Goal: Task Accomplishment & Management: Manage account settings

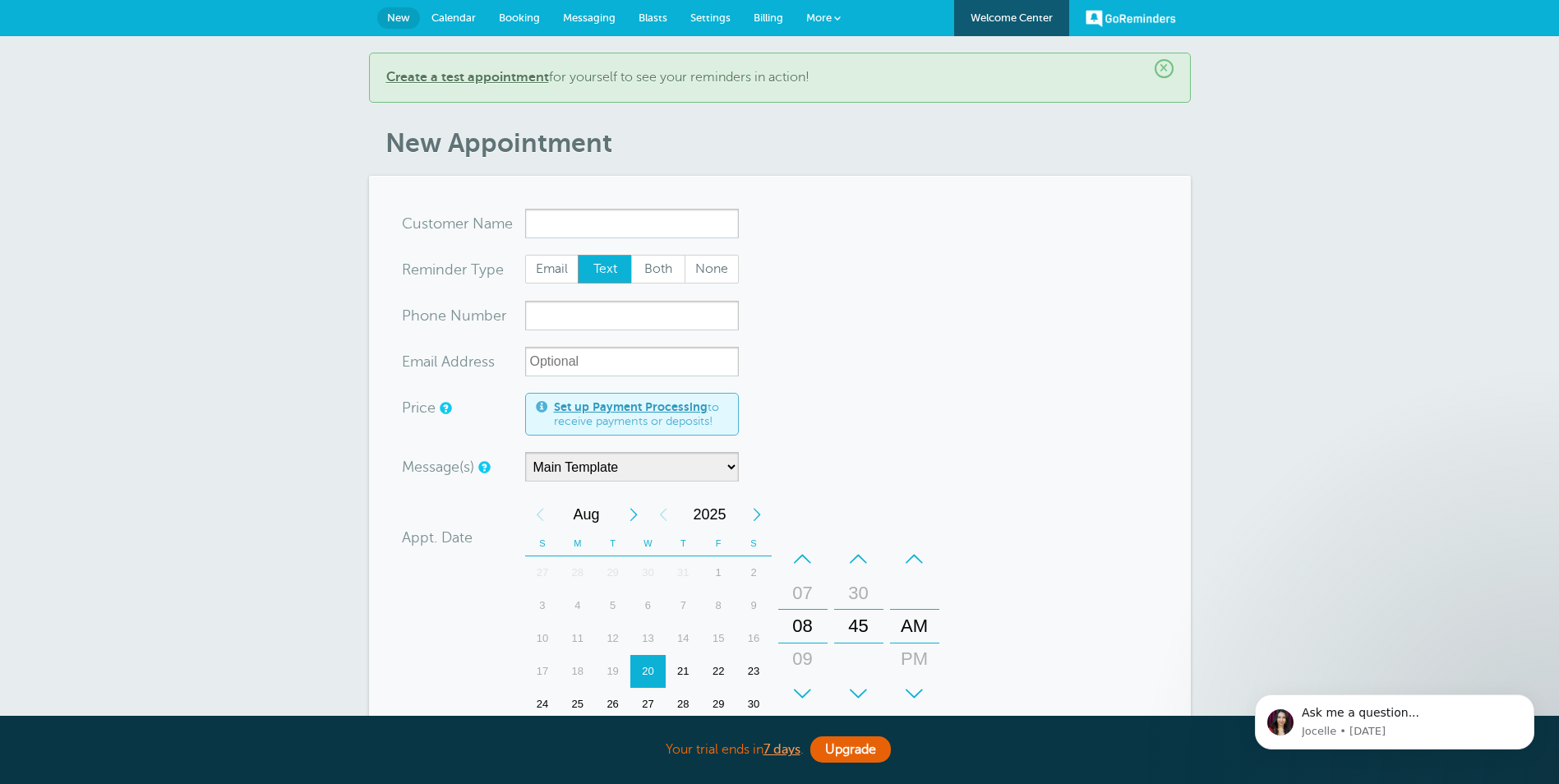
click at [1141, 14] on link "GoReminders" at bounding box center [1131, 18] width 90 height 36
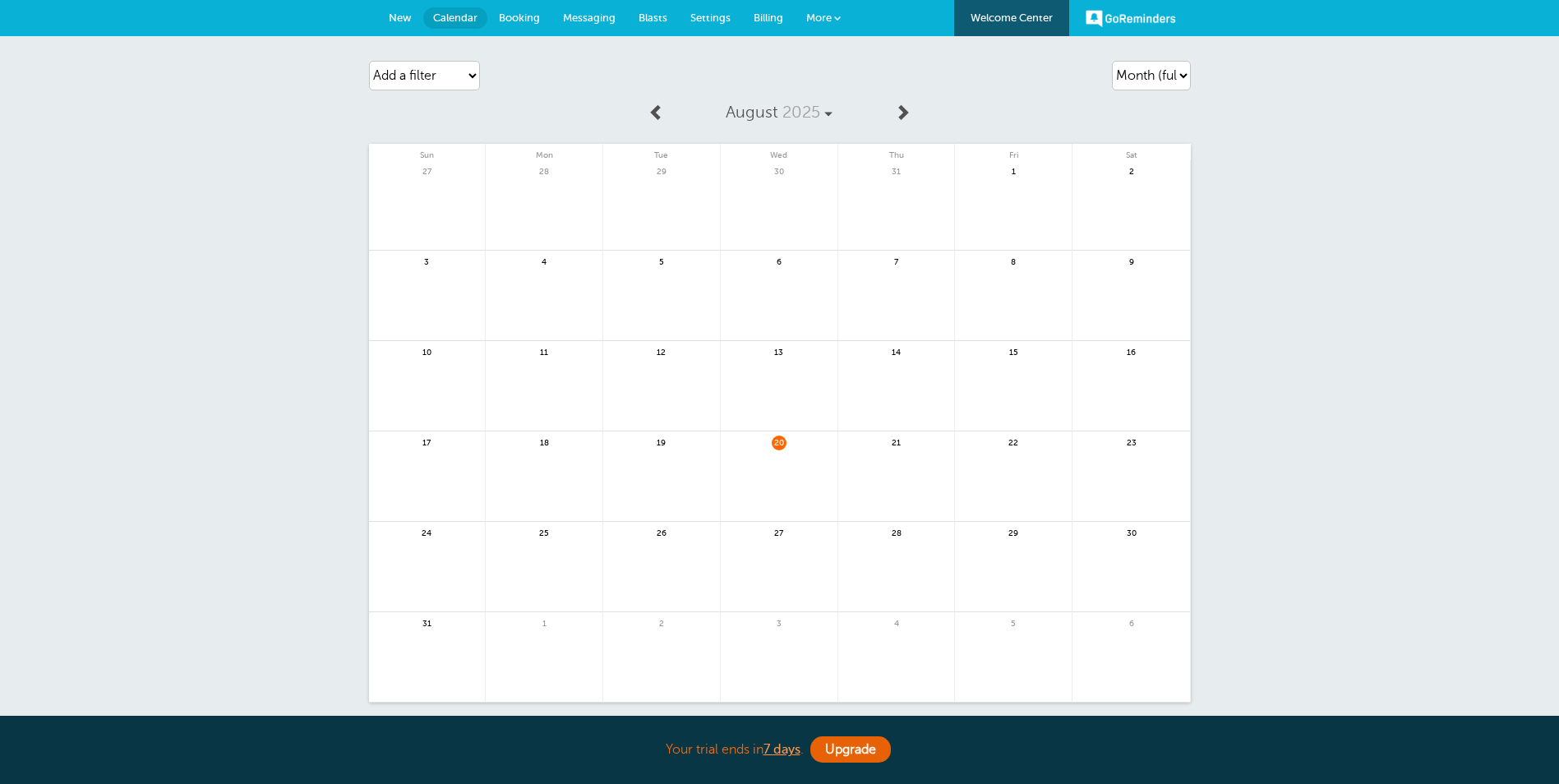
click at [1017, 16] on link "Welcome Center" at bounding box center [1011, 18] width 115 height 36
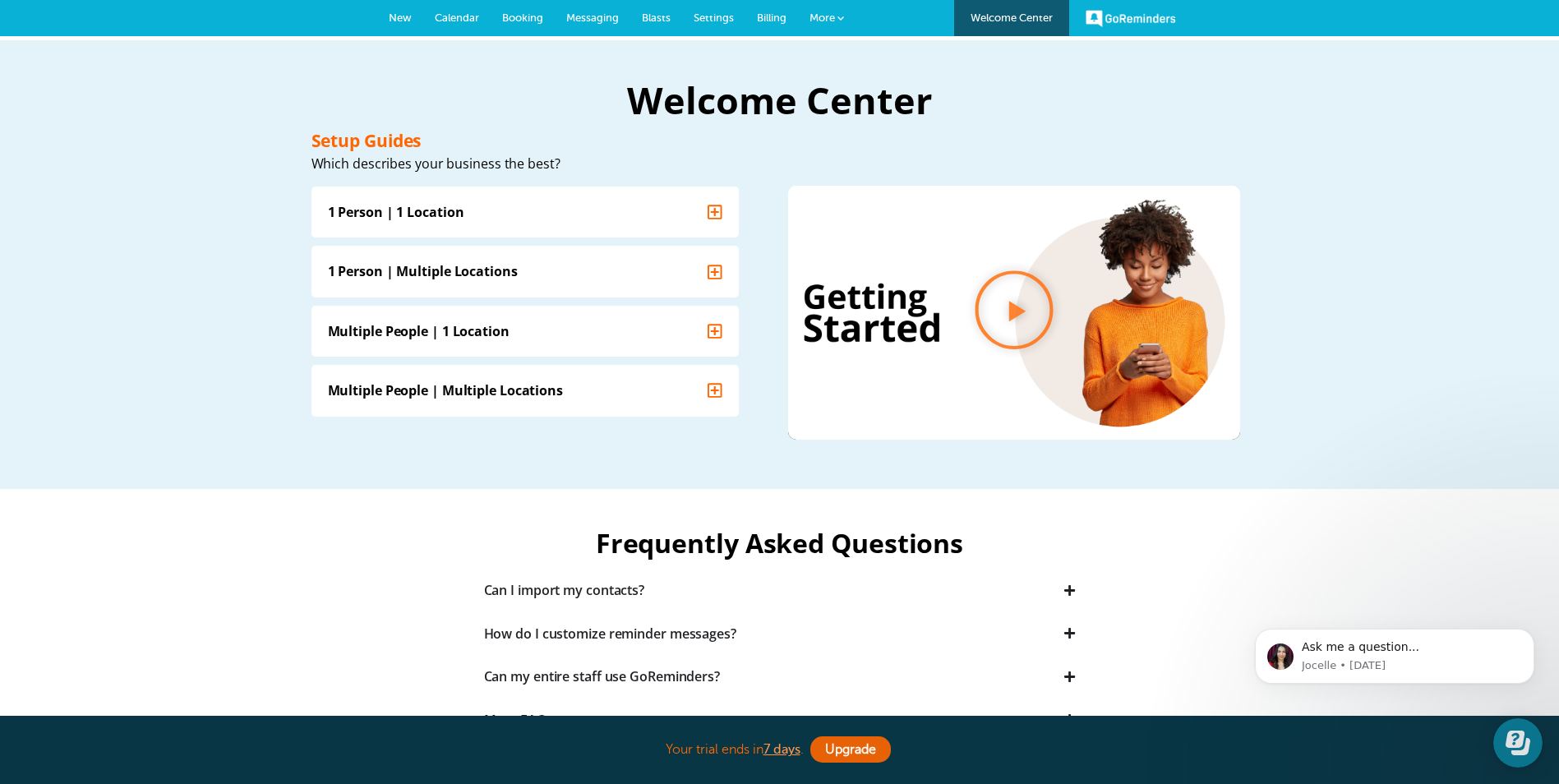
click at [408, 15] on span "New" at bounding box center [401, 17] width 23 height 12
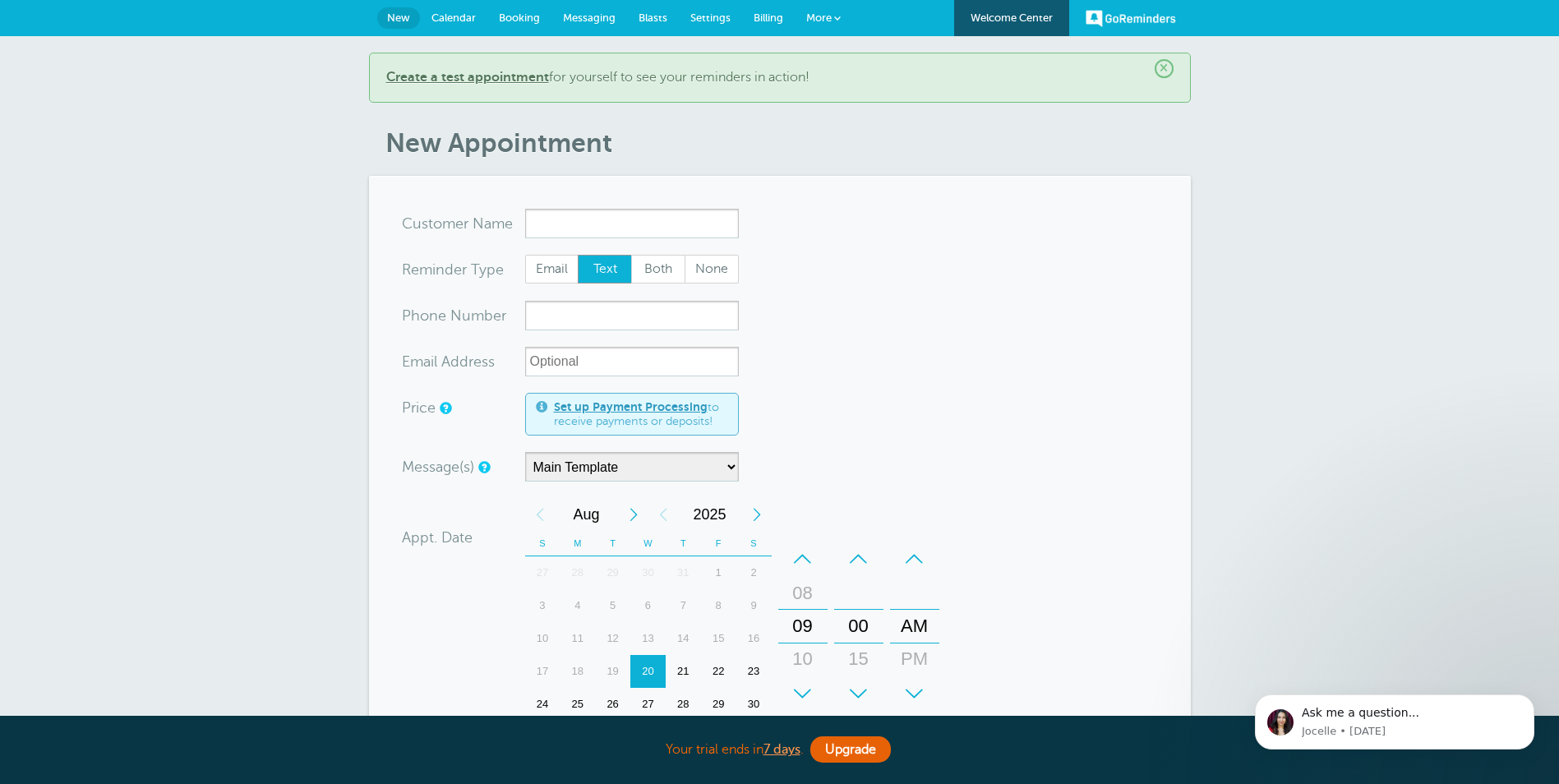
click at [598, 13] on span "Messaging" at bounding box center [589, 17] width 52 height 12
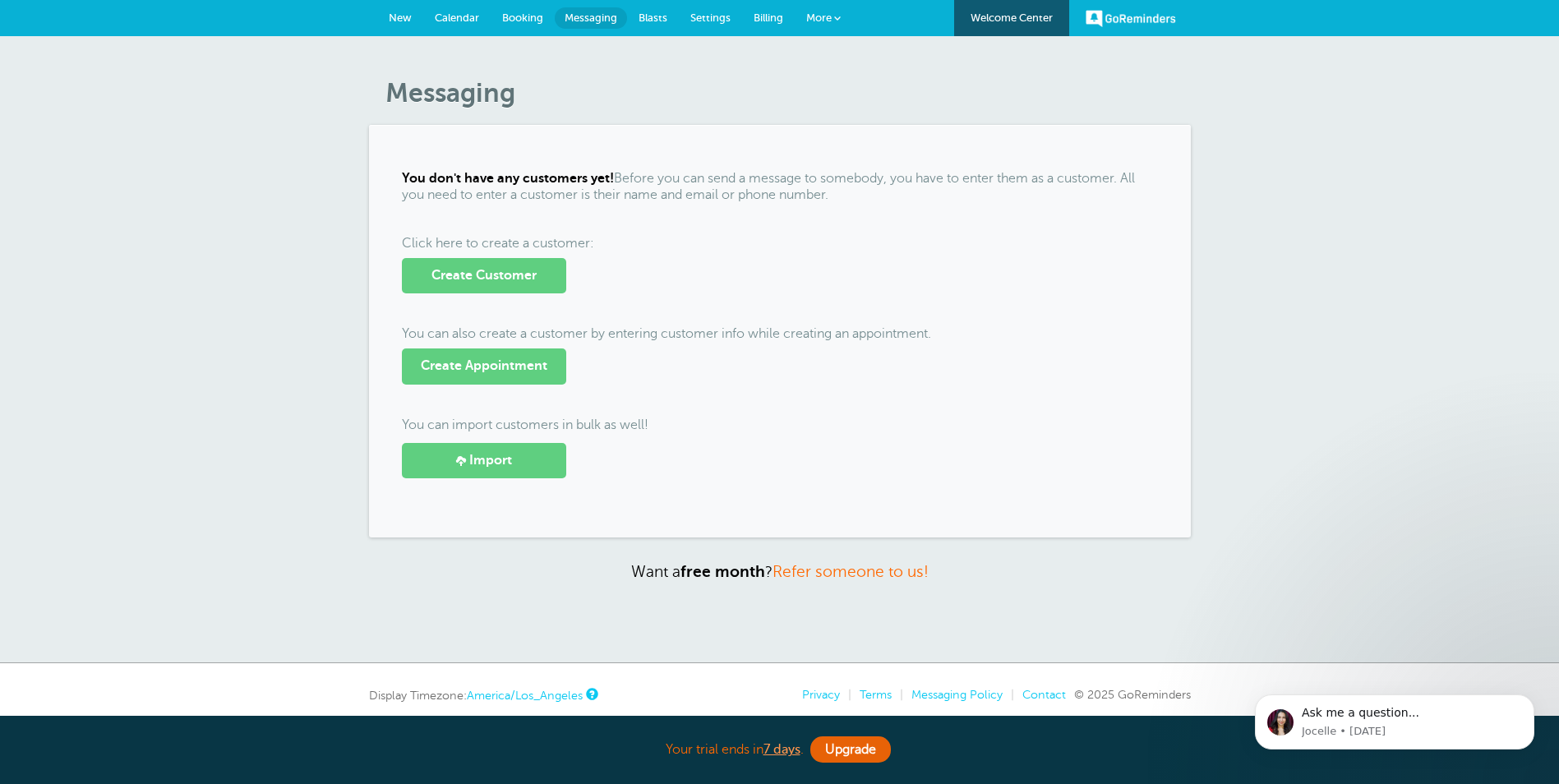
click at [400, 15] on span "New" at bounding box center [401, 17] width 23 height 12
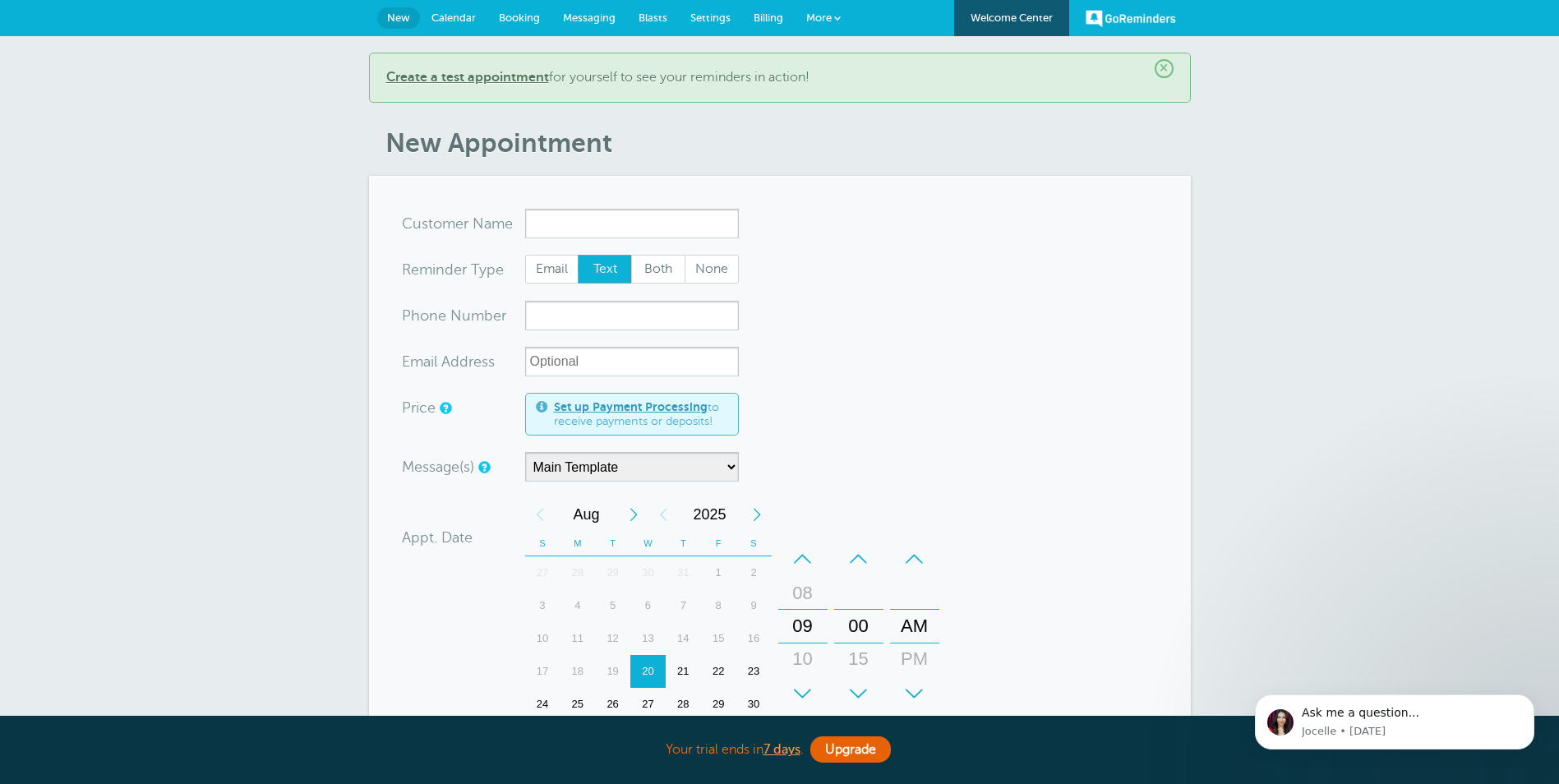
click at [721, 18] on span "Settings" at bounding box center [710, 17] width 40 height 12
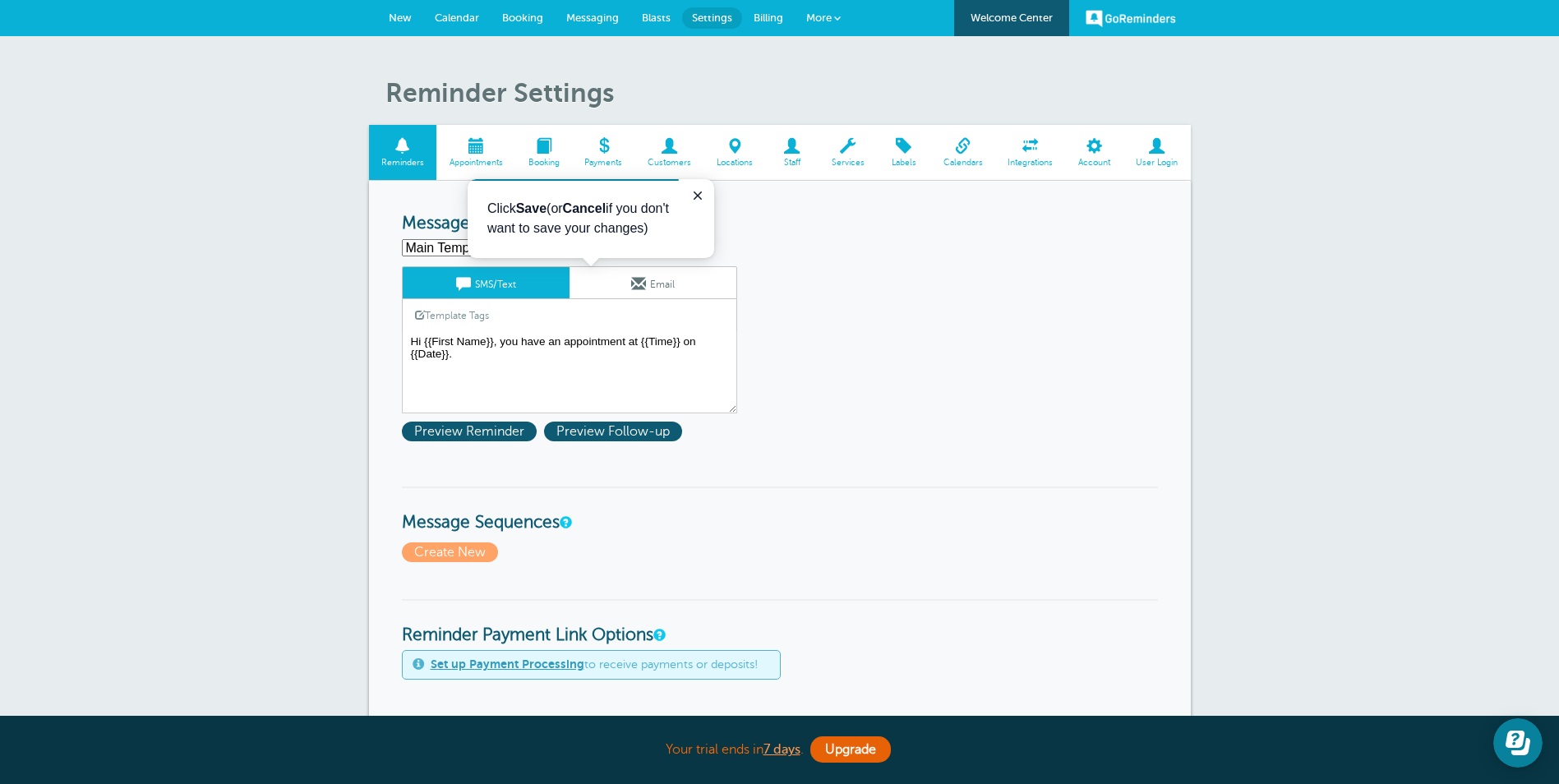
click at [396, 10] on link "New" at bounding box center [400, 18] width 46 height 36
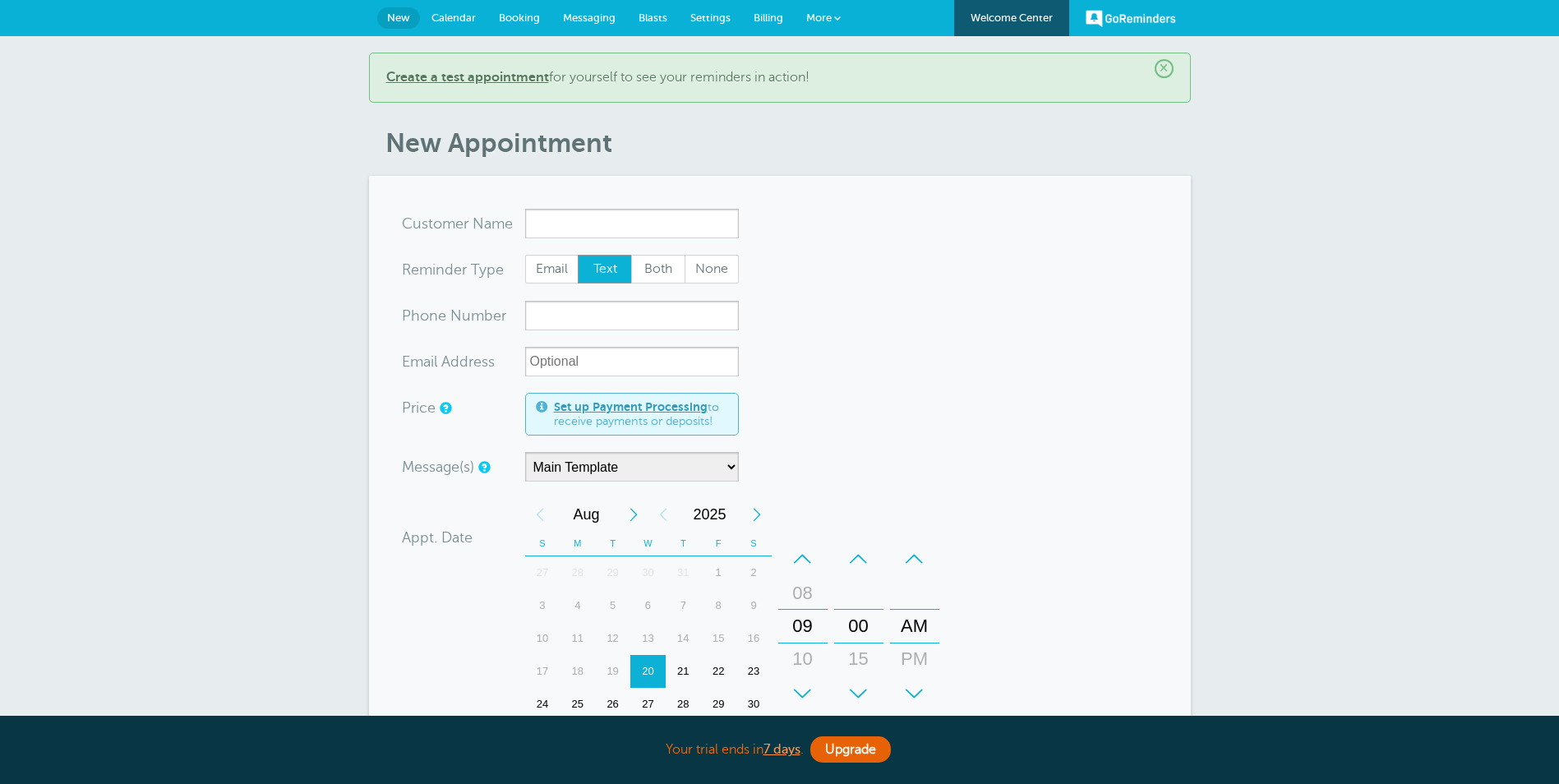
click at [597, 20] on span "Messaging" at bounding box center [589, 17] width 52 height 12
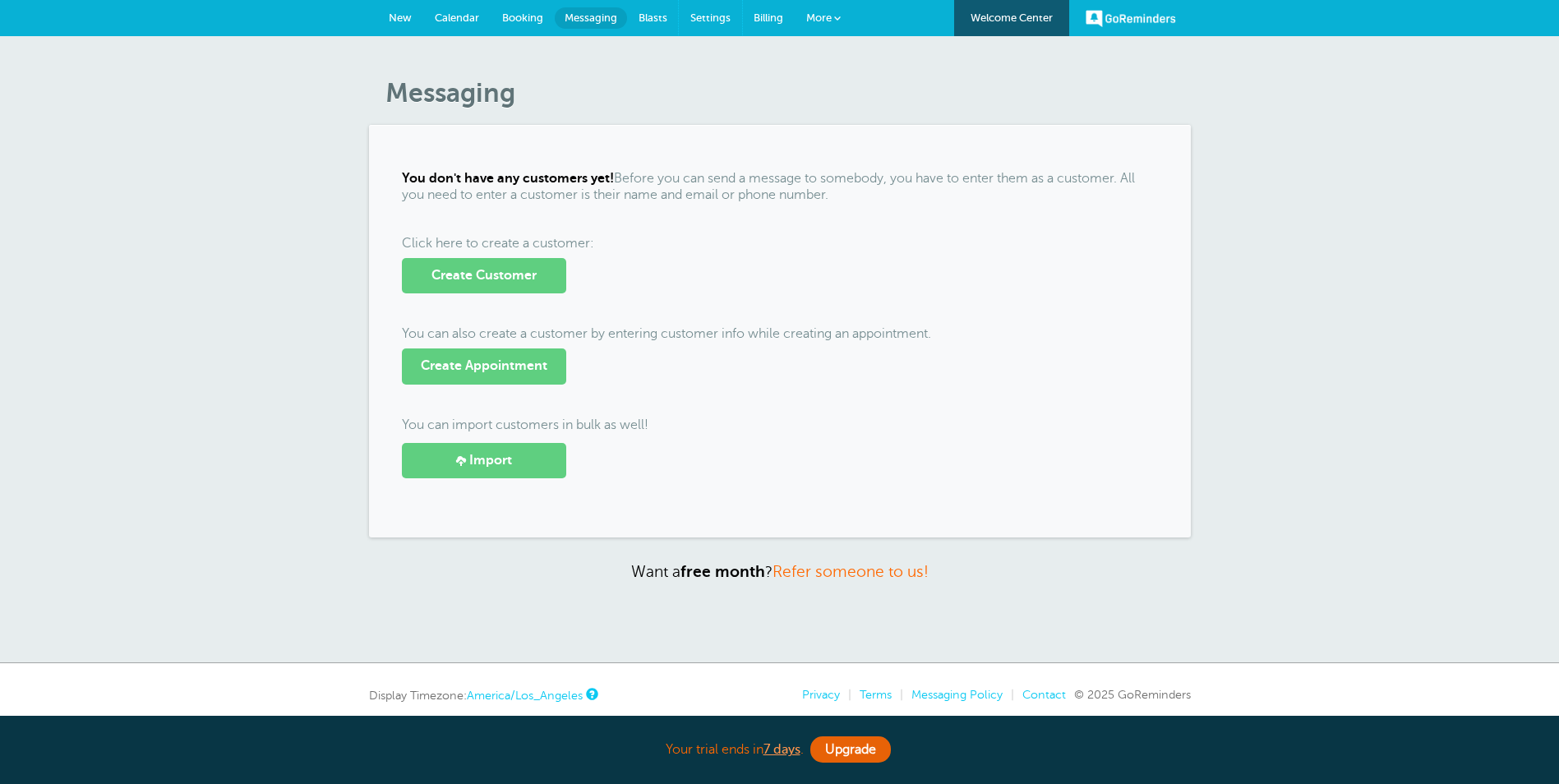
click at [705, 21] on span "Settings" at bounding box center [710, 17] width 40 height 12
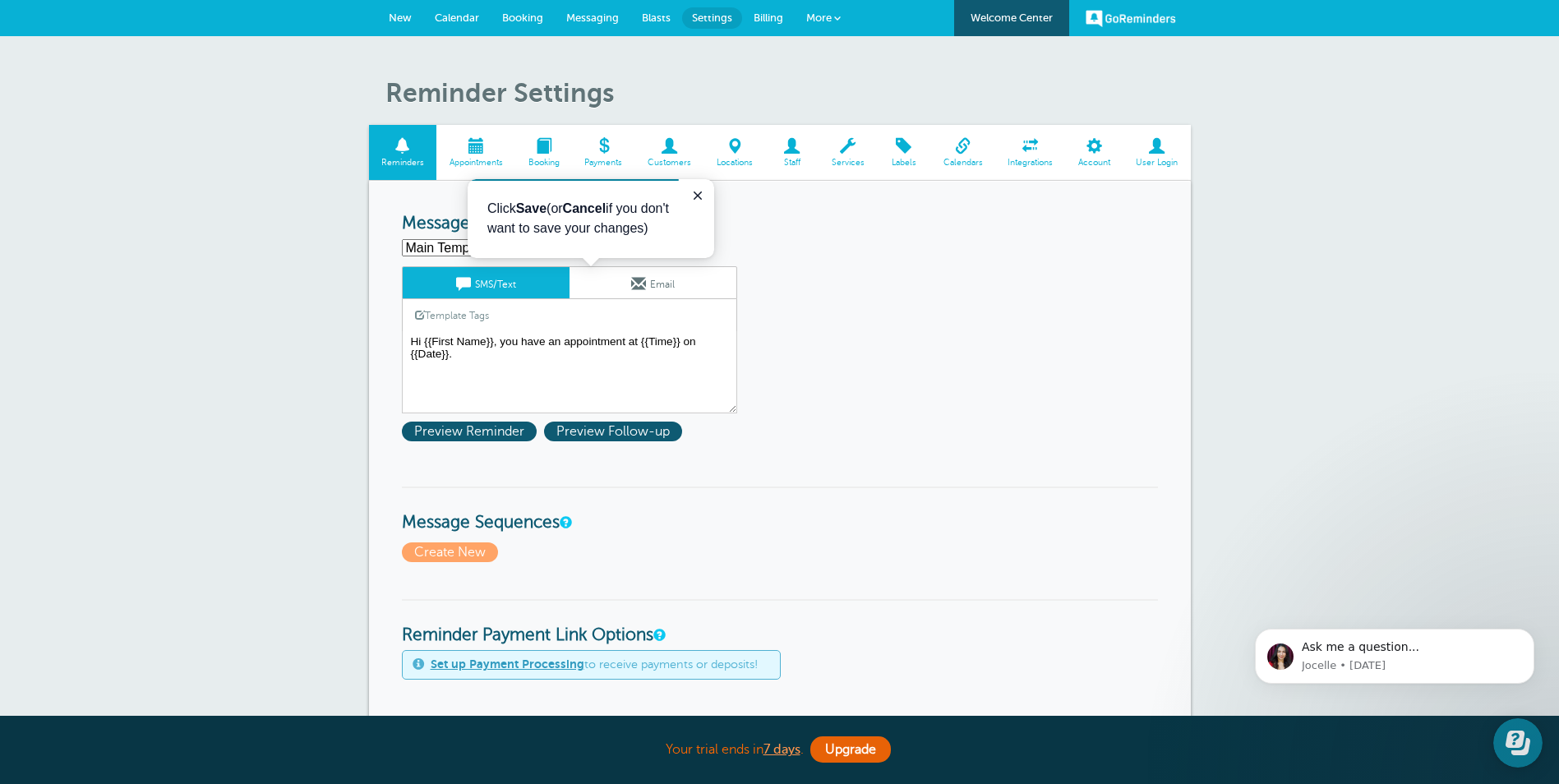
click at [697, 195] on icon "Close guide" at bounding box center [698, 196] width 9 height 9
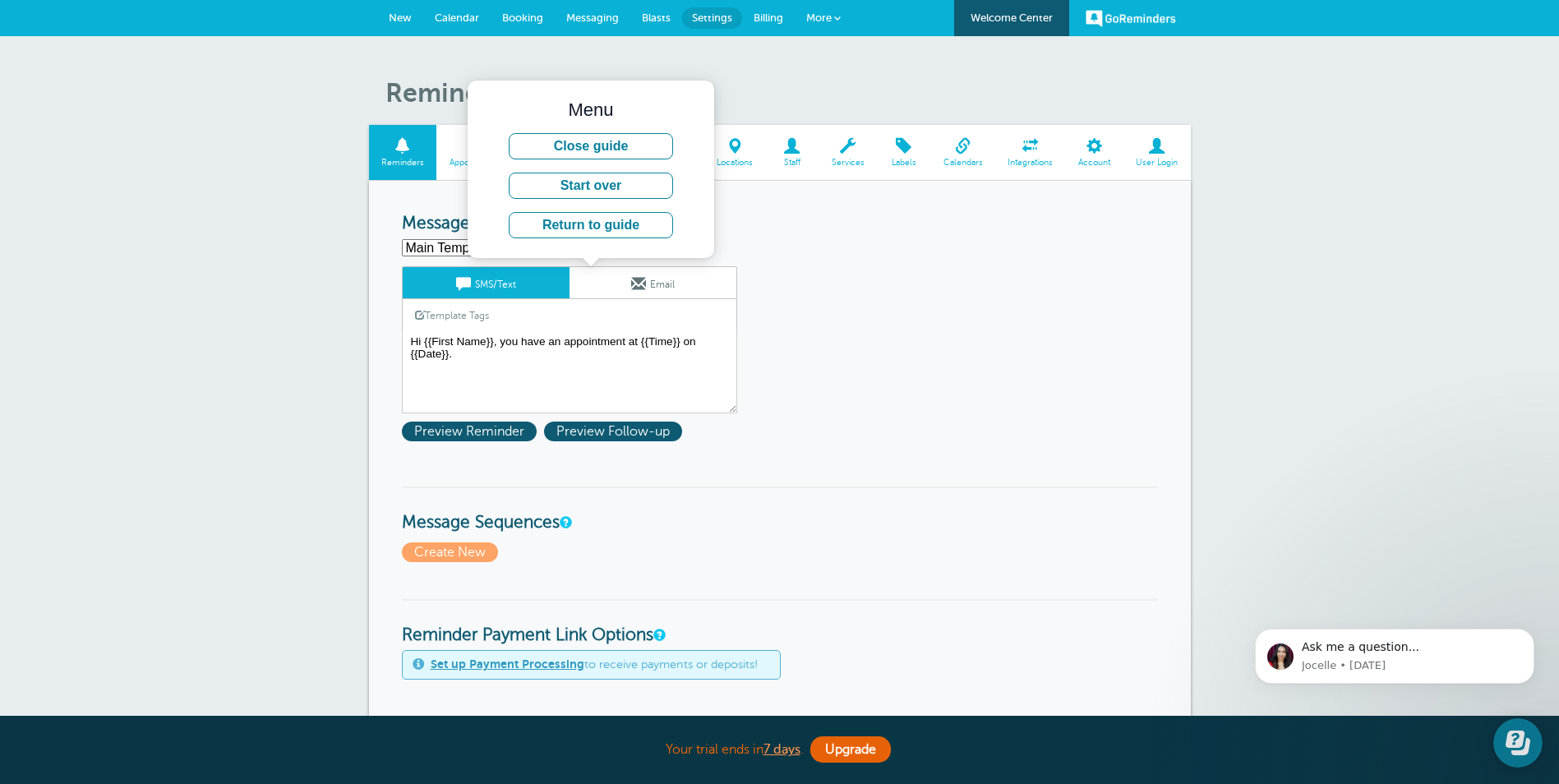
click at [616, 147] on button "Close guide" at bounding box center [591, 146] width 164 height 27
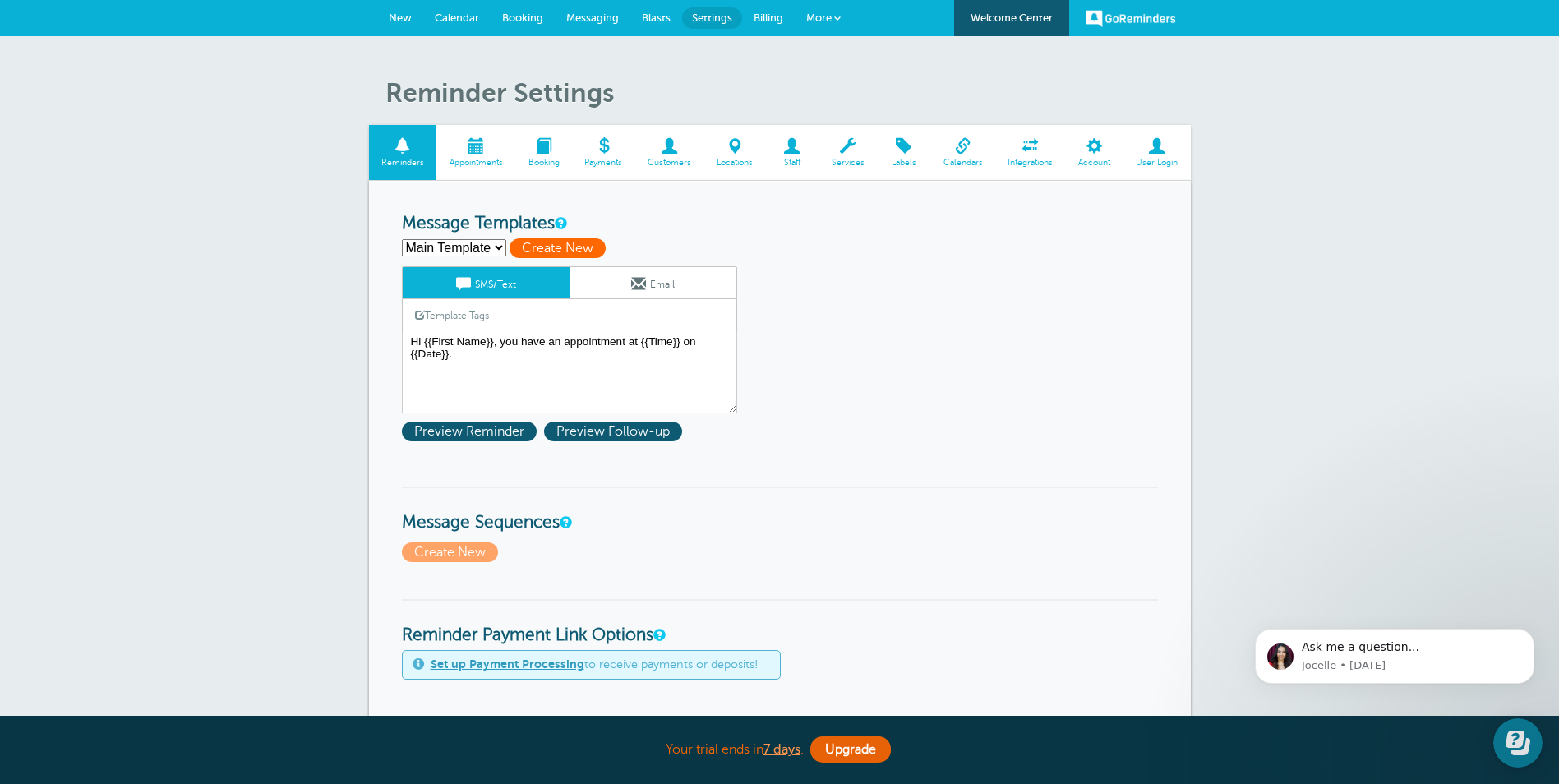
click at [578, 242] on span "Create New" at bounding box center [557, 248] width 96 height 20
select select
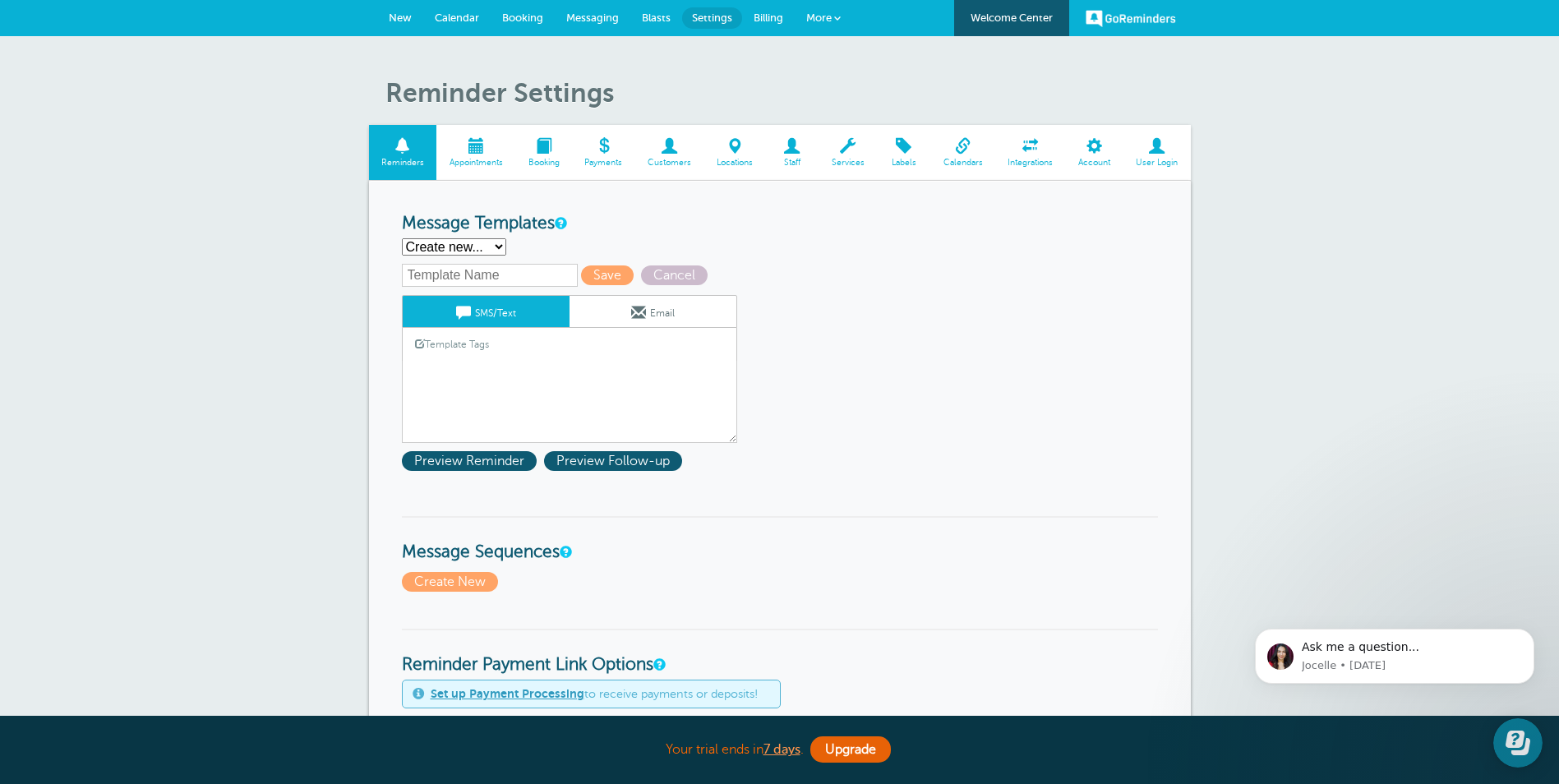
click at [462, 340] on link "Template Tags" at bounding box center [452, 344] width 99 height 32
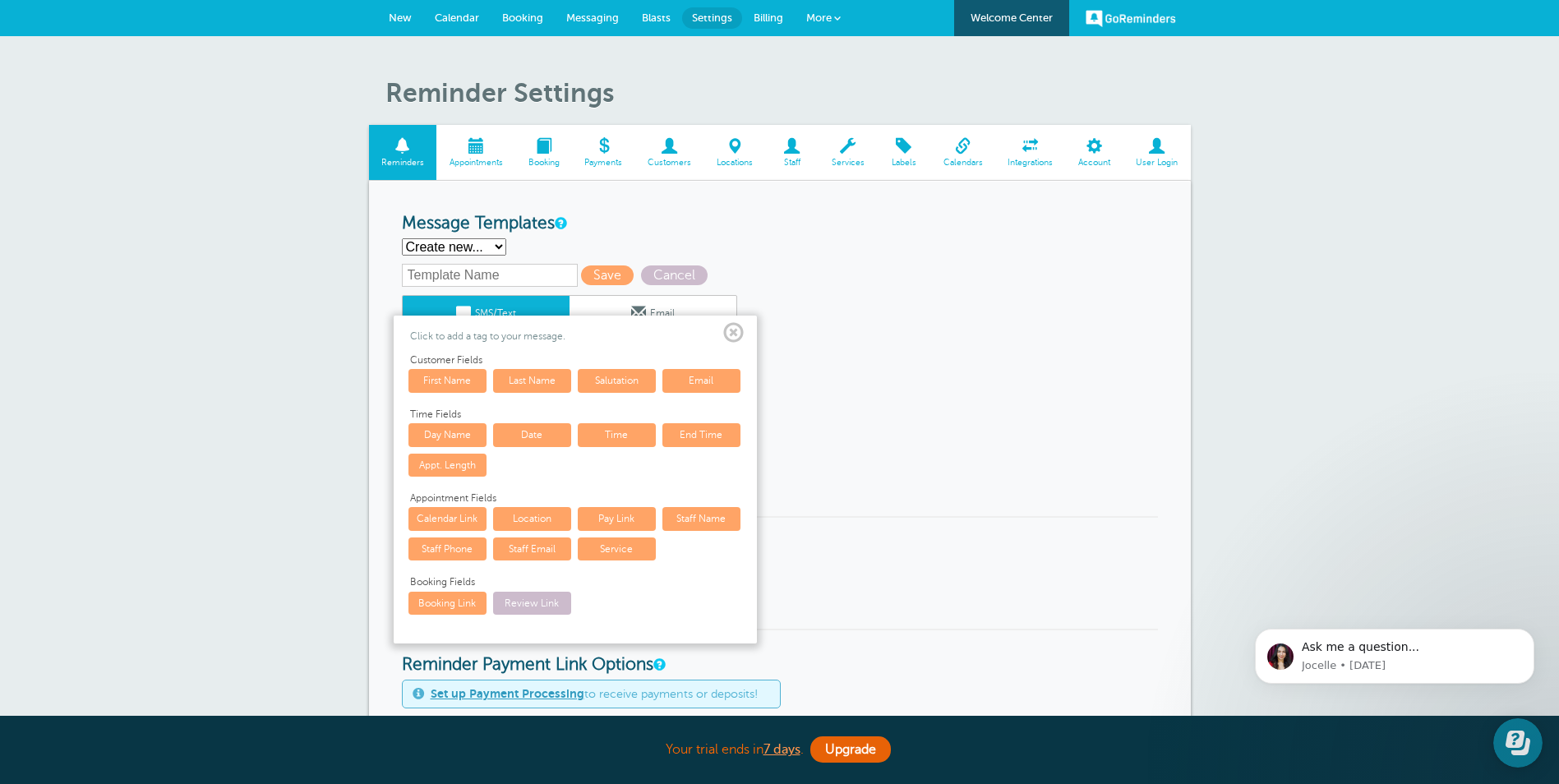
click at [730, 327] on span at bounding box center [734, 333] width 21 height 21
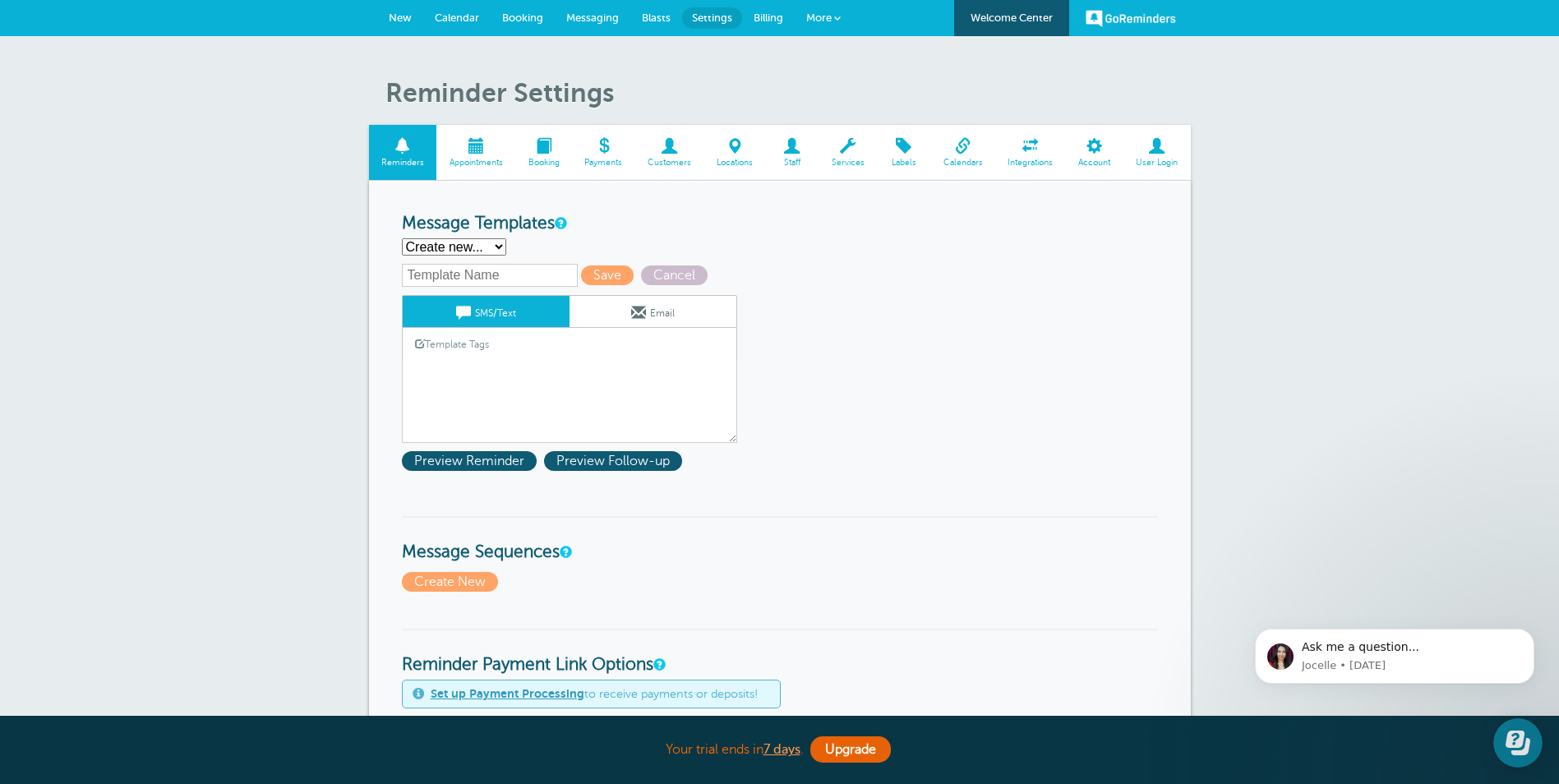
click at [506, 276] on input "text" at bounding box center [489, 275] width 176 height 23
type input "1st Reminder"
click at [458, 343] on link "Template Tags" at bounding box center [452, 344] width 99 height 32
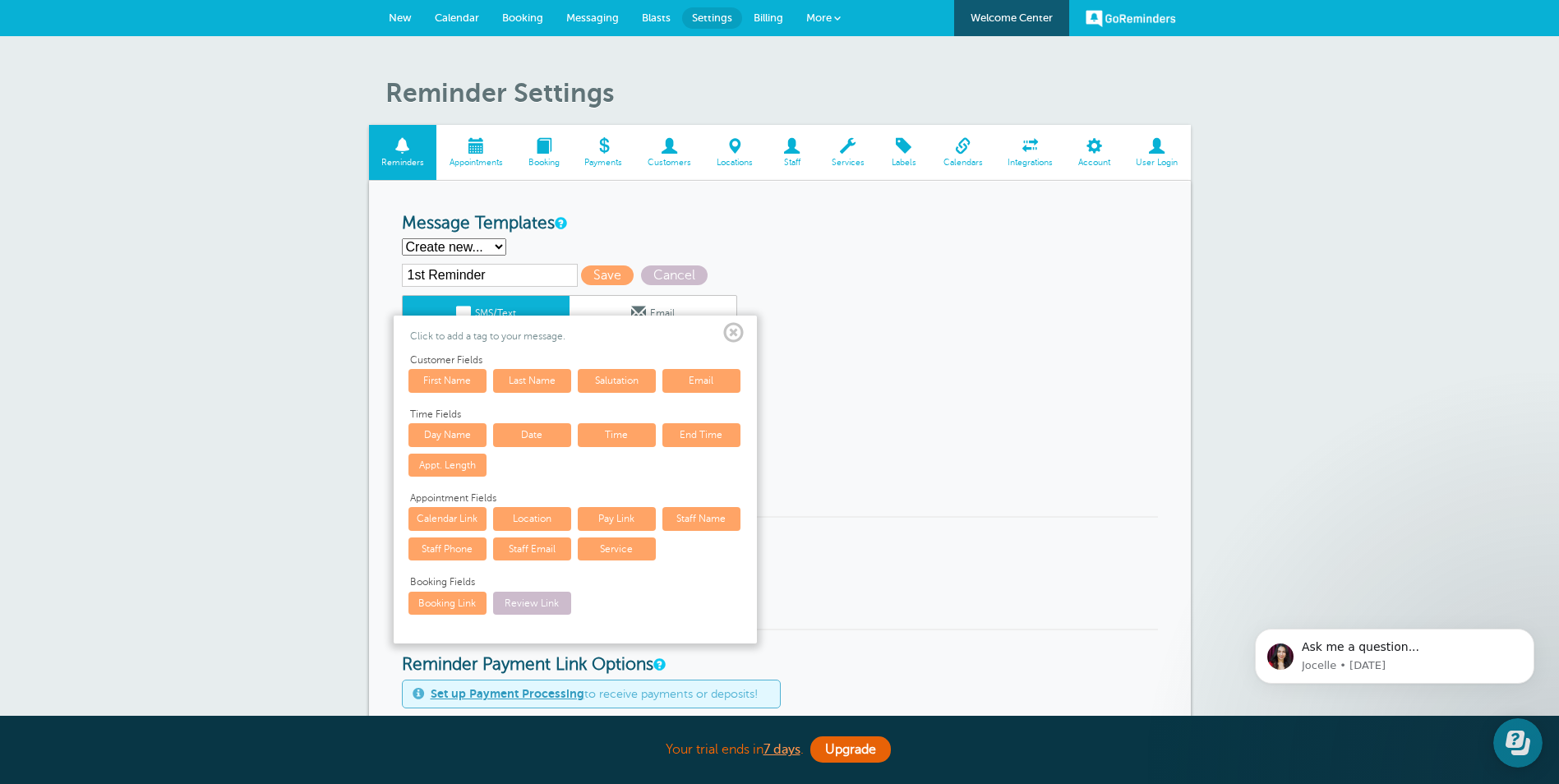
click at [735, 332] on span at bounding box center [734, 333] width 21 height 21
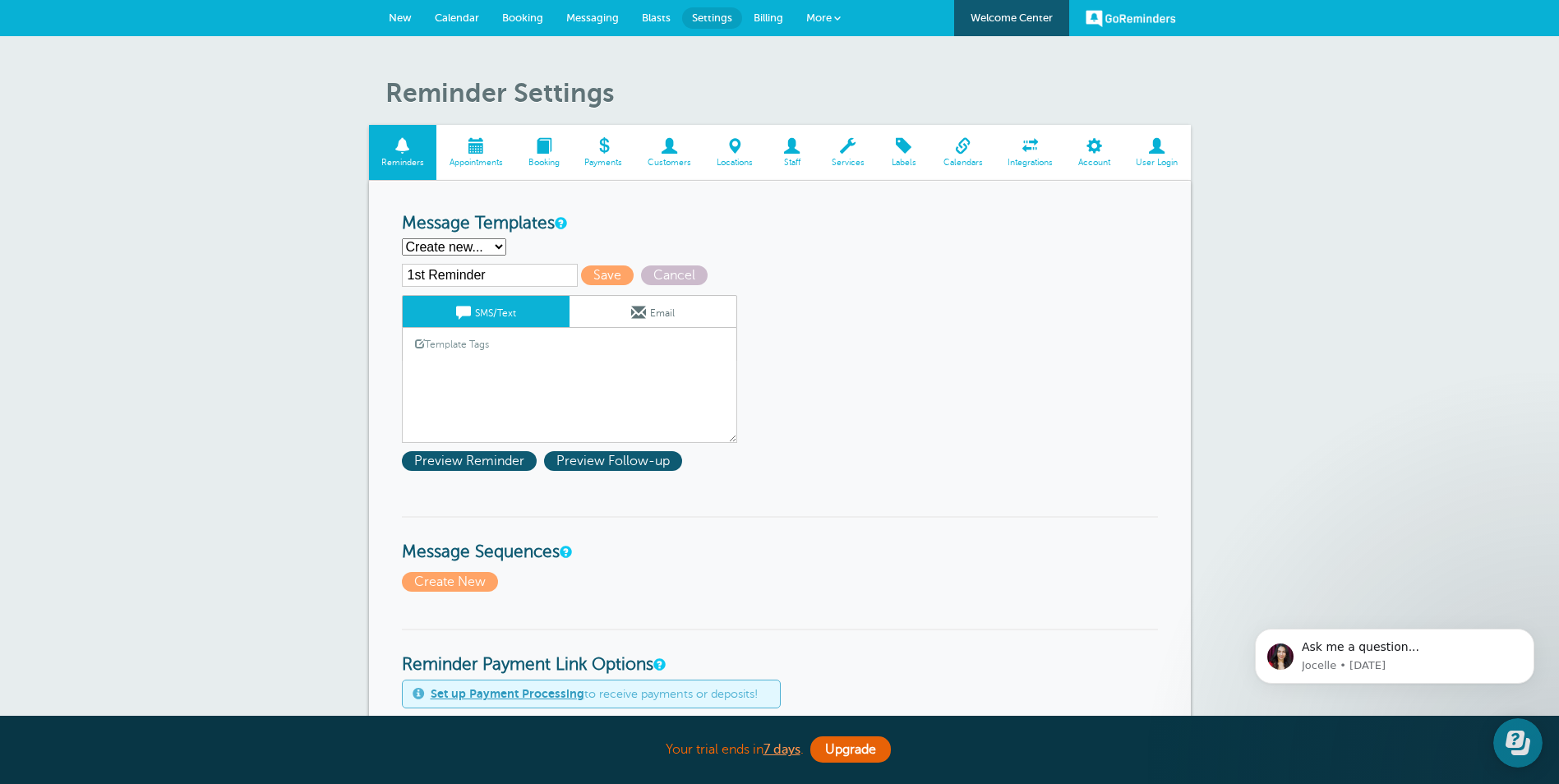
click at [468, 346] on link "Template Tags" at bounding box center [452, 344] width 99 height 32
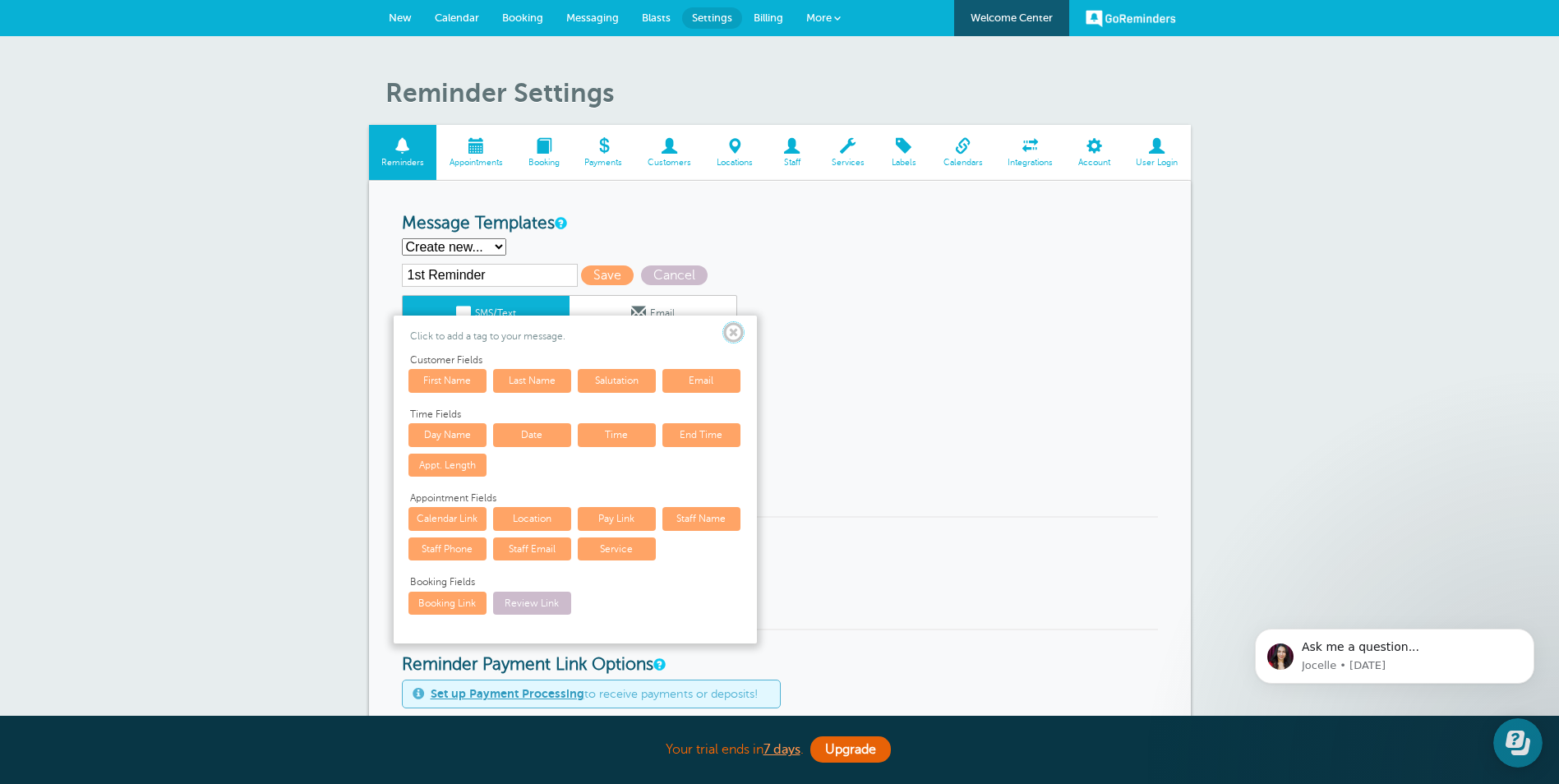
click at [726, 330] on span at bounding box center [734, 333] width 21 height 21
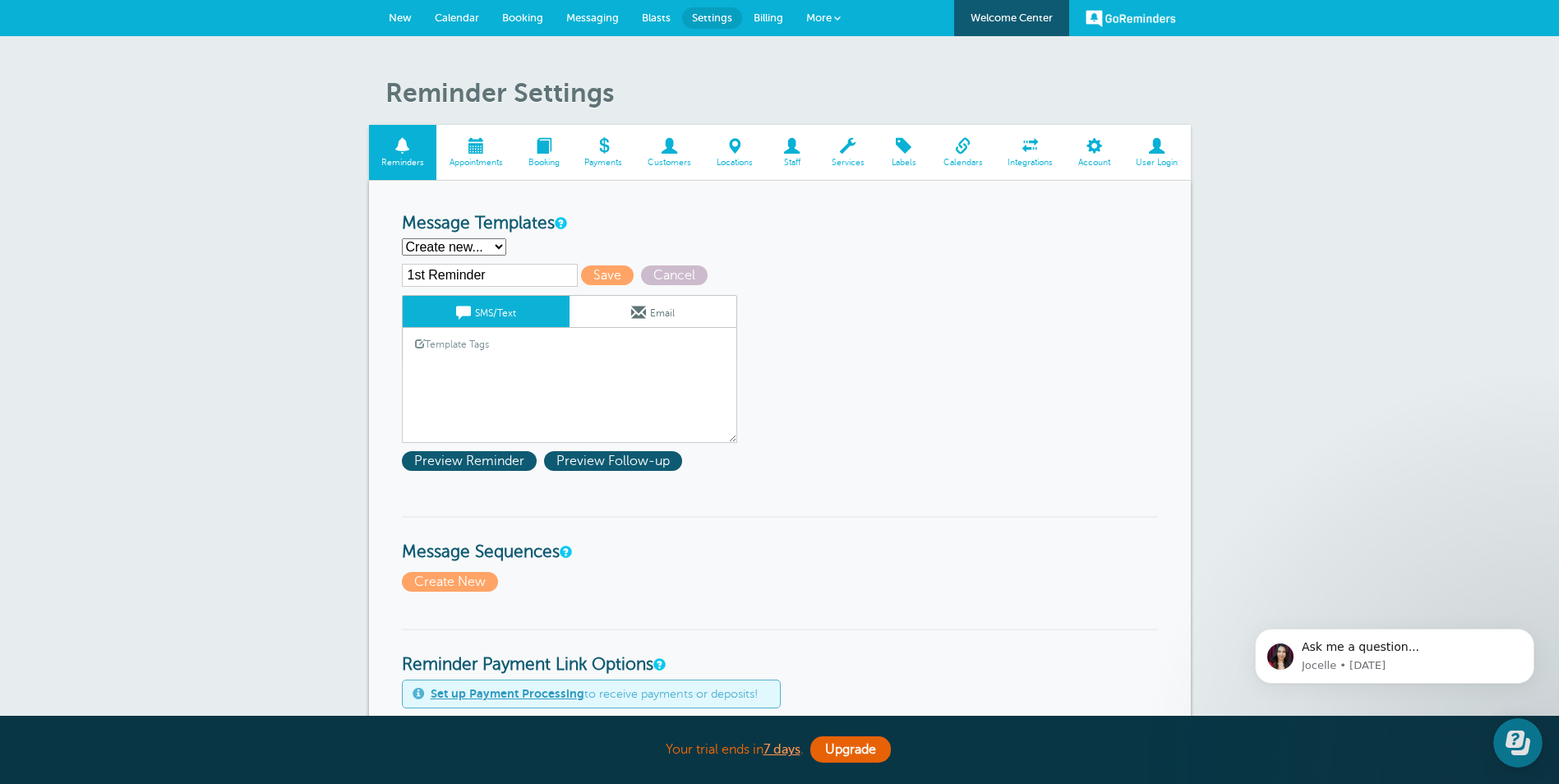
click at [442, 345] on link "Template Tags" at bounding box center [452, 344] width 99 height 32
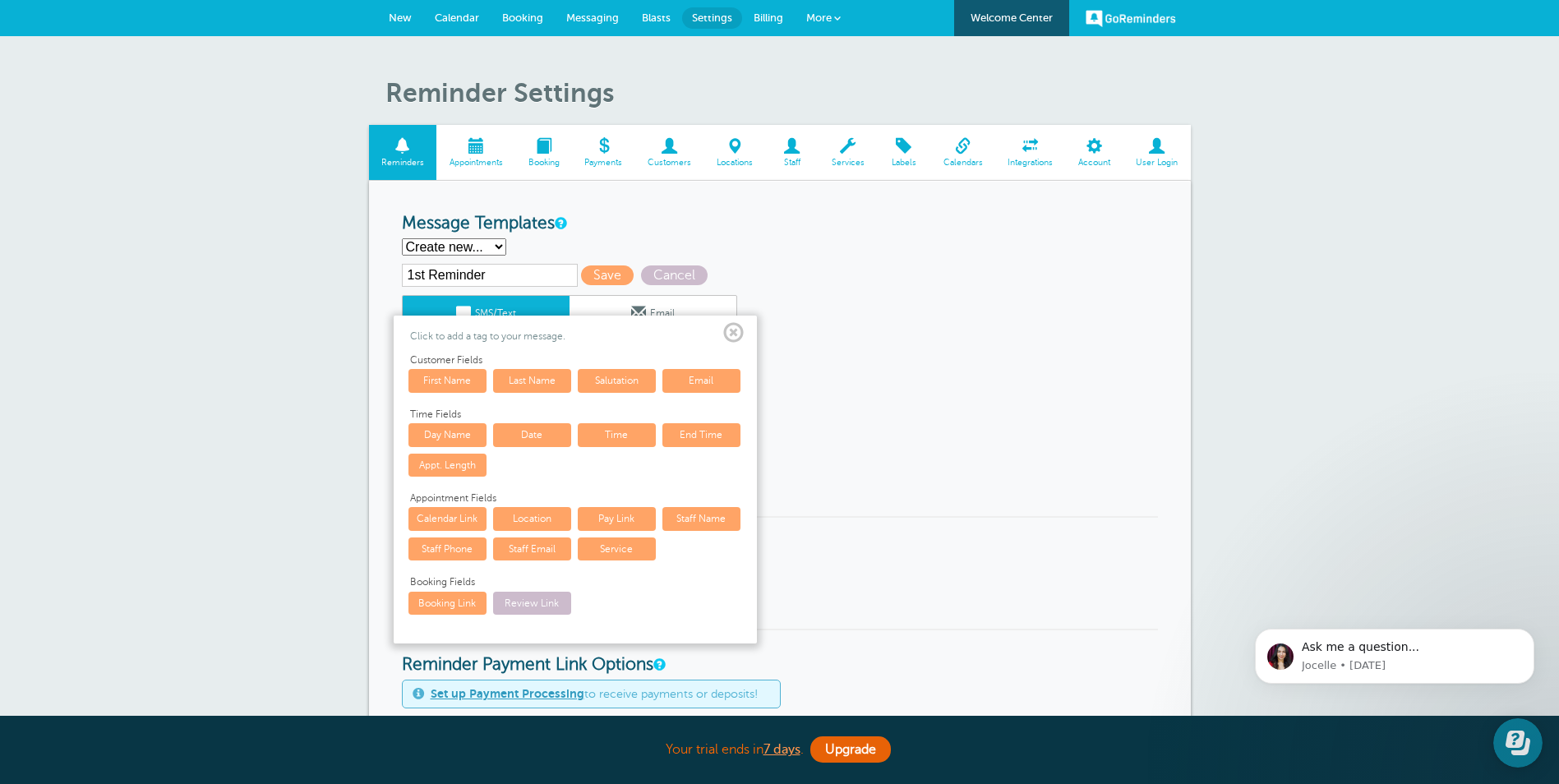
click at [735, 333] on span at bounding box center [734, 333] width 21 height 21
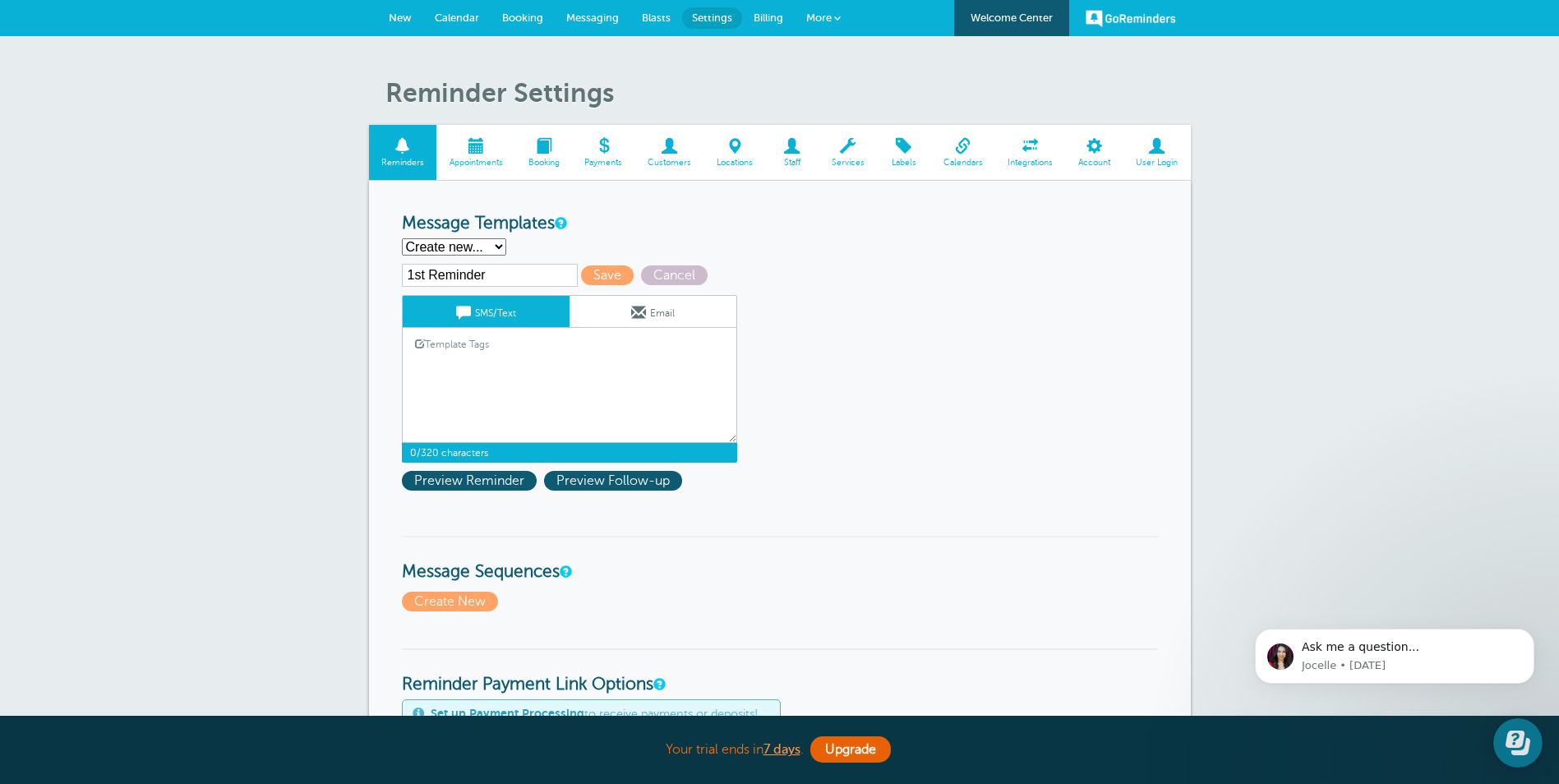
click at [452, 391] on textarea "Hi {{First Name}}, you have an appointment at {{Time}} on {{Date}}." at bounding box center [569, 401] width 335 height 83
click at [453, 341] on link "Template Tags" at bounding box center [452, 344] width 99 height 32
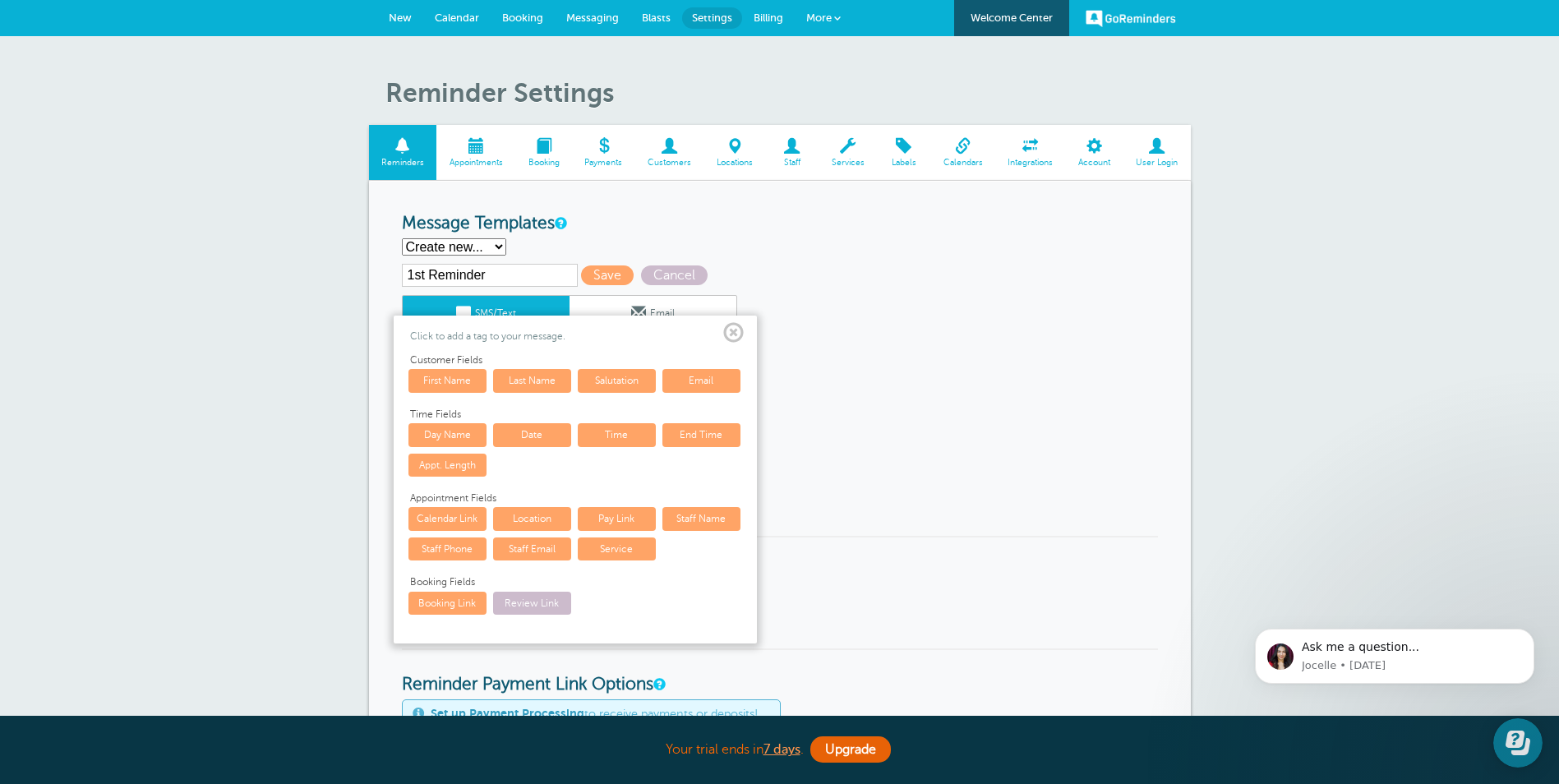
click at [457, 386] on link "First Name" at bounding box center [447, 381] width 78 height 23
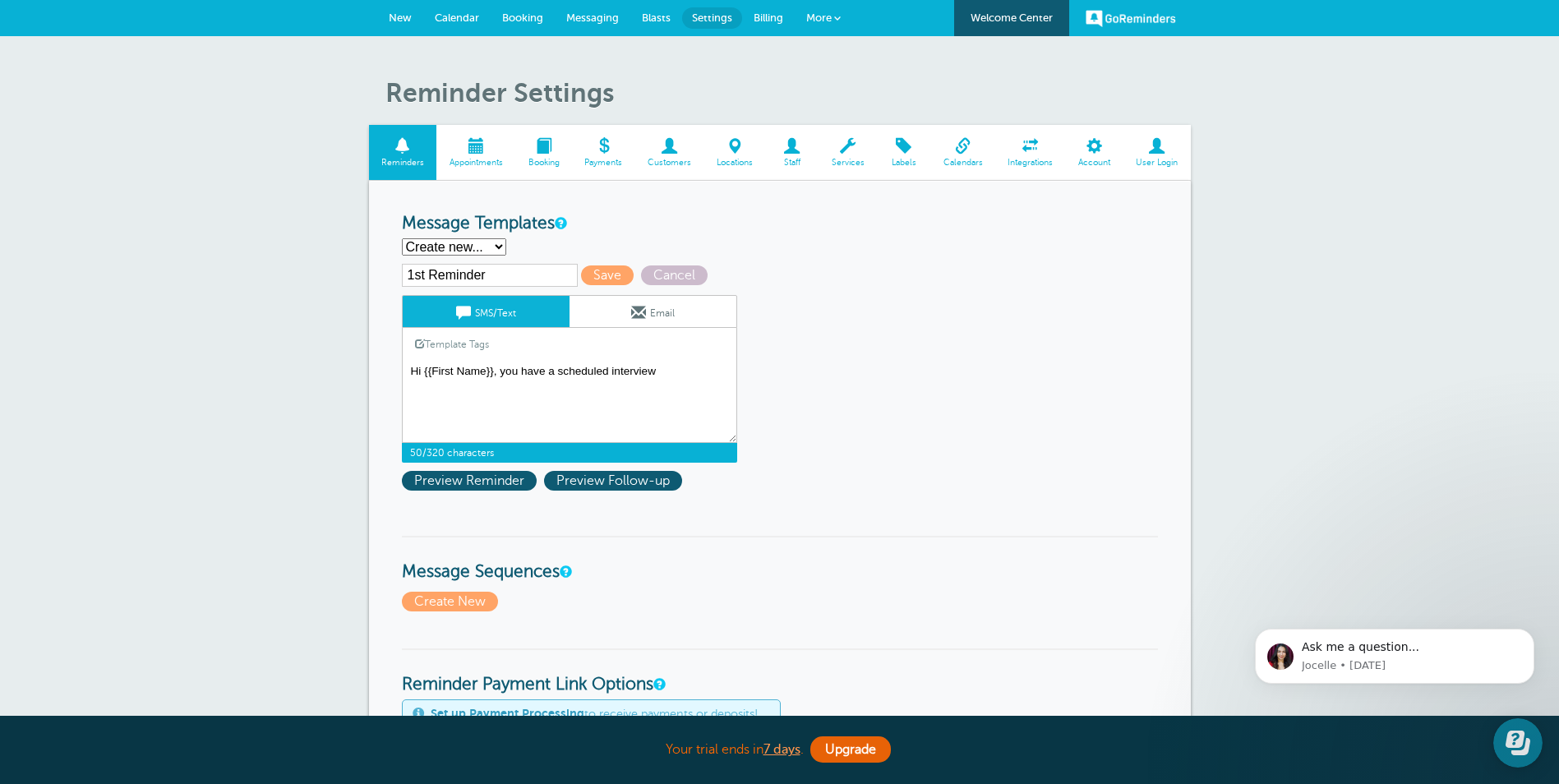
click at [667, 370] on textarea "Hi {{First Name}}, you have an appointment at {{Time}} on {{Date}}." at bounding box center [569, 401] width 335 height 83
click at [486, 344] on link "Template Tags" at bounding box center [452, 344] width 99 height 32
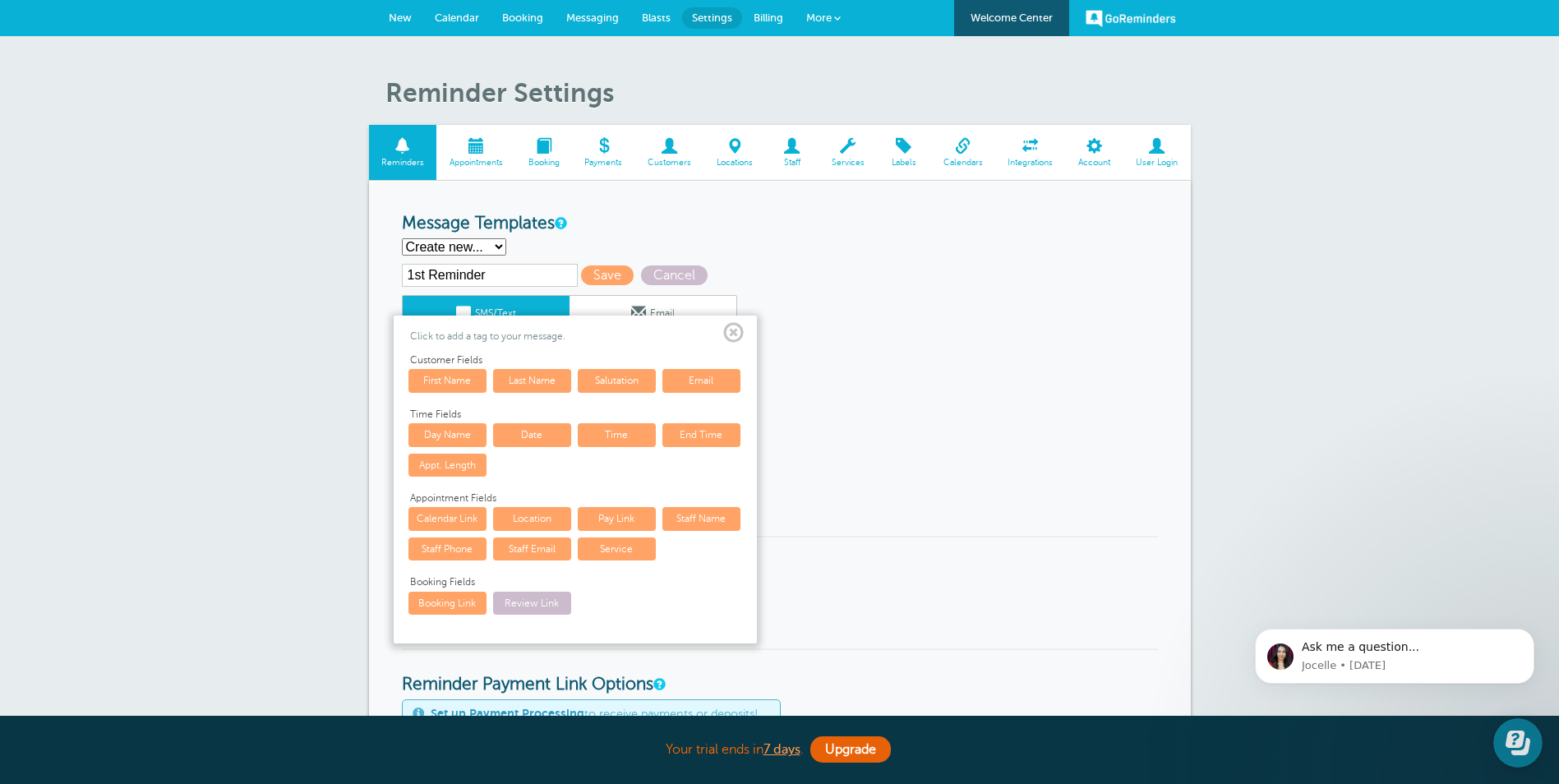
click at [536, 435] on link "Date" at bounding box center [532, 435] width 78 height 23
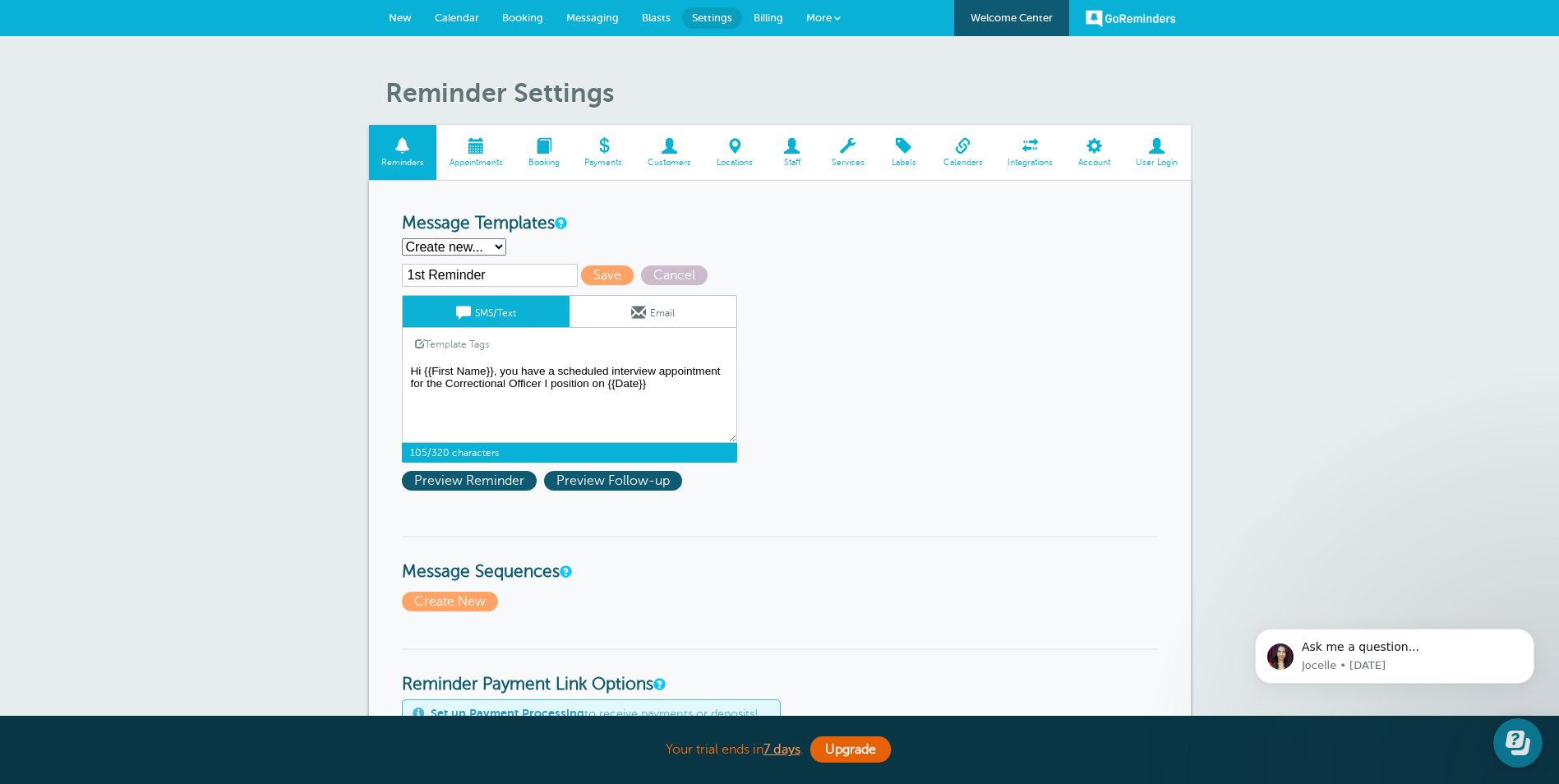
click at [460, 340] on link "Template Tags" at bounding box center [452, 344] width 99 height 32
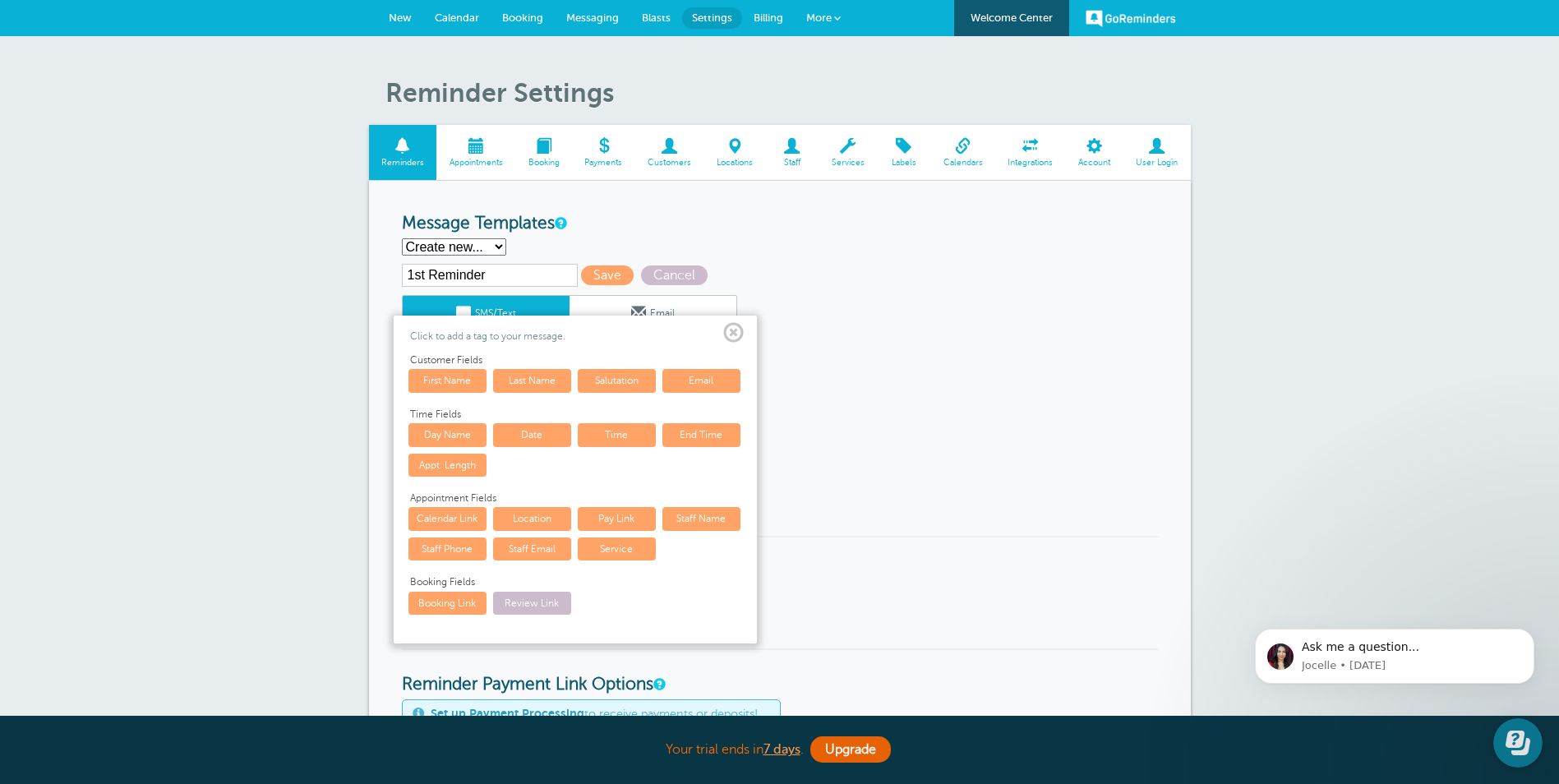
click at [603, 438] on link "Time" at bounding box center [617, 435] width 78 height 23
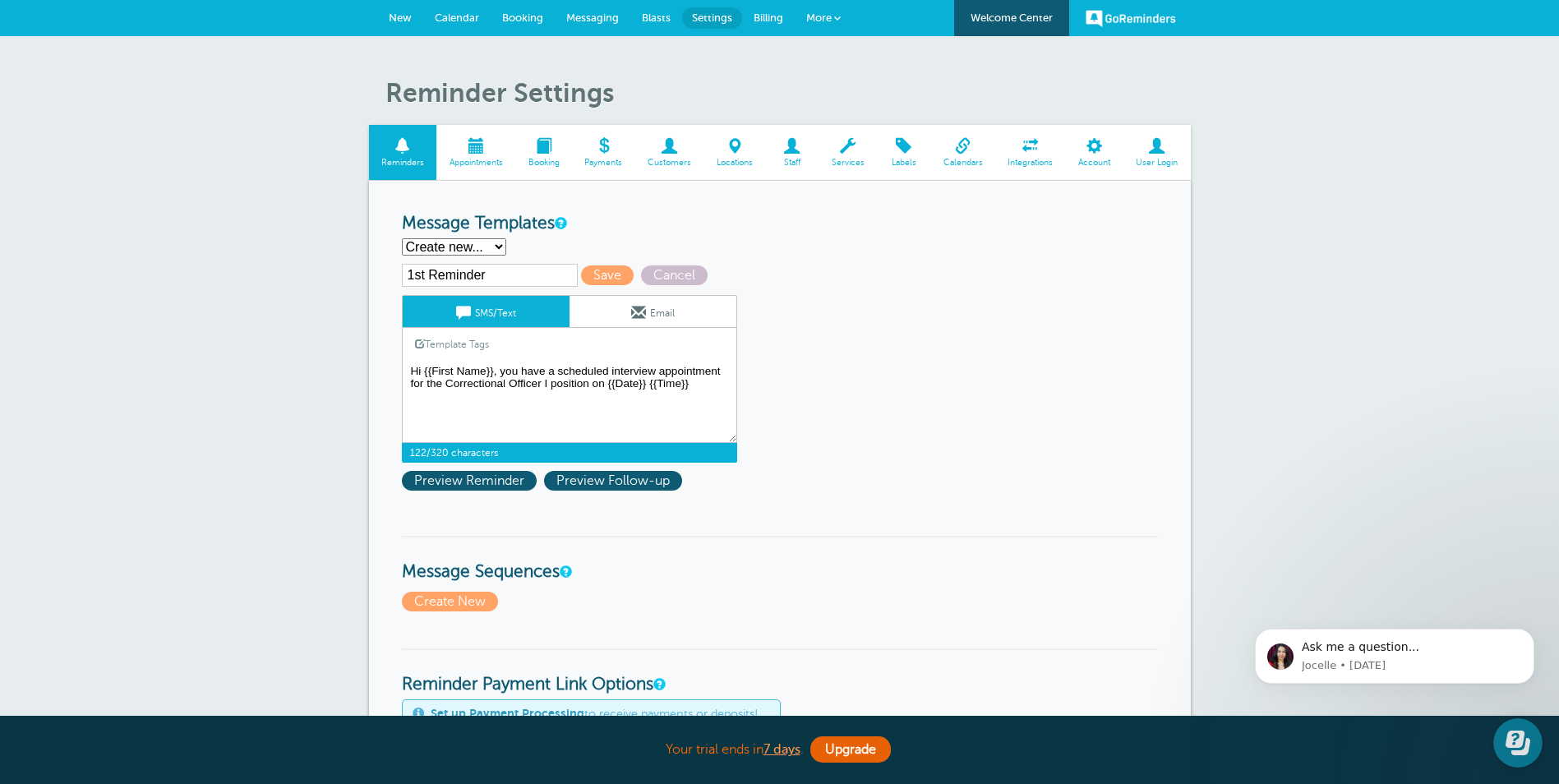
click at [695, 391] on textarea "Hi {{First Name}}, you have an appointment at {{Time}} on {{Date}}." at bounding box center [569, 401] width 335 height 83
type textarea "Hi {{First Name}}, you have a scheduled interview appointment for the Correctio…"
click at [605, 272] on span "Save" at bounding box center [607, 275] width 52 height 20
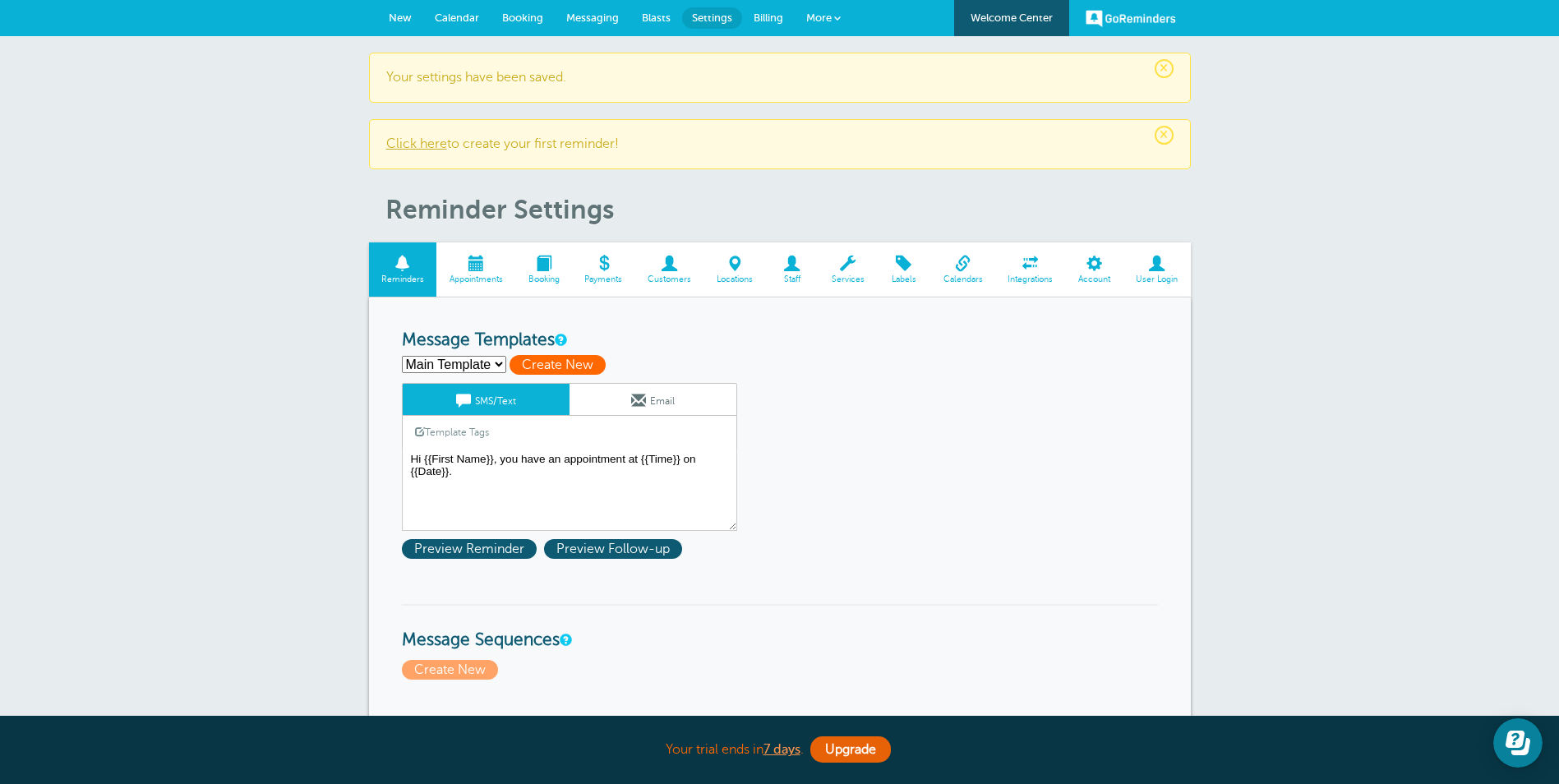
click at [531, 364] on span "Create New" at bounding box center [557, 364] width 96 height 20
select select
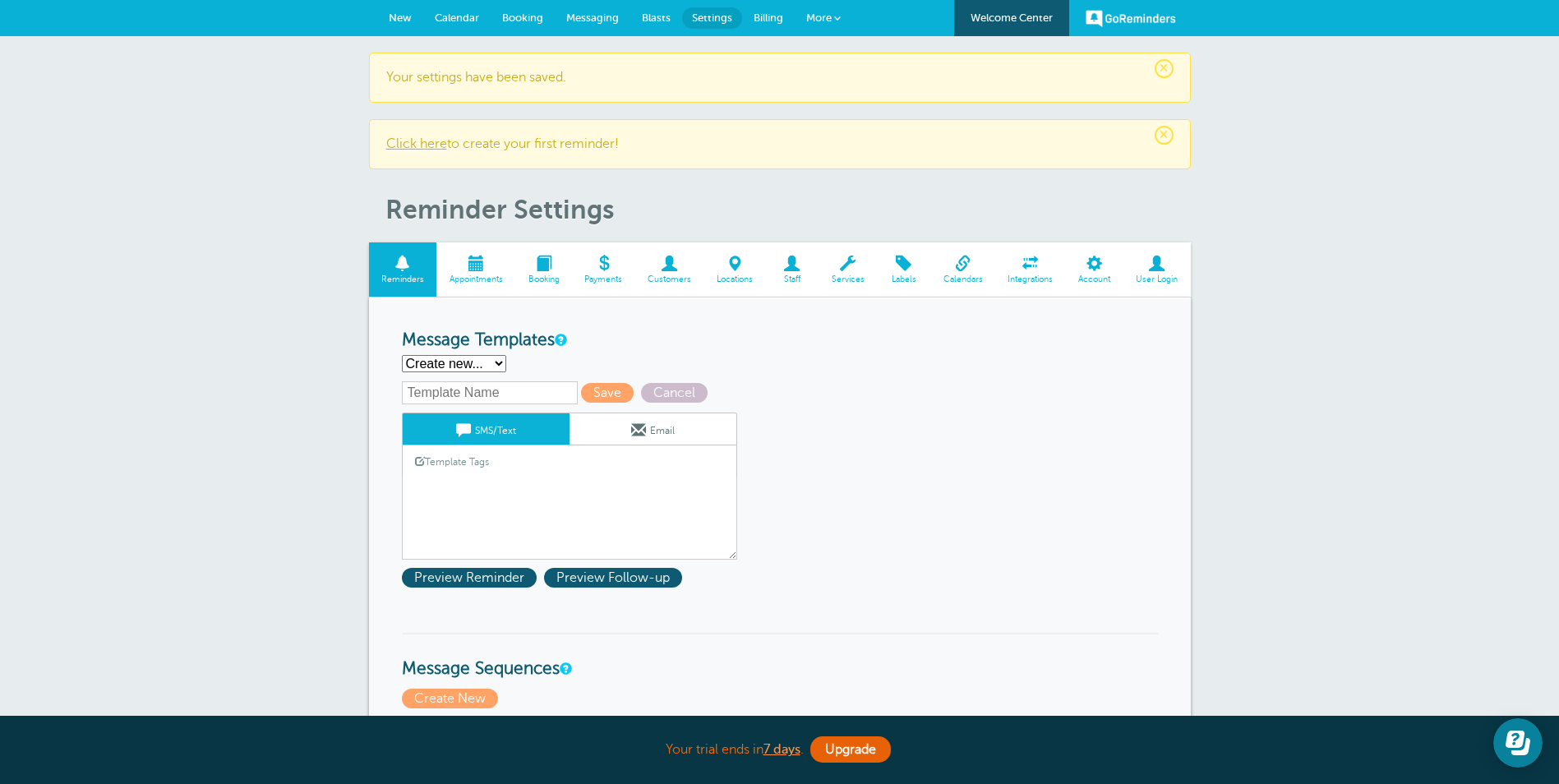
click at [490, 400] on input "text" at bounding box center [489, 393] width 176 height 23
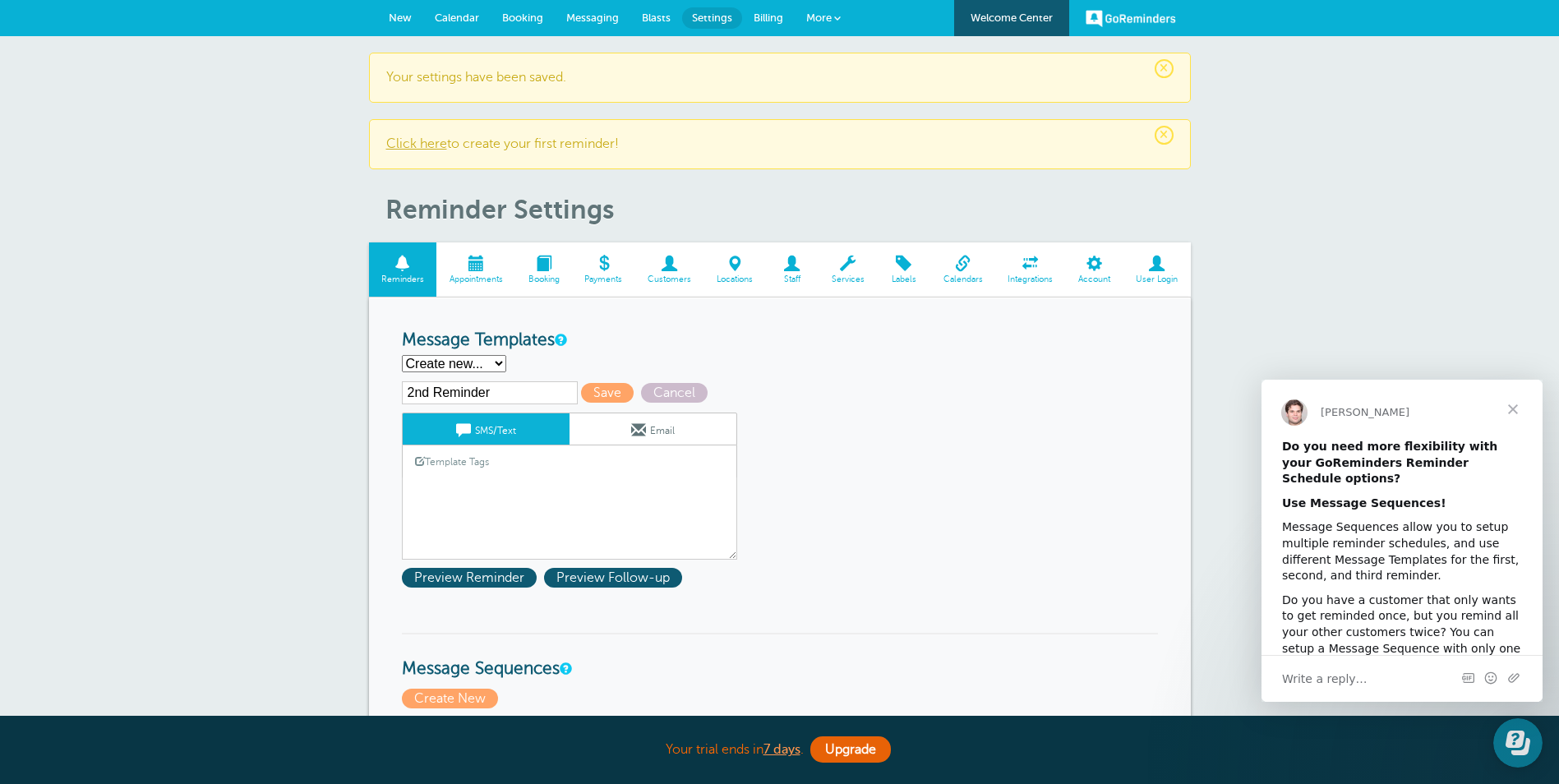
type input "2nd Reminder"
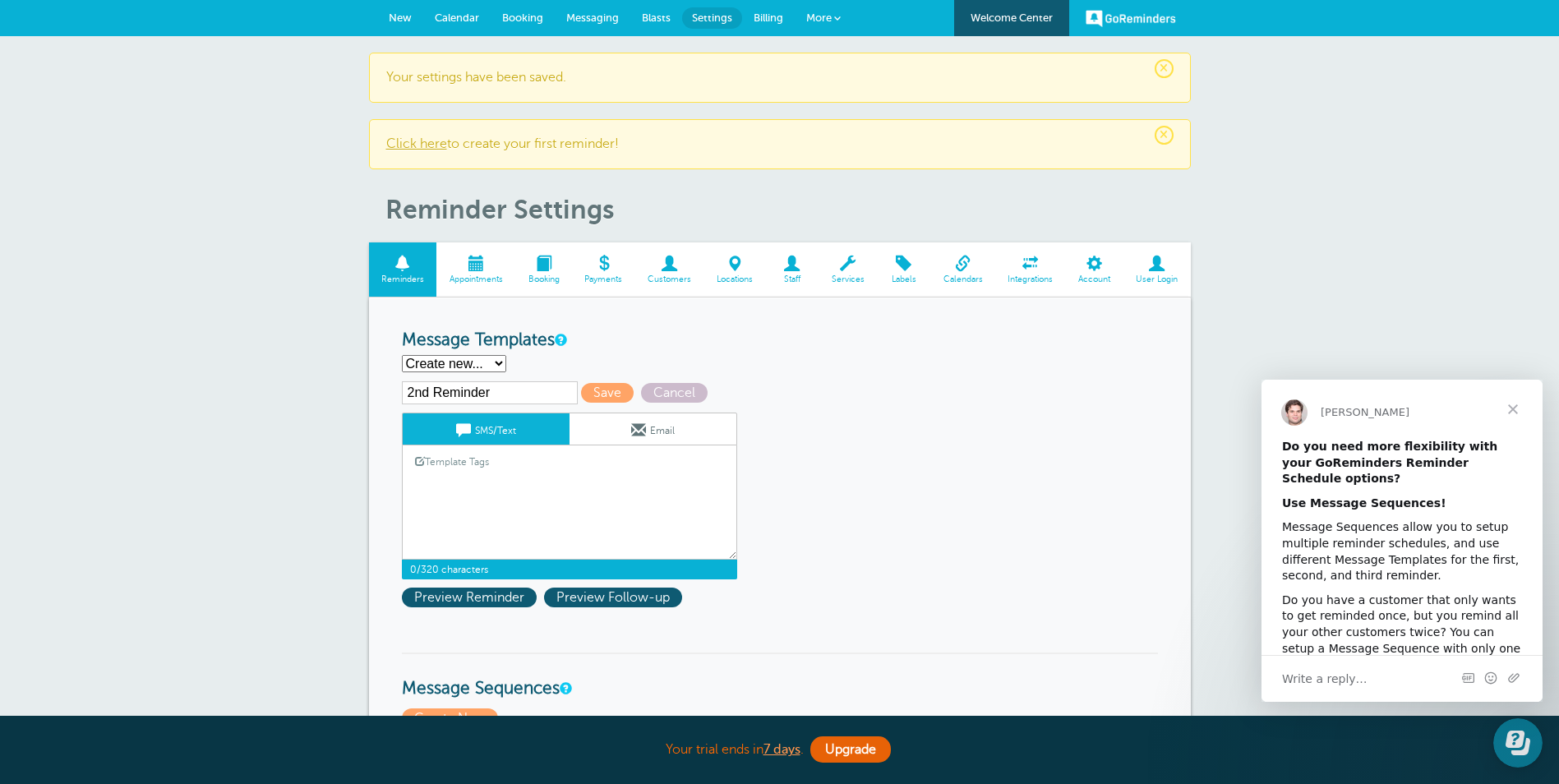
click at [415, 488] on textarea "Hi {{First Name}}, you have an appointment at {{Time}} on {{Date}}." at bounding box center [569, 518] width 335 height 83
click at [454, 461] on link "Template Tags" at bounding box center [452, 461] width 99 height 32
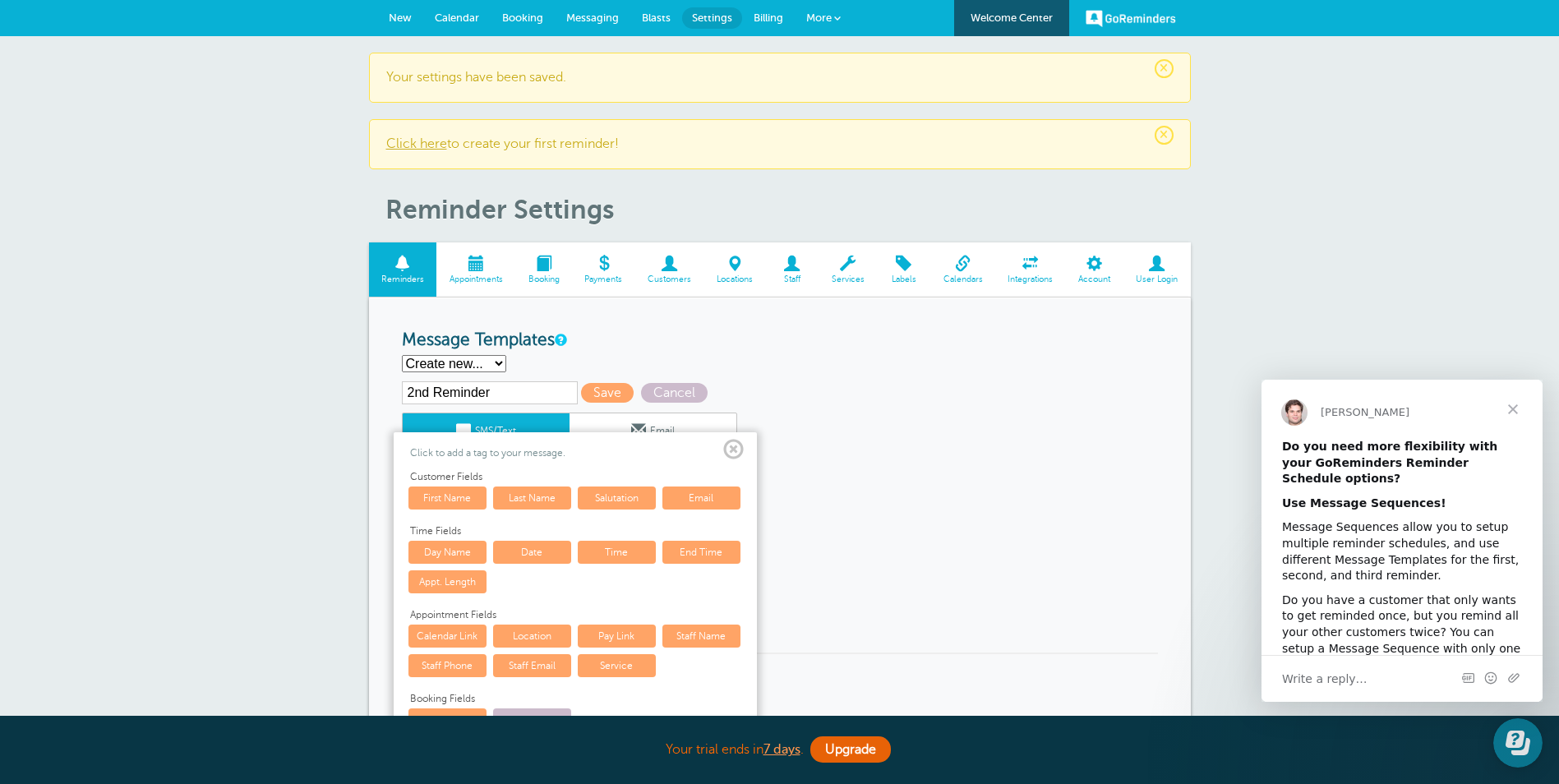
click at [447, 489] on link "First Name" at bounding box center [447, 498] width 78 height 23
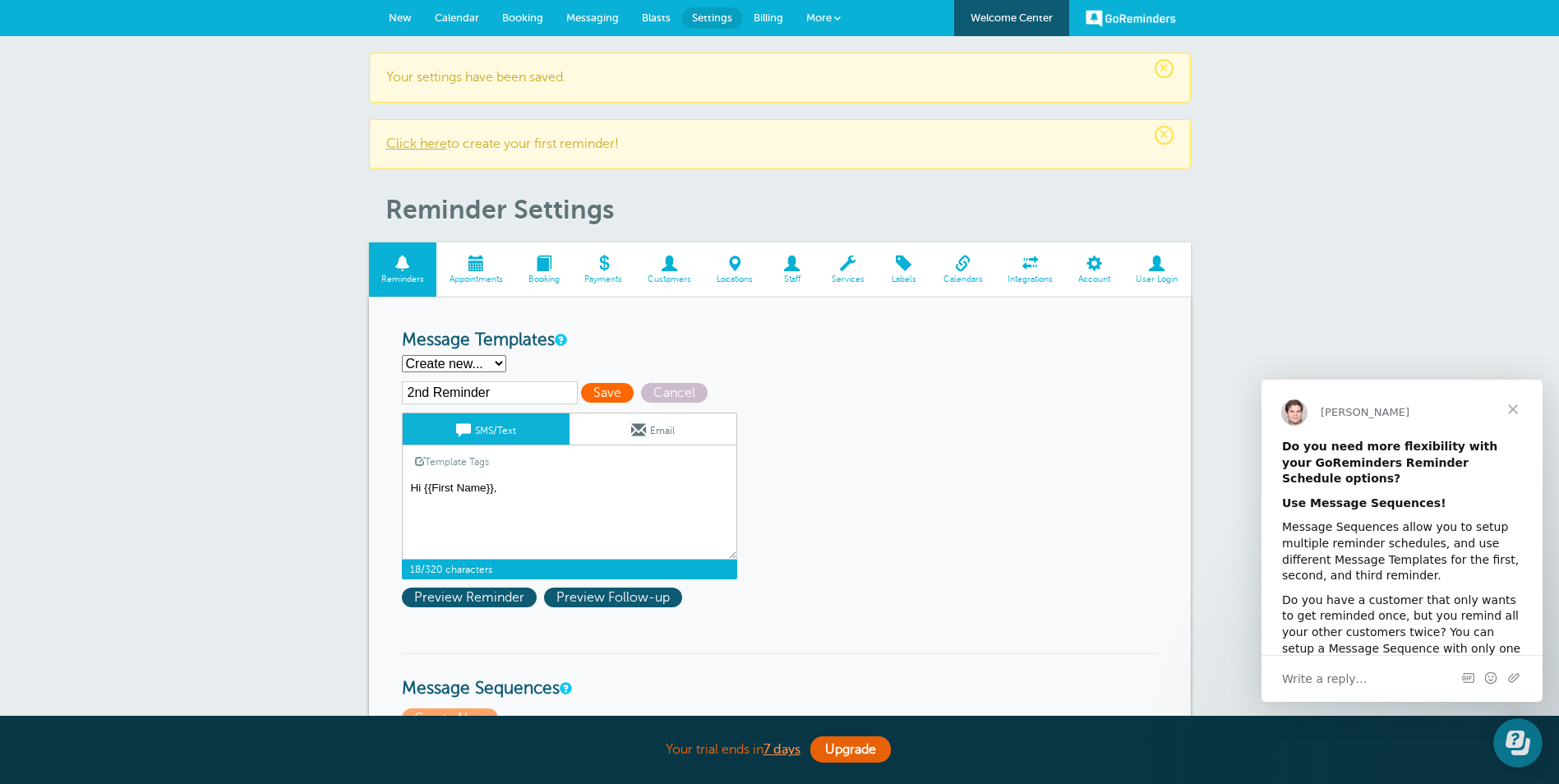
type textarea "Hi {{First Name}},"
click at [607, 394] on span "Save" at bounding box center [607, 392] width 52 height 20
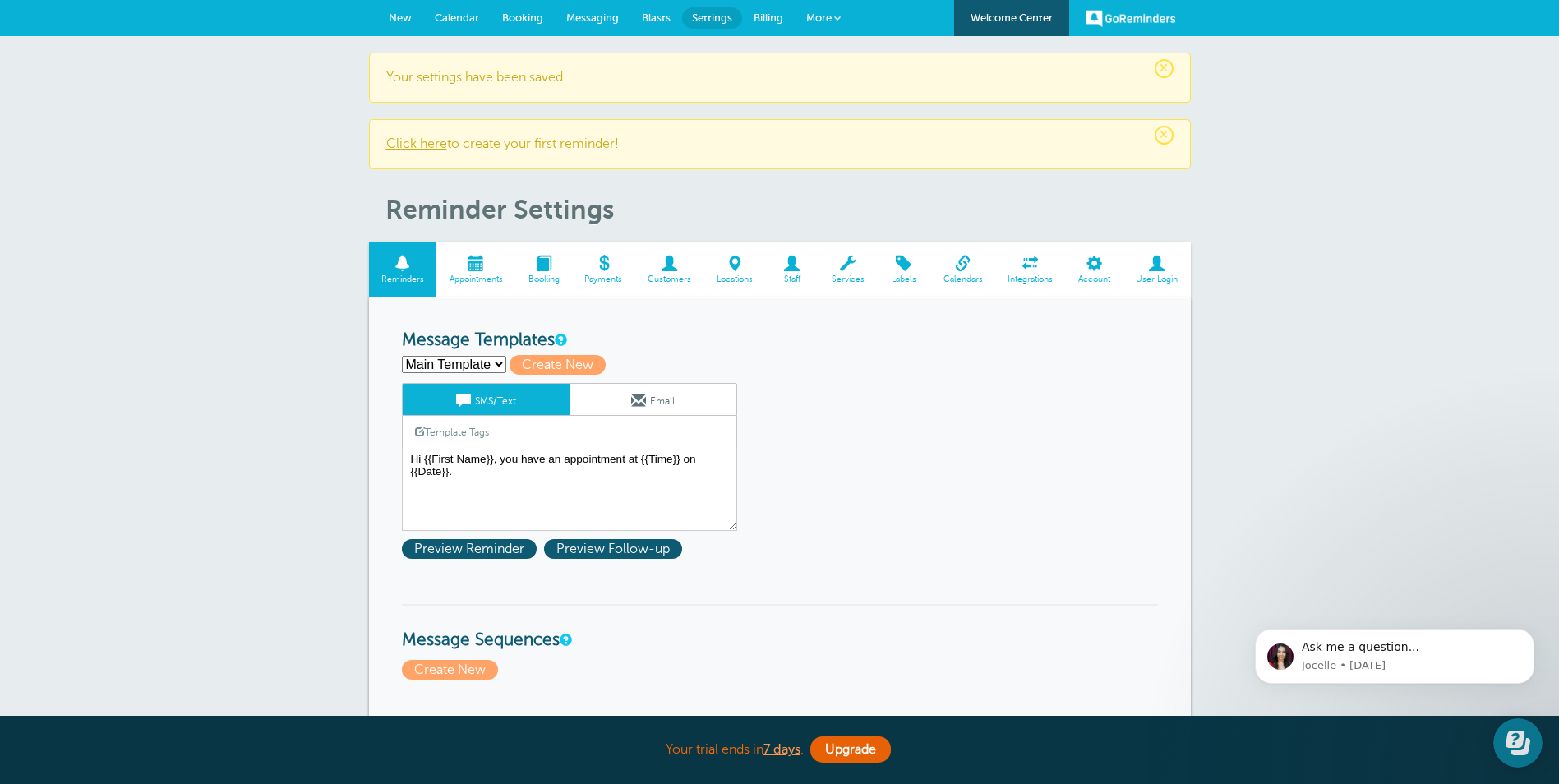
click at [498, 365] on select "1st Reminder 2nd Reminder Main Template Create new..." at bounding box center [454, 364] width 104 height 17
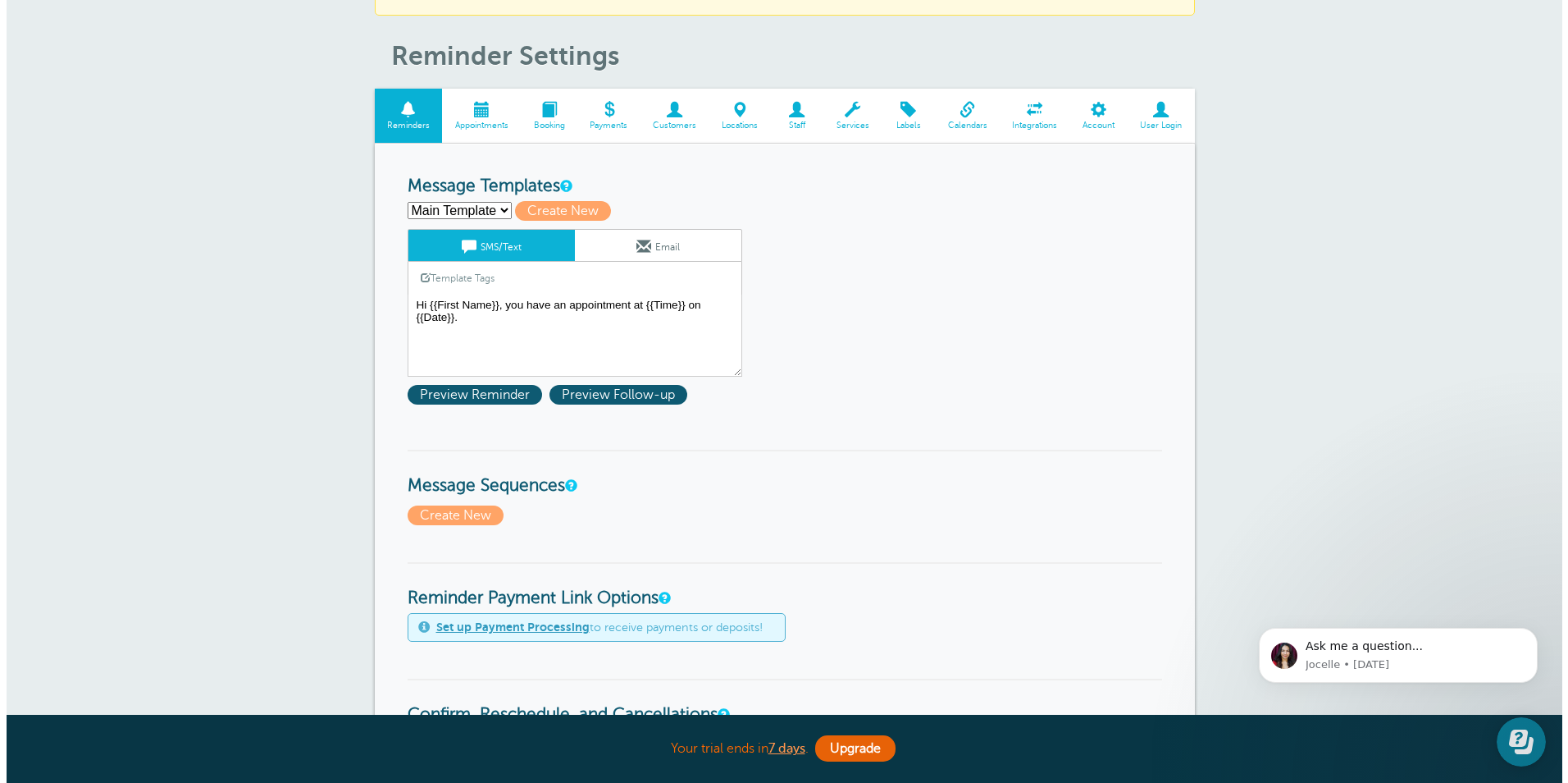
scroll to position [164, 0]
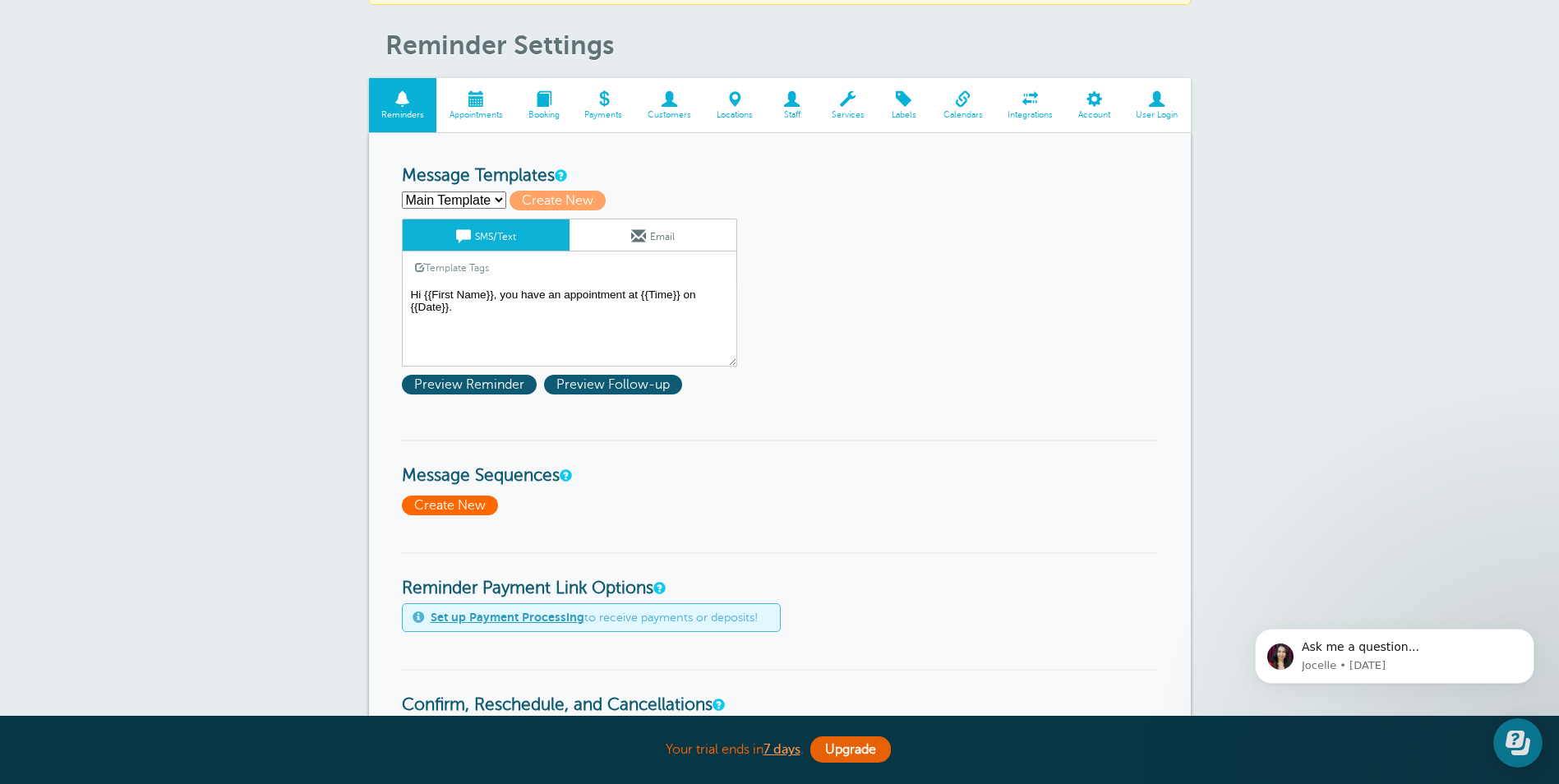
click at [457, 499] on span "Create New" at bounding box center [449, 505] width 96 height 20
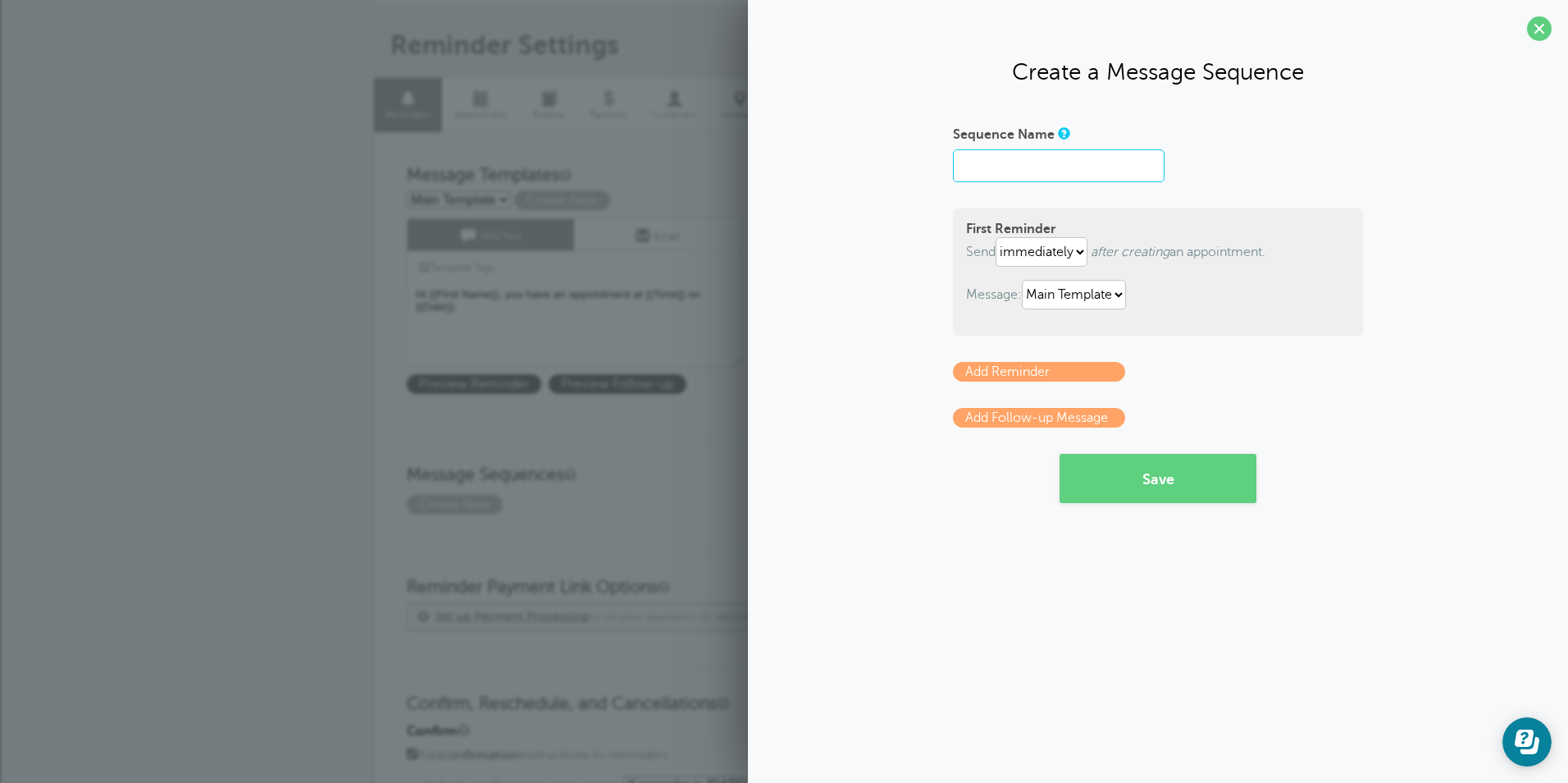
click at [987, 165] on input "Sequence Name" at bounding box center [1058, 166] width 211 height 33
type input "Main Reminder Sequence"
click at [1126, 290] on select "1st Reminder 2nd Reminder Main Template" at bounding box center [1074, 294] width 104 height 29
select select "159715"
click at [1025, 280] on select "1st Reminder 2nd Reminder Main Template" at bounding box center [1074, 294] width 104 height 29
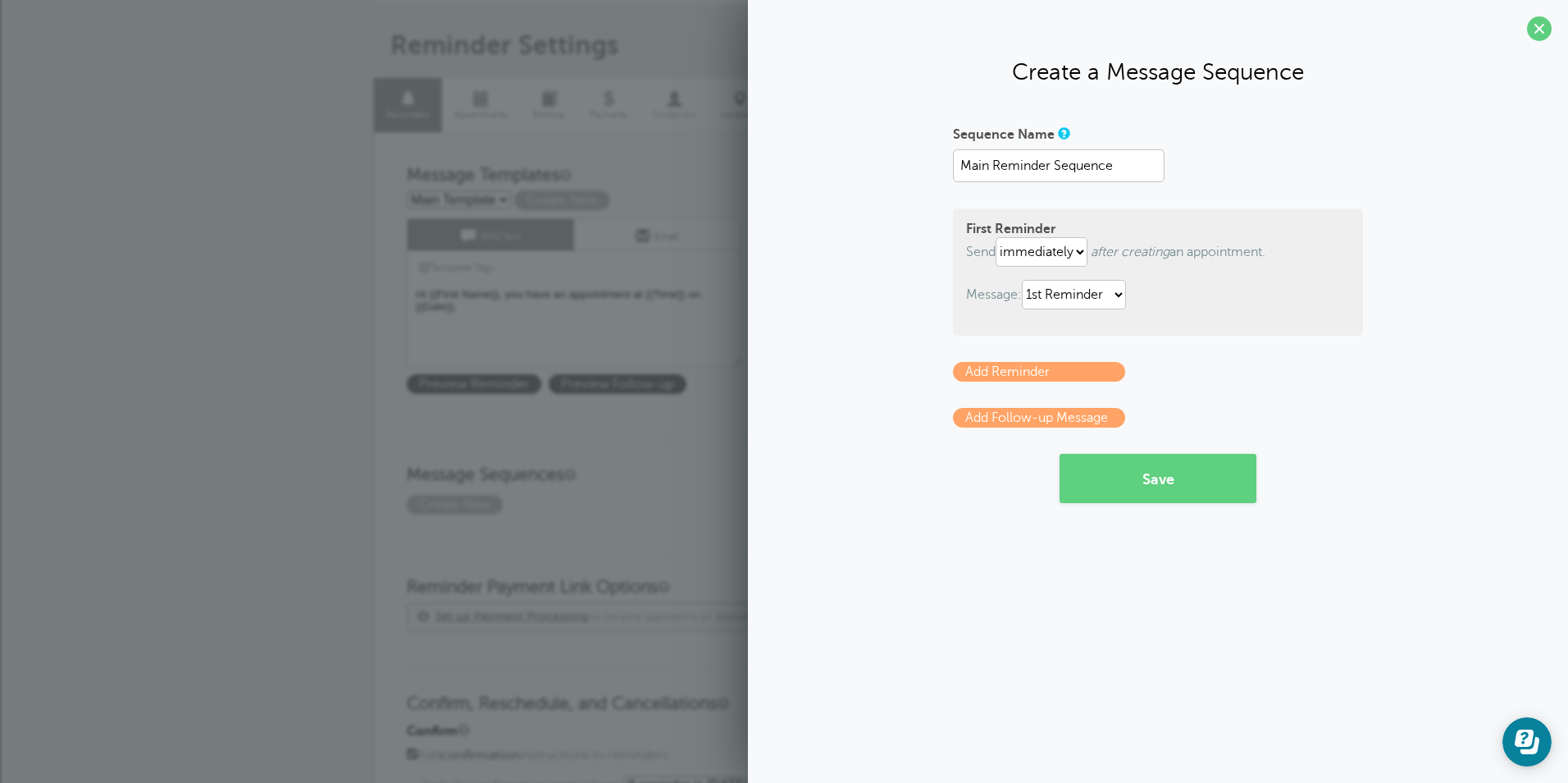
click at [1047, 364] on link "Add Reminder" at bounding box center [1039, 372] width 172 height 20
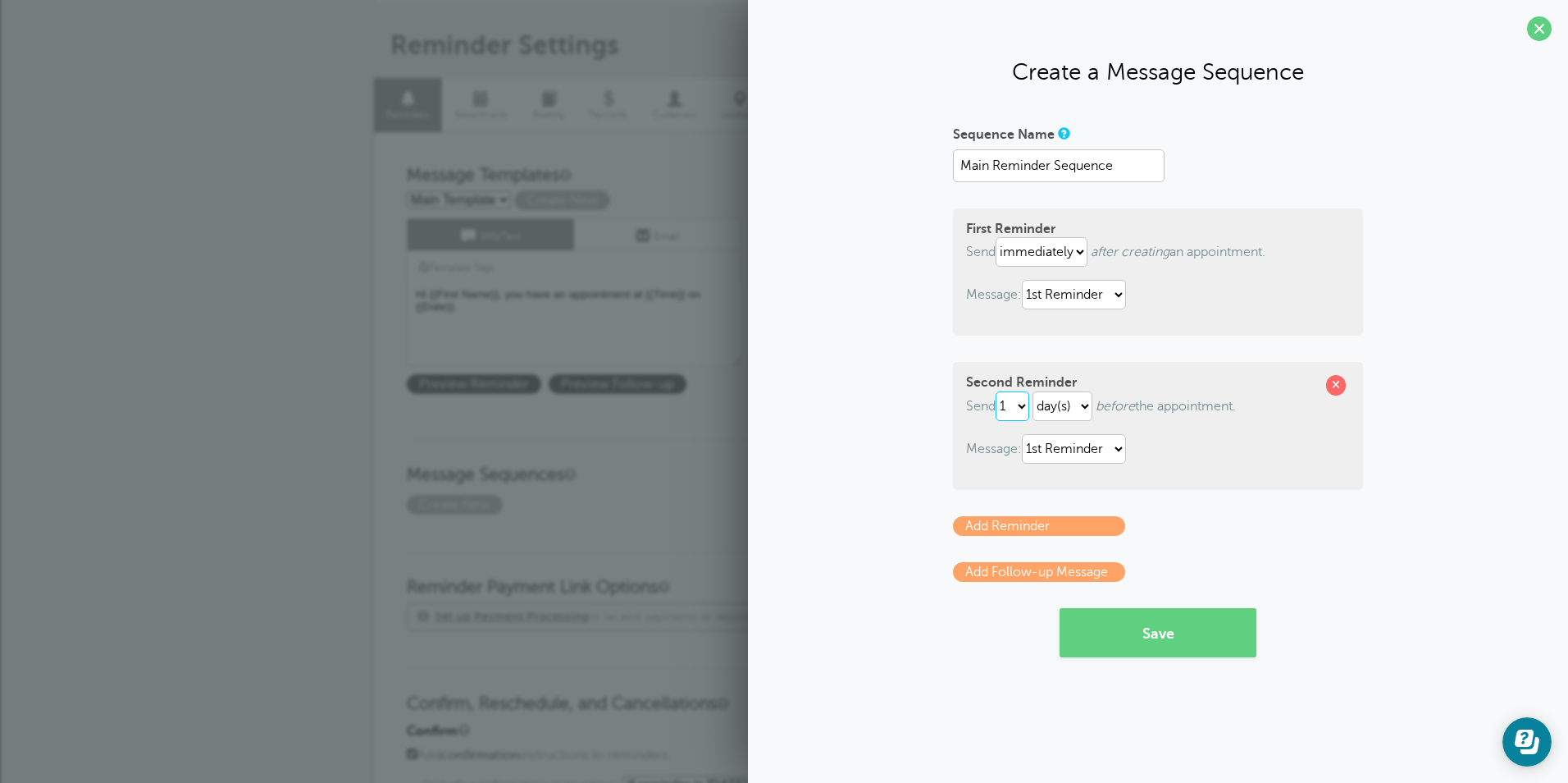
click at [1030, 408] on select "1 2 3 4 5 6 7 8 9 10 11 12 13 14 15 16 17 18 19 20 21 22 23 24 25 26 27 28 29 30" at bounding box center [1012, 406] width 33 height 29
select select "2"
click at [1000, 392] on select "1 2 3 4 5 6 7 8 9 10 11 12 13 14 15 16 17 18 19 20 21 22 23 24 25 26 27 28 29 30" at bounding box center [1012, 406] width 33 height 29
click at [1125, 450] on select "1st Reminder 2nd Reminder Main Template" at bounding box center [1074, 448] width 104 height 29
select select "159716"
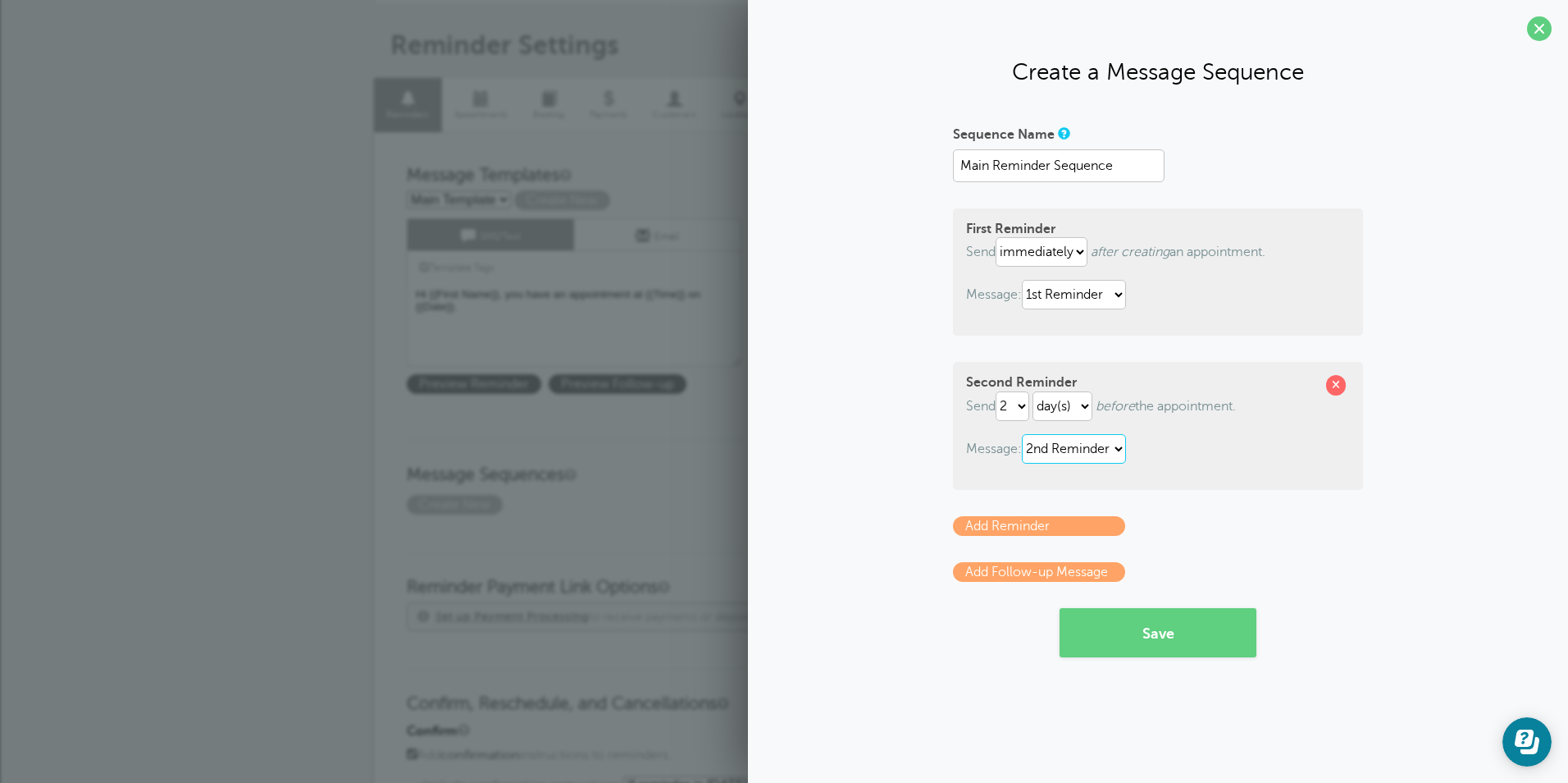
click at [1025, 434] on select "1st Reminder 2nd Reminder Main Template" at bounding box center [1074, 448] width 104 height 29
click at [1173, 636] on button "Save" at bounding box center [1159, 633] width 197 height 49
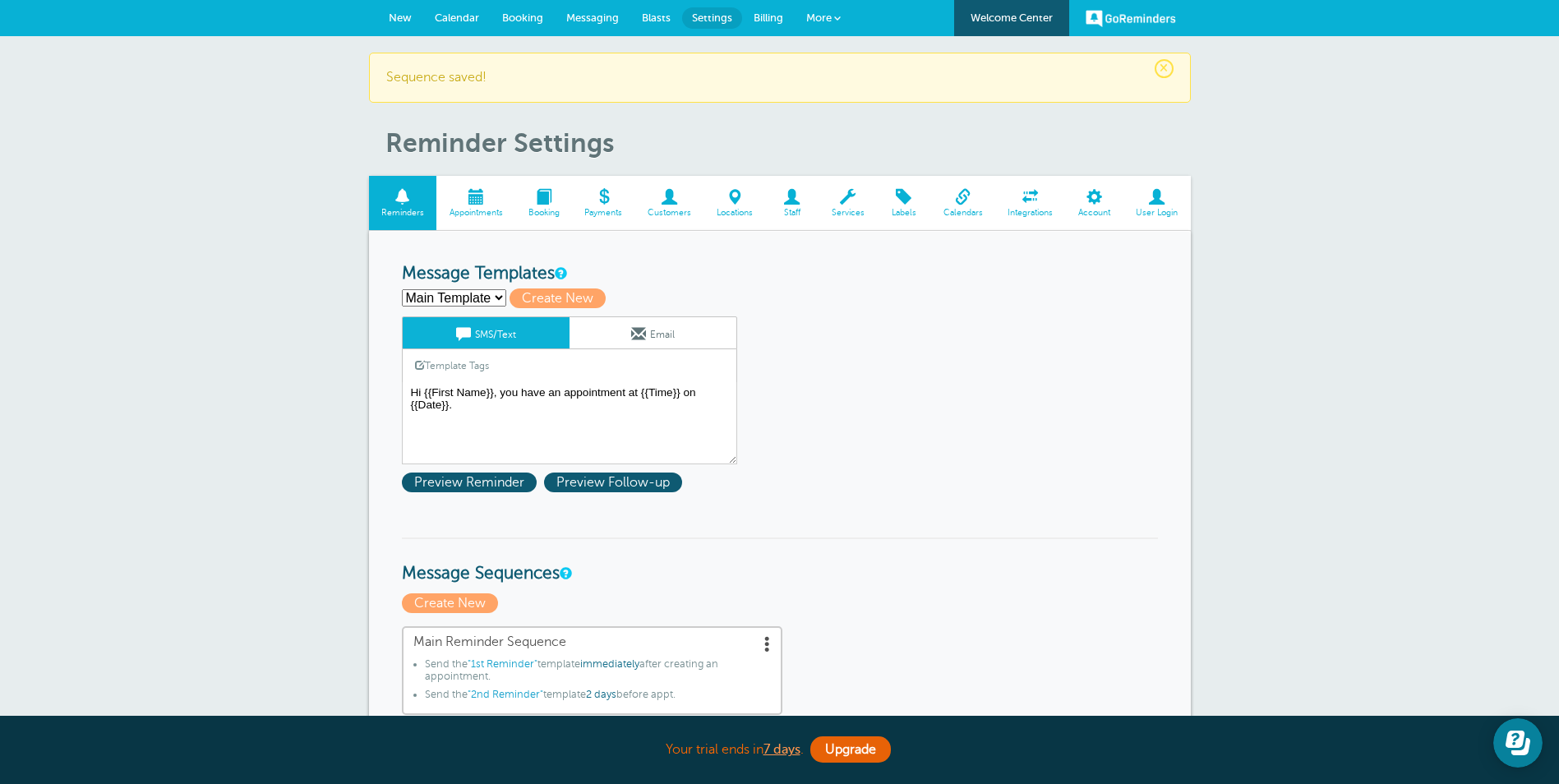
click at [498, 300] on select "1st Reminder 2nd Reminder Main Template Create new..." at bounding box center [454, 298] width 104 height 17
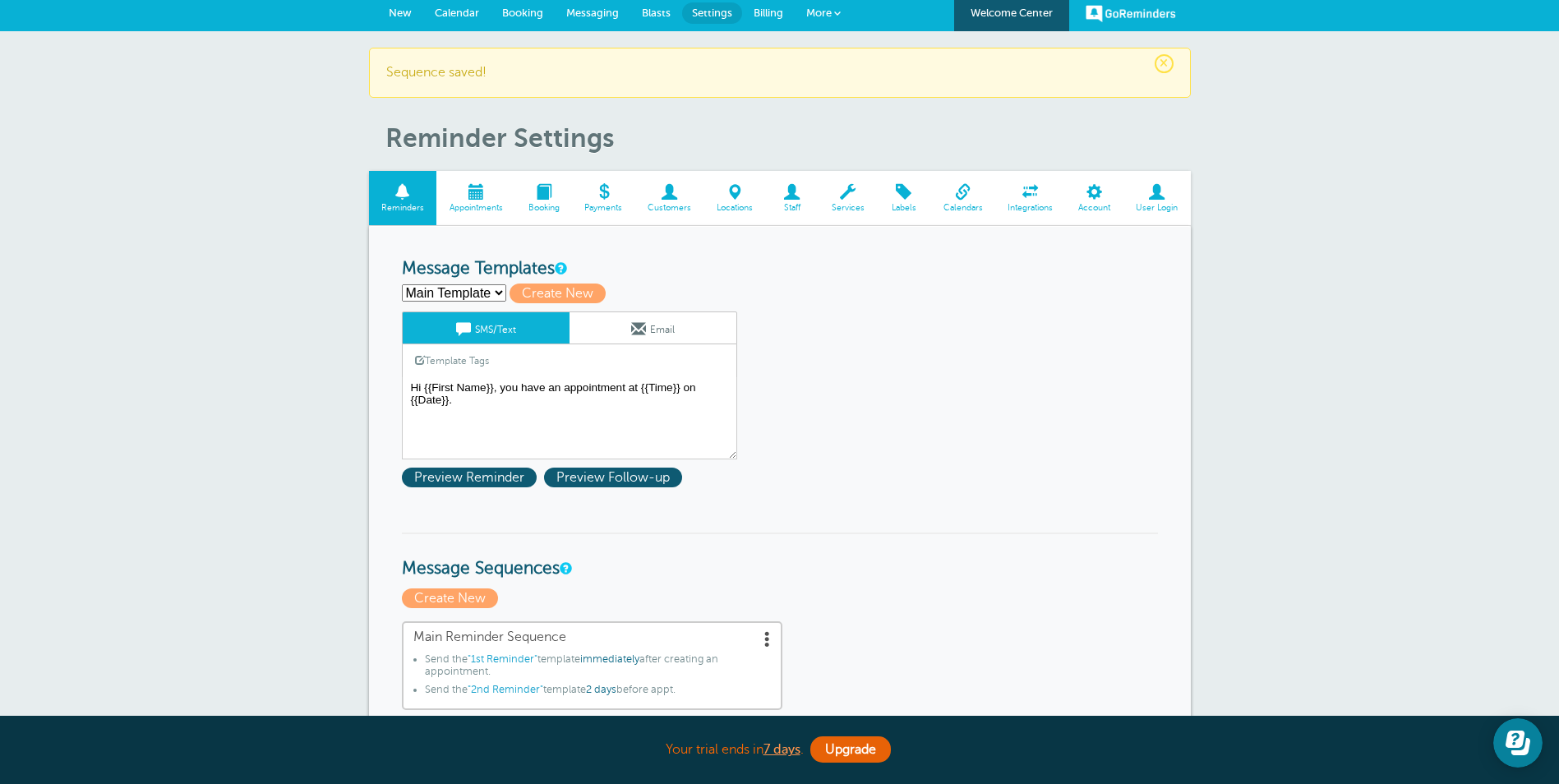
scroll to position [83, 0]
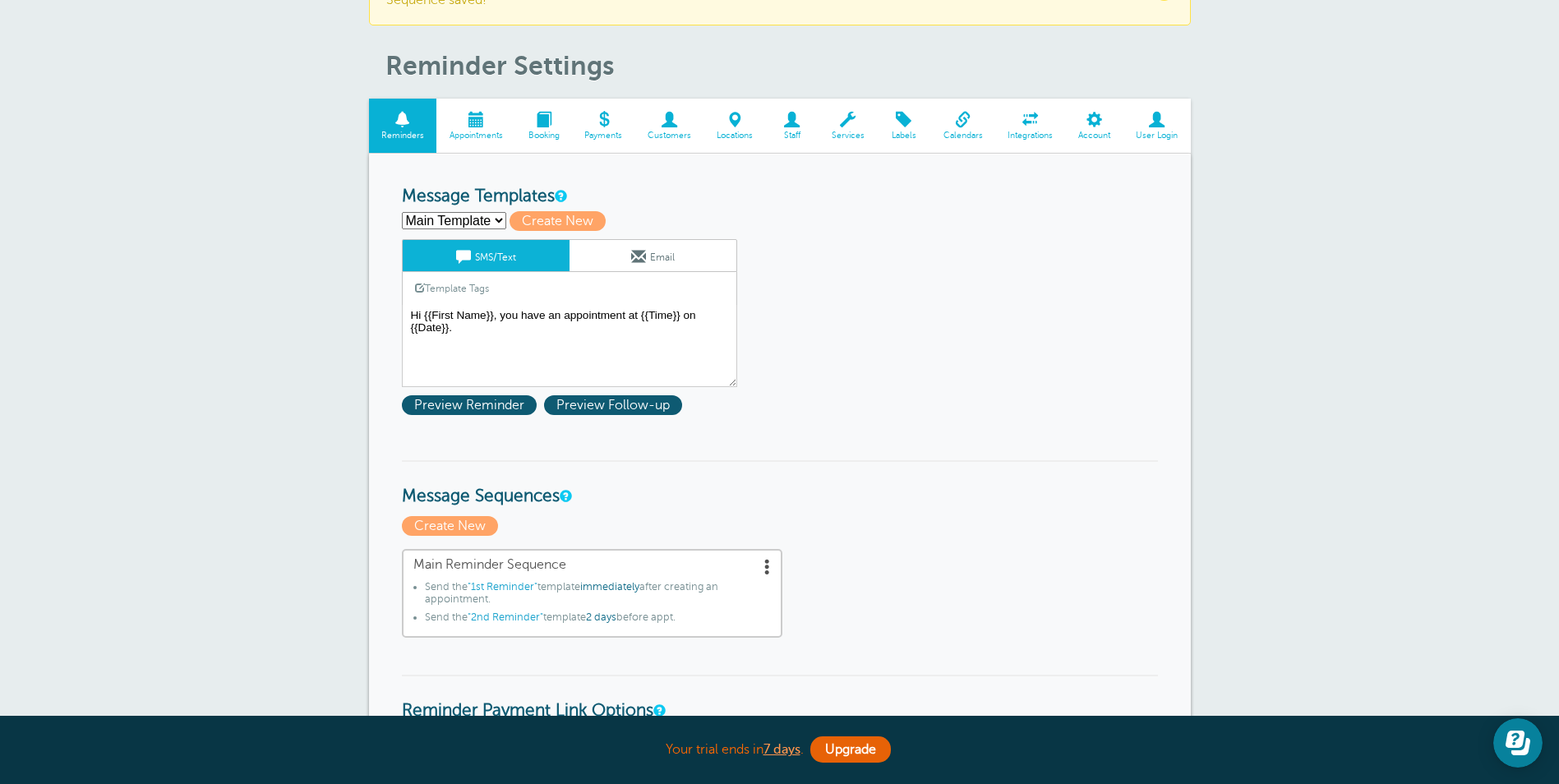
scroll to position [0, 0]
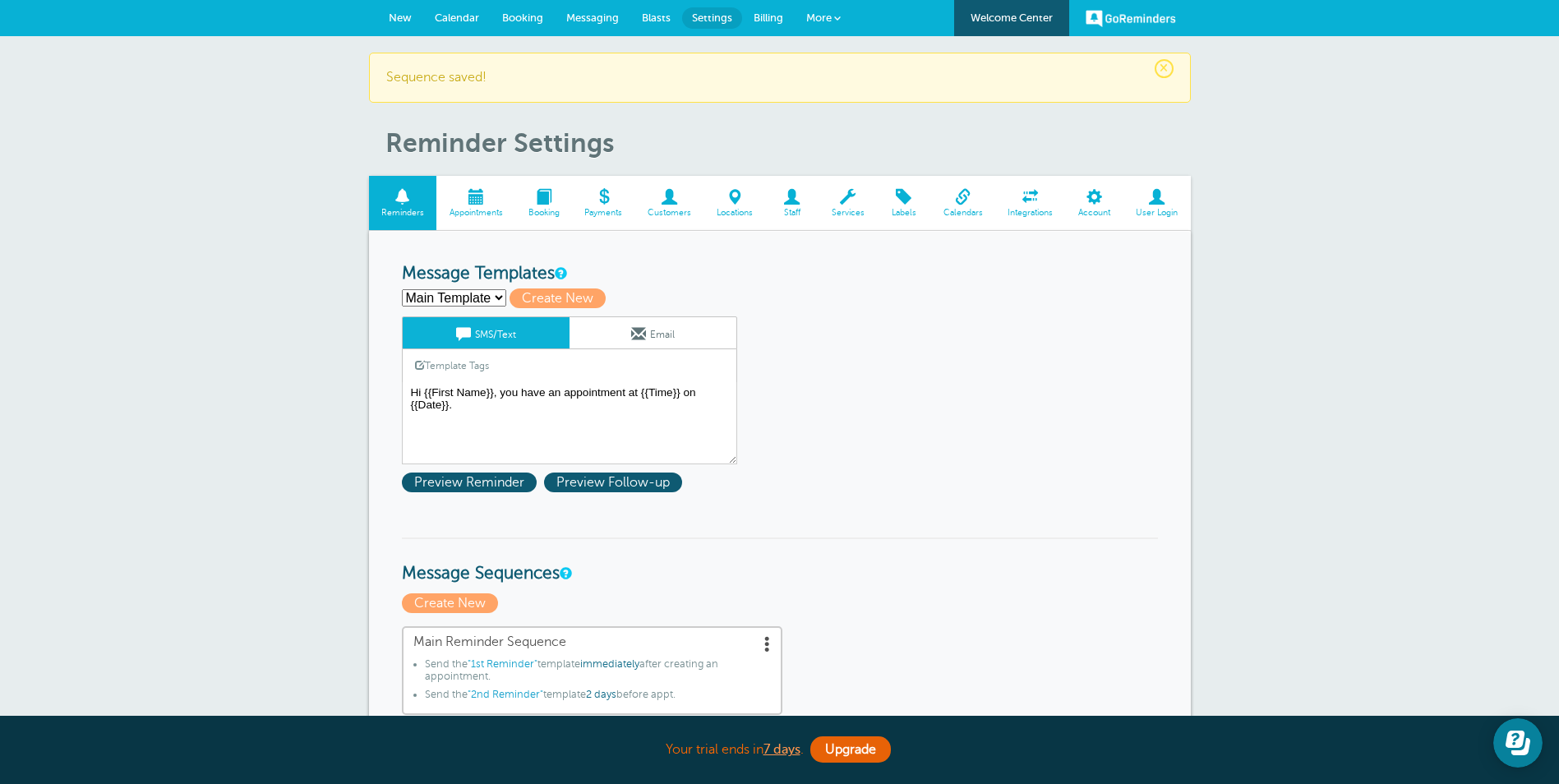
click at [771, 15] on span "Billing" at bounding box center [768, 17] width 29 height 12
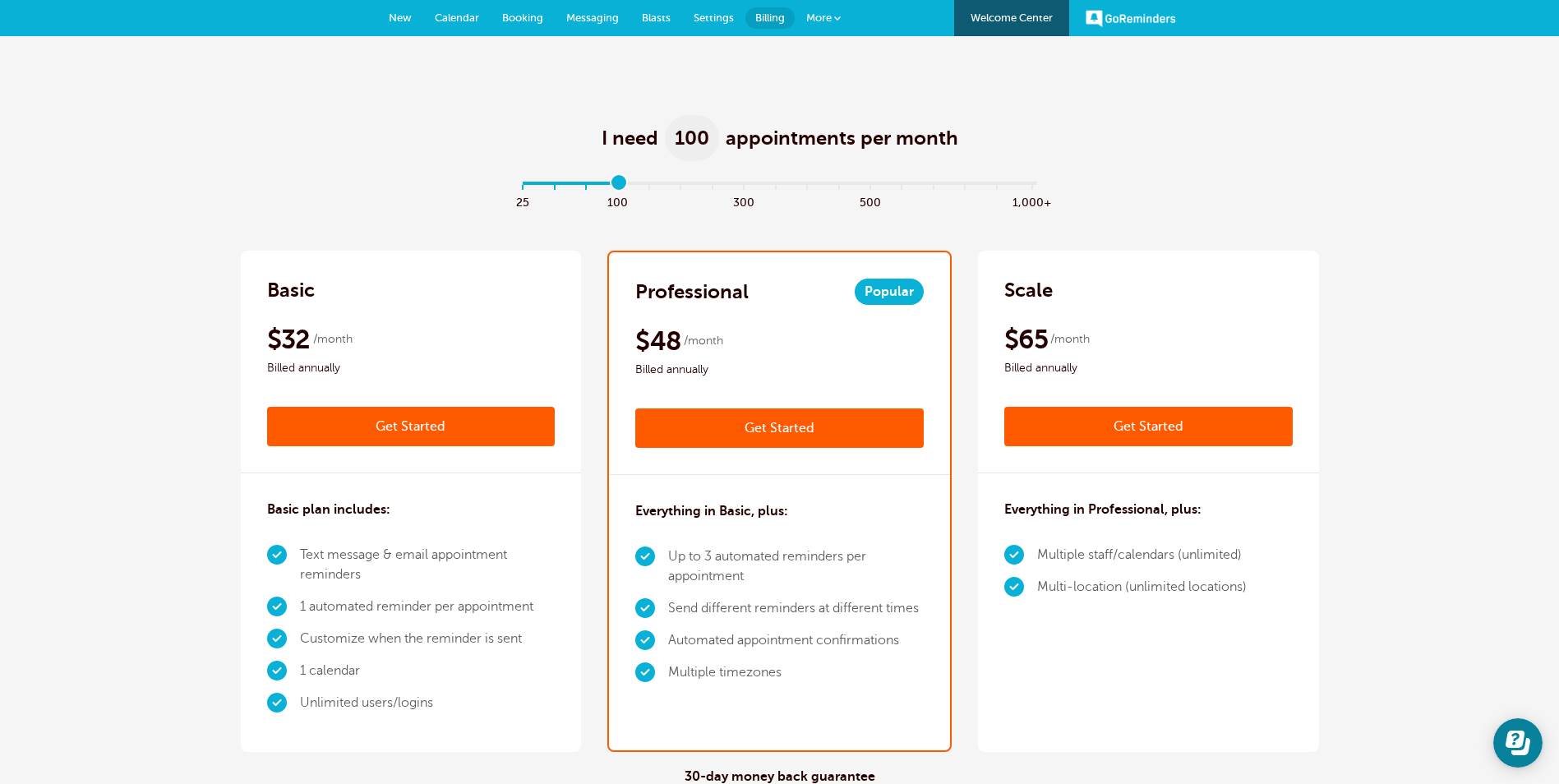
drag, startPoint x: 528, startPoint y: 180, endPoint x: 614, endPoint y: 181, distance: 86.0
type input "3"
click at [614, 185] on input "range" at bounding box center [780, 186] width 532 height 3
click at [394, 9] on link "New" at bounding box center [400, 18] width 46 height 36
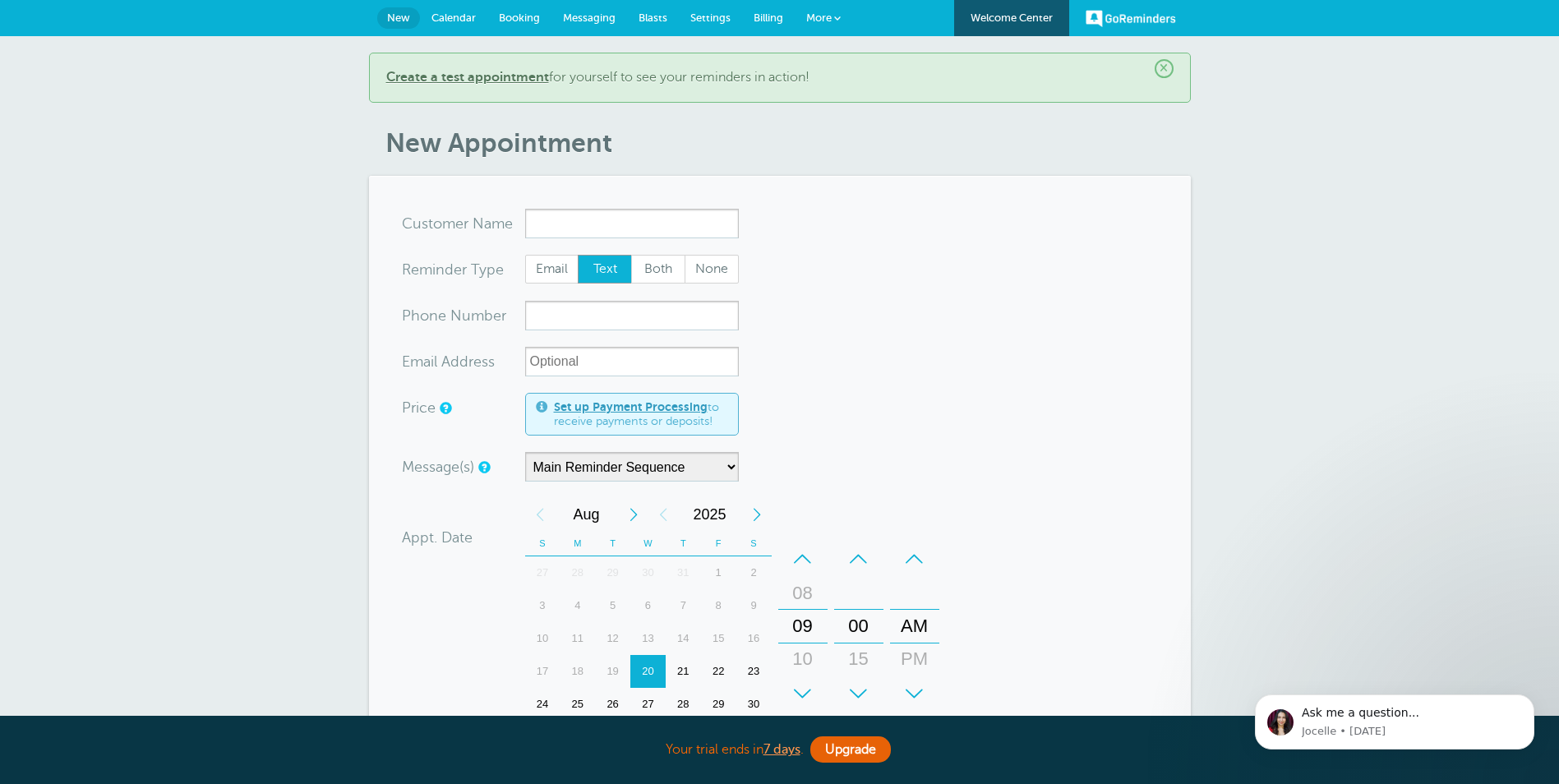
click at [707, 15] on span "Settings" at bounding box center [710, 17] width 40 height 12
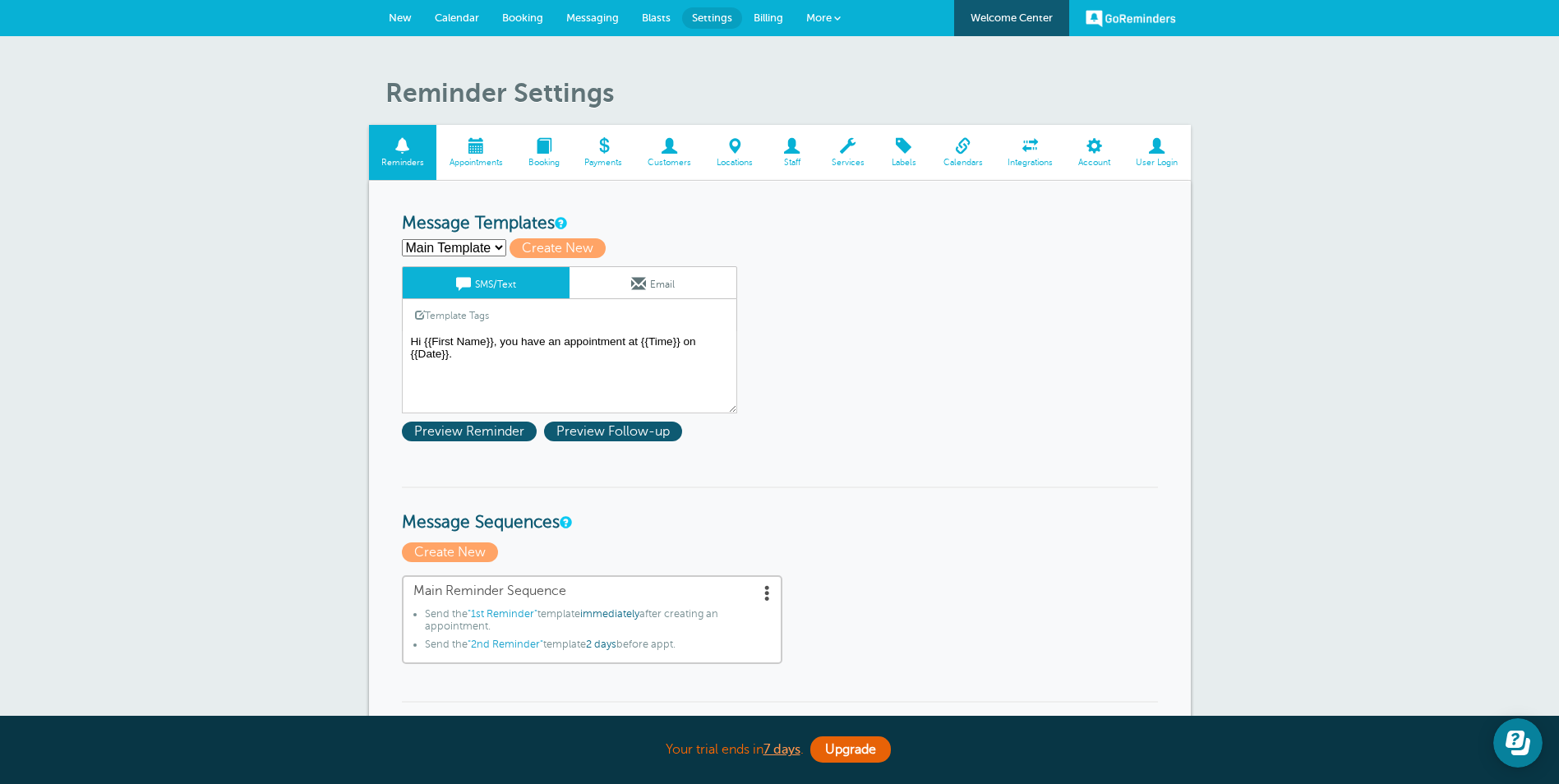
click at [590, 12] on span "Messaging" at bounding box center [592, 17] width 52 height 12
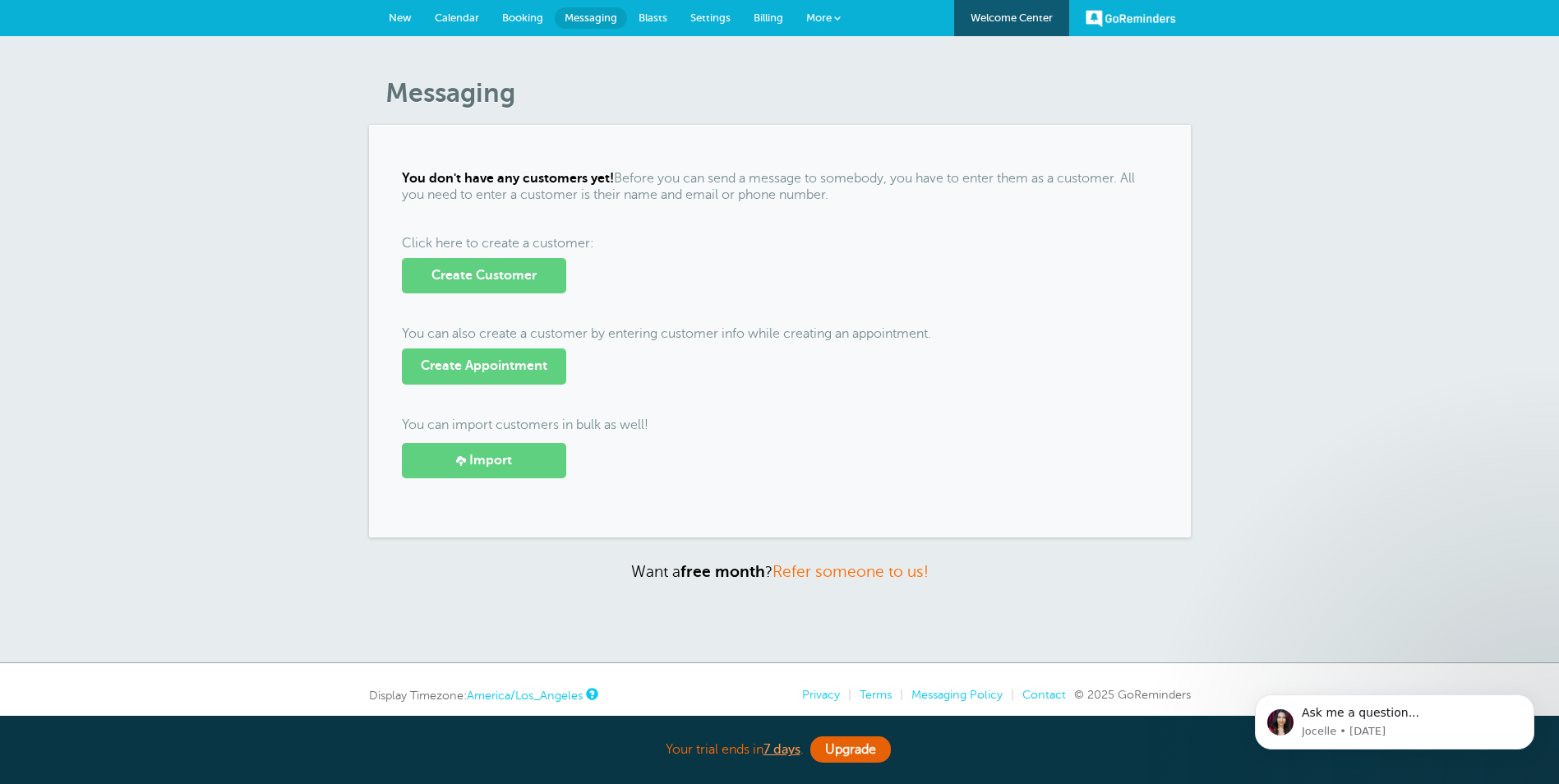
click at [463, 12] on span "Calendar" at bounding box center [457, 17] width 45 height 12
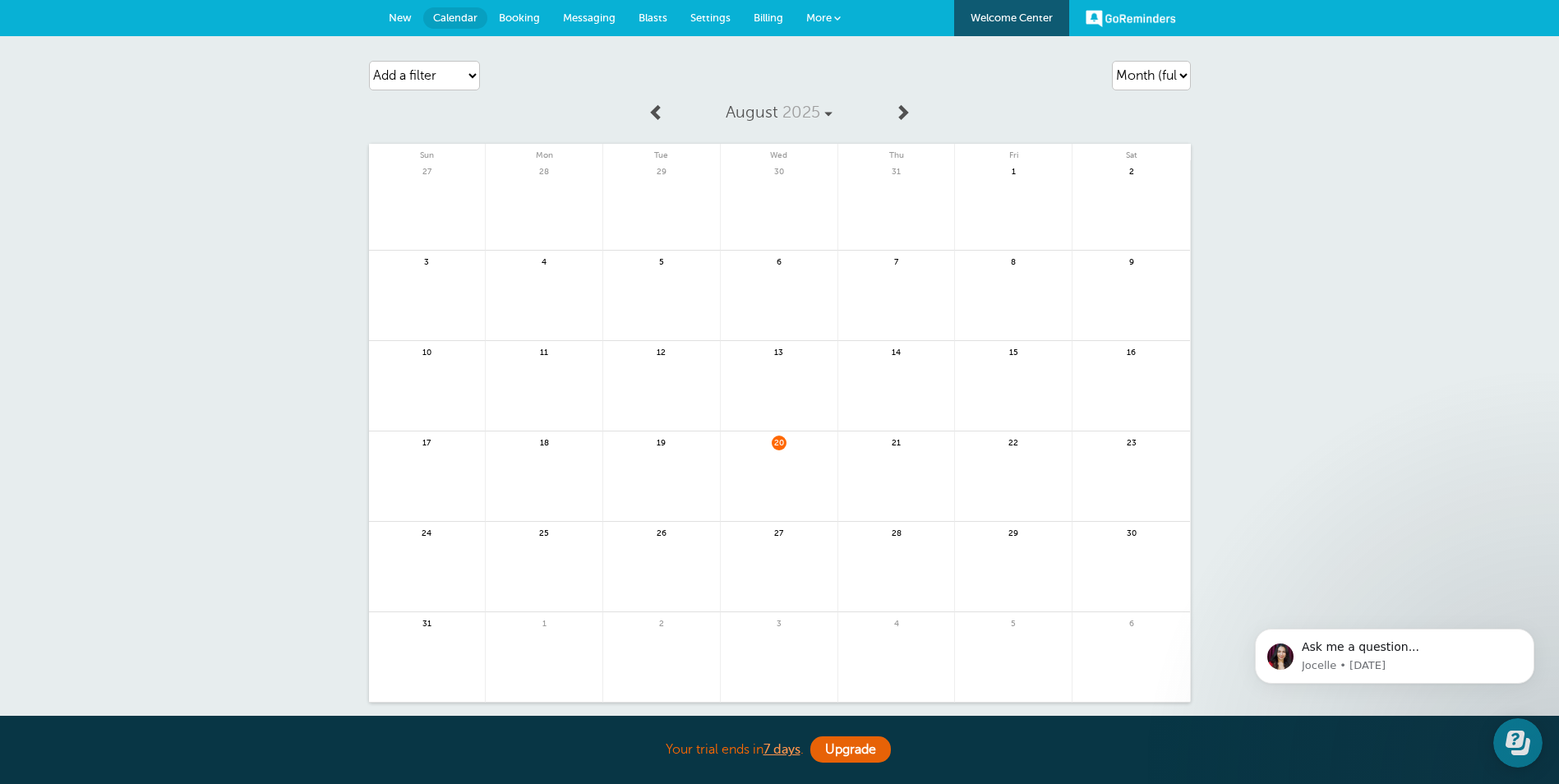
click at [521, 15] on span "Booking" at bounding box center [519, 17] width 41 height 12
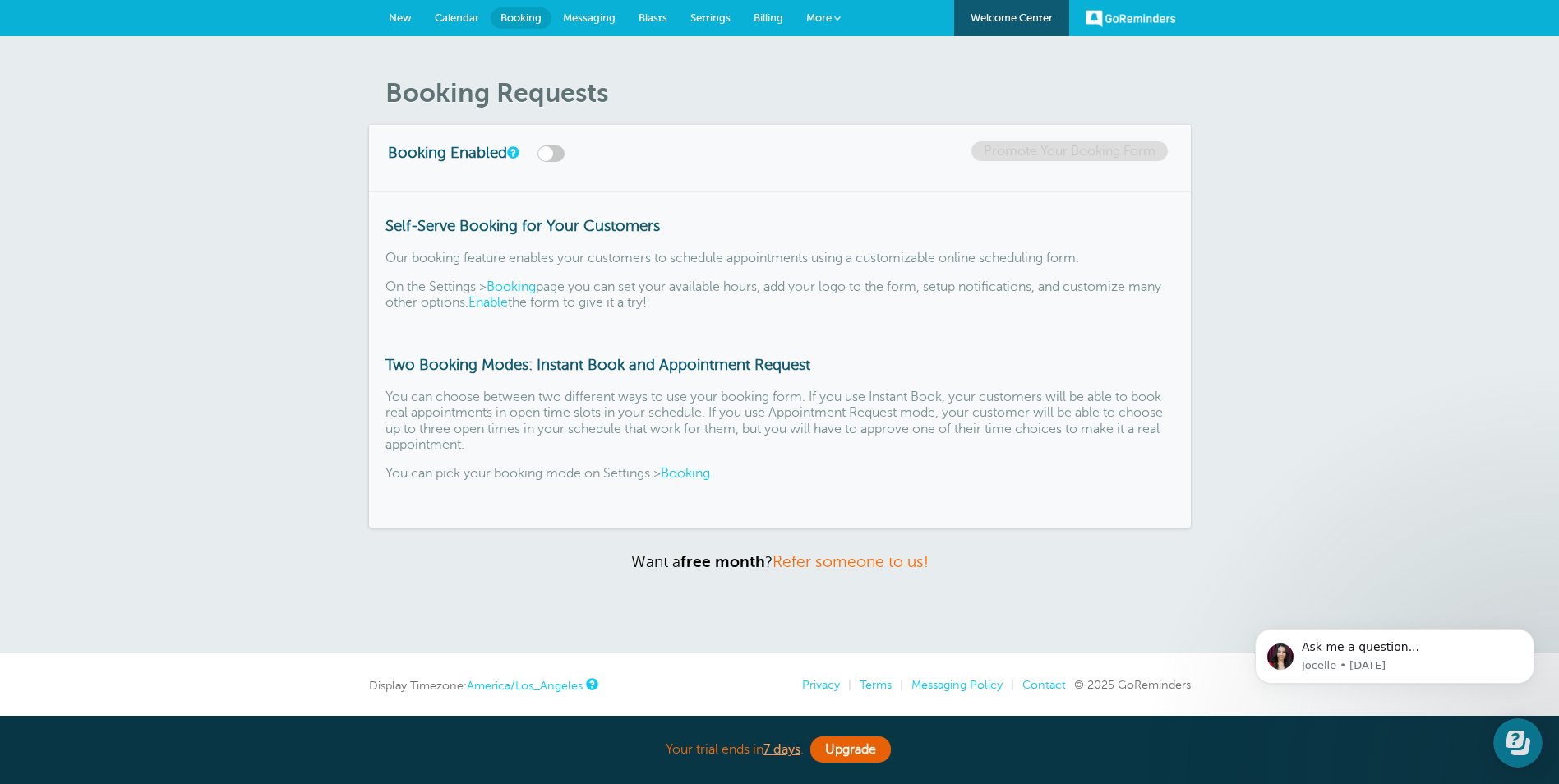
click at [1509, 745] on body "Ask me a question... Jocelle • [DATE]" at bounding box center [1395, 689] width 315 height 159
click at [1510, 735] on body "Ask me a question... Jocelle • [DATE]" at bounding box center [1395, 689] width 315 height 159
click at [1499, 750] on body "Ask me a question... Jocelle • 1w ago" at bounding box center [1395, 689] width 315 height 159
click at [1372, 479] on div "Booking Requests Booking Enabled Promote Your Booking Form Self-Serve Booking f…" at bounding box center [780, 345] width 1559 height 617
click at [1510, 737] on body "Ask me a question... Jocelle • 1w ago" at bounding box center [1395, 689] width 315 height 159
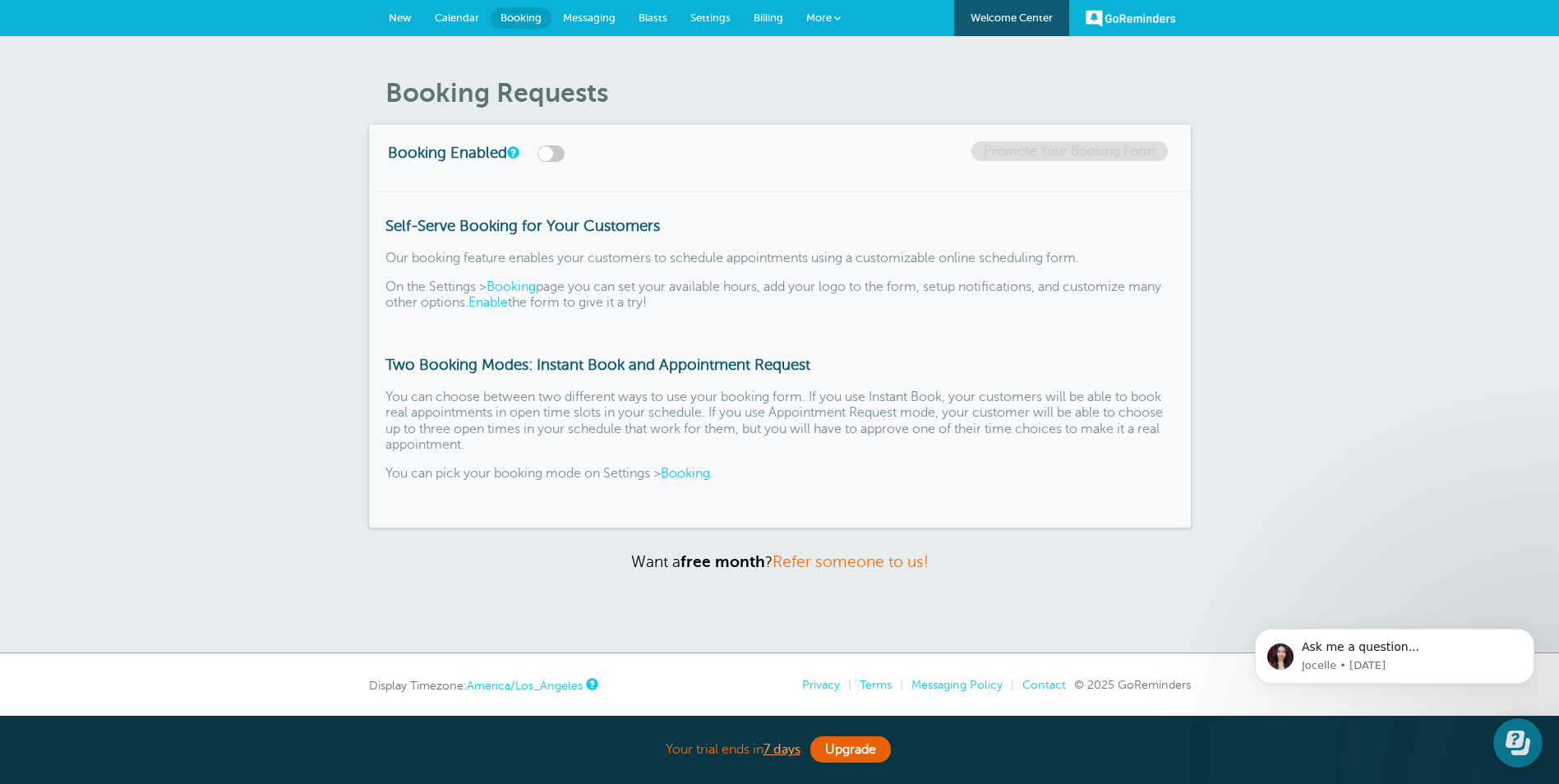
click at [1510, 737] on body "Ask me a question... Jocelle • 1w ago" at bounding box center [1395, 689] width 315 height 159
drag, startPoint x: 279, startPoint y: 133, endPoint x: 1362, endPoint y: 201, distance: 1085.1
click at [1361, 192] on div "Booking Requests Booking Enabled Promote Your Booking Form Self-Serve Booking f…" at bounding box center [780, 345] width 1559 height 617
click at [1499, 742] on body "Ask me a question... Jocelle • 1w ago" at bounding box center [1395, 689] width 315 height 159
click at [1416, 371] on div "Booking Requests Booking Enabled Promote Your Booking Form Self-Serve Booking f…" at bounding box center [780, 345] width 1559 height 617
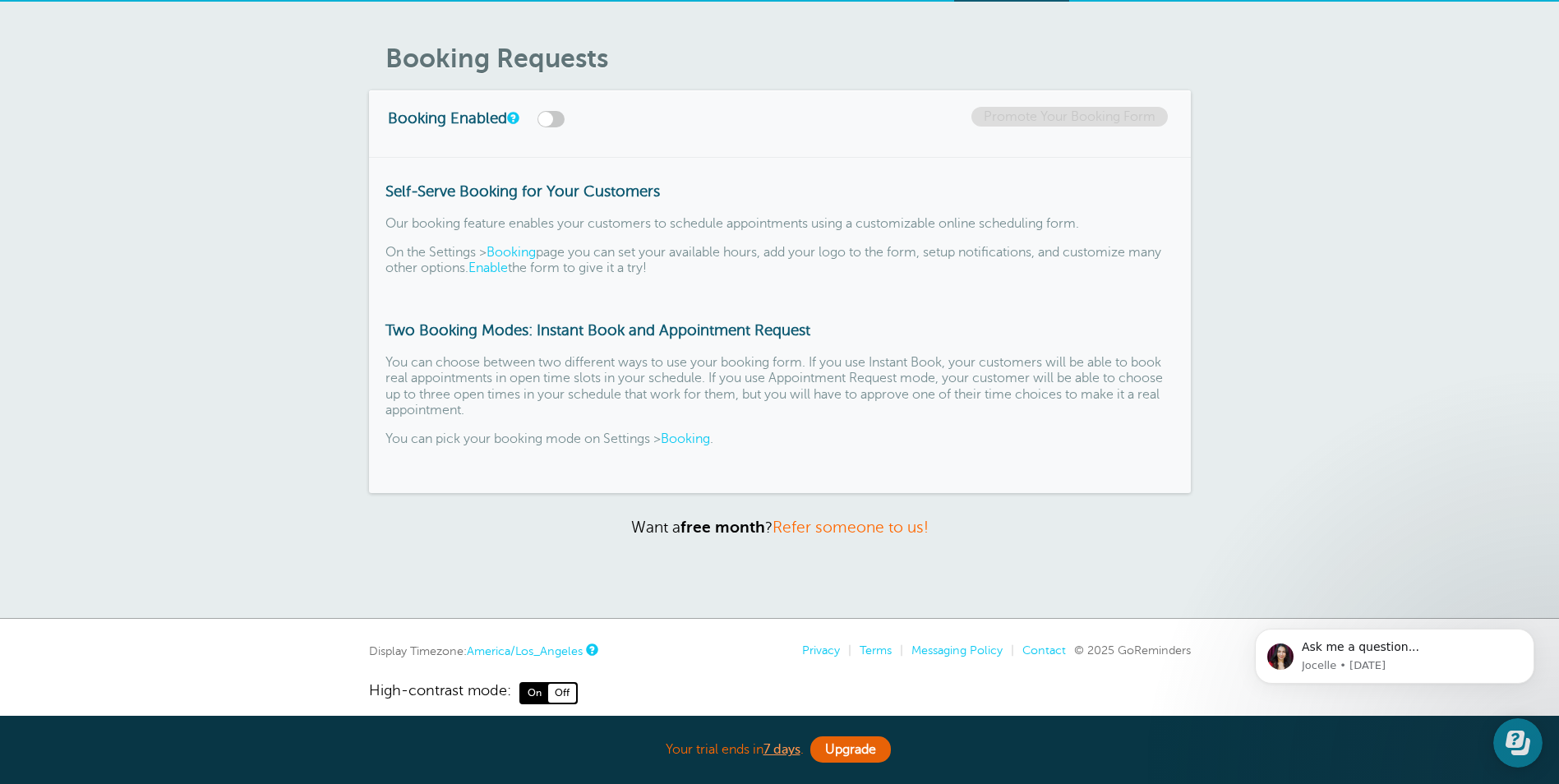
scroll to position [53, 0]
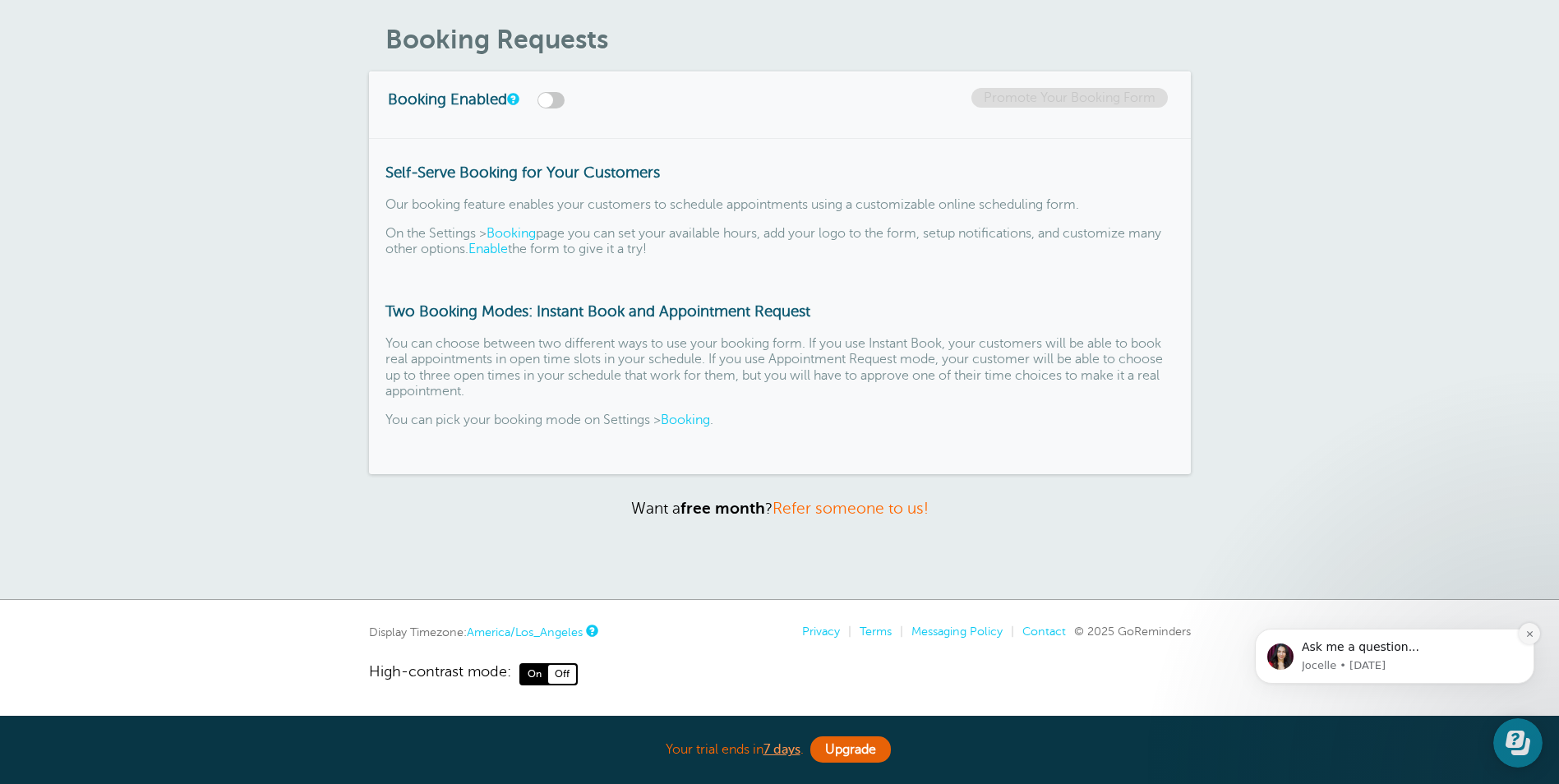
click at [1527, 632] on icon "Dismiss notification" at bounding box center [1531, 634] width 9 height 9
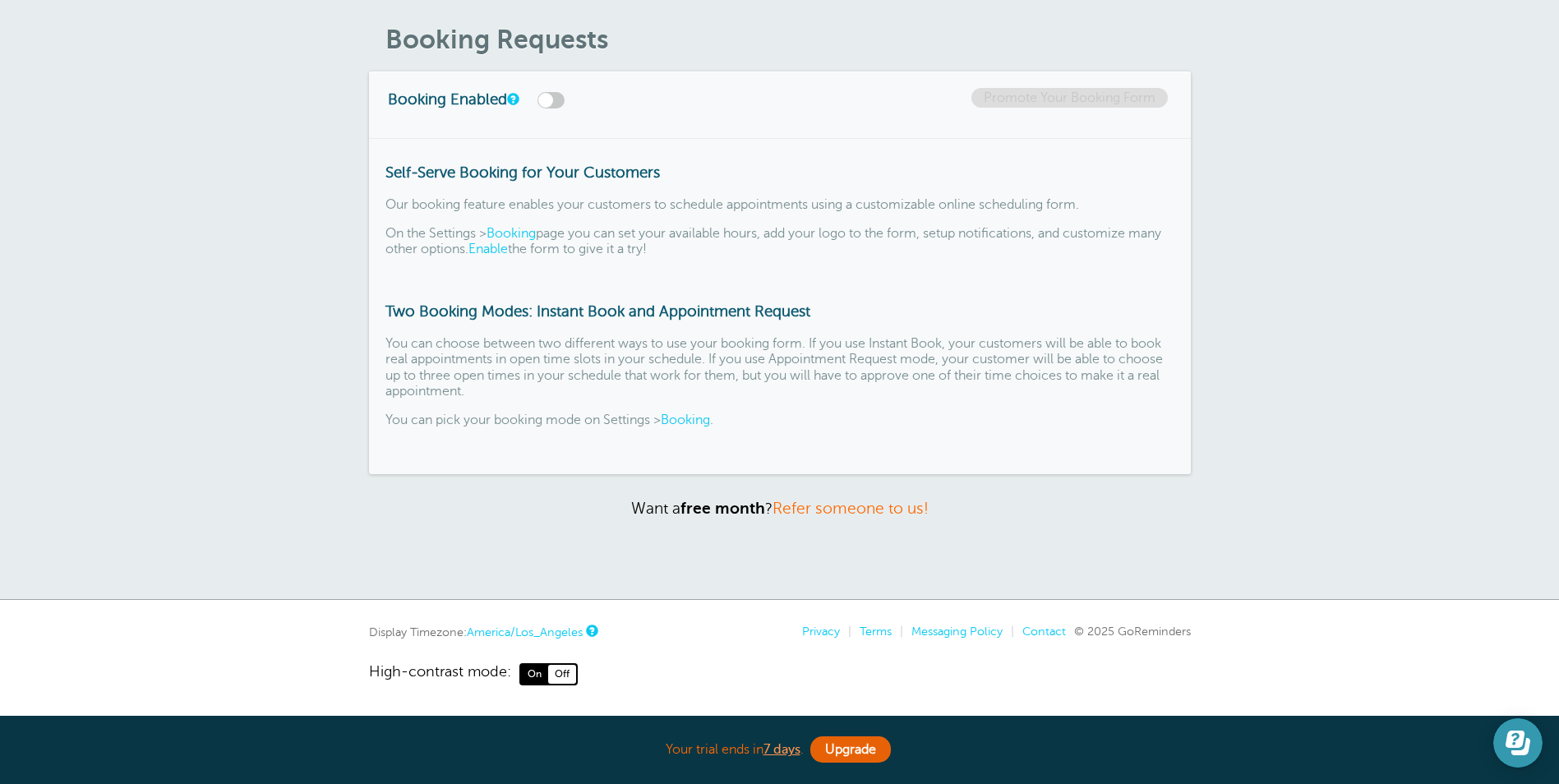
click at [1509, 745] on icon "Open Learn | Contact Us" at bounding box center [1515, 739] width 19 height 17
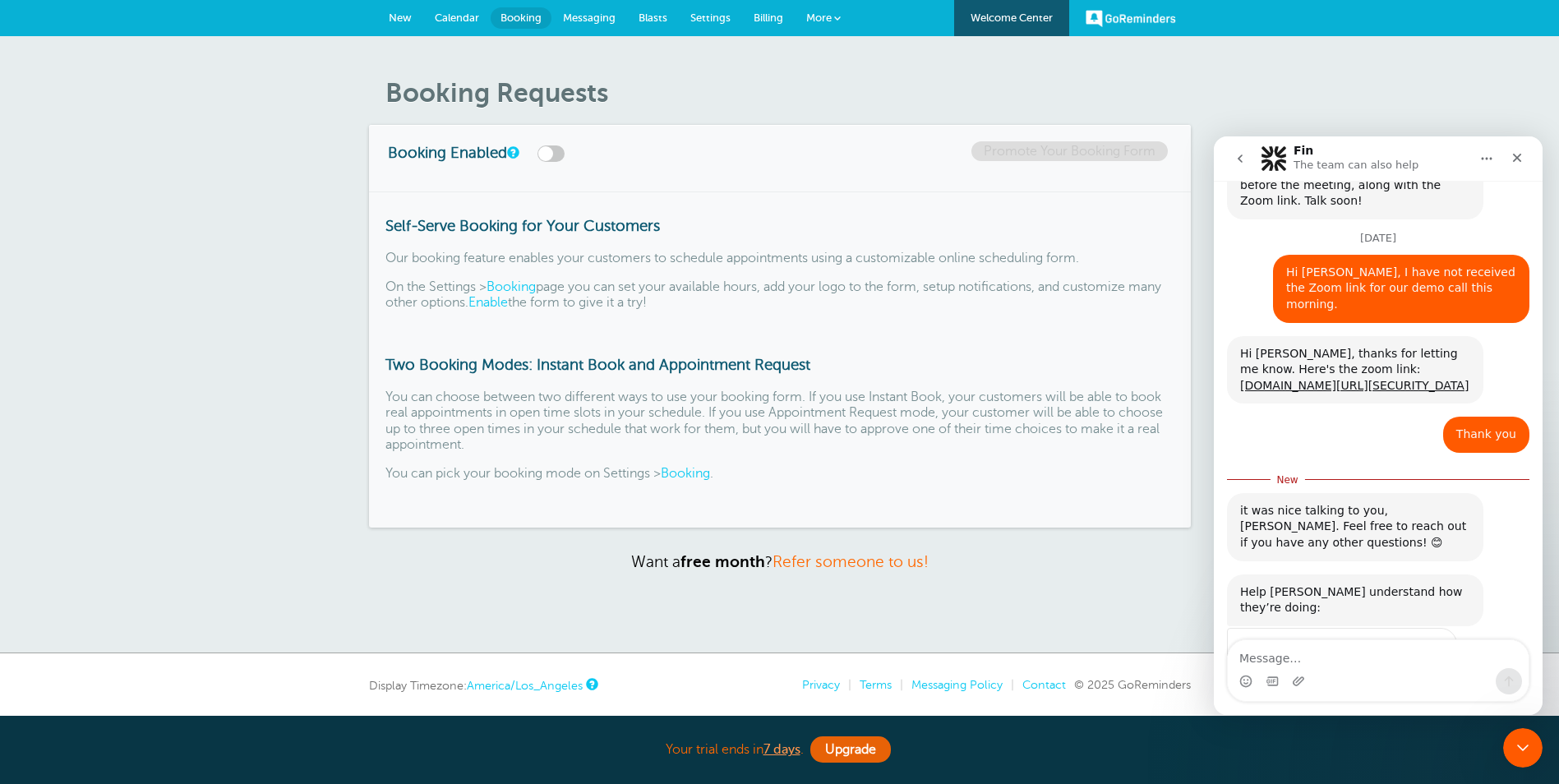
scroll to position [1415, 0]
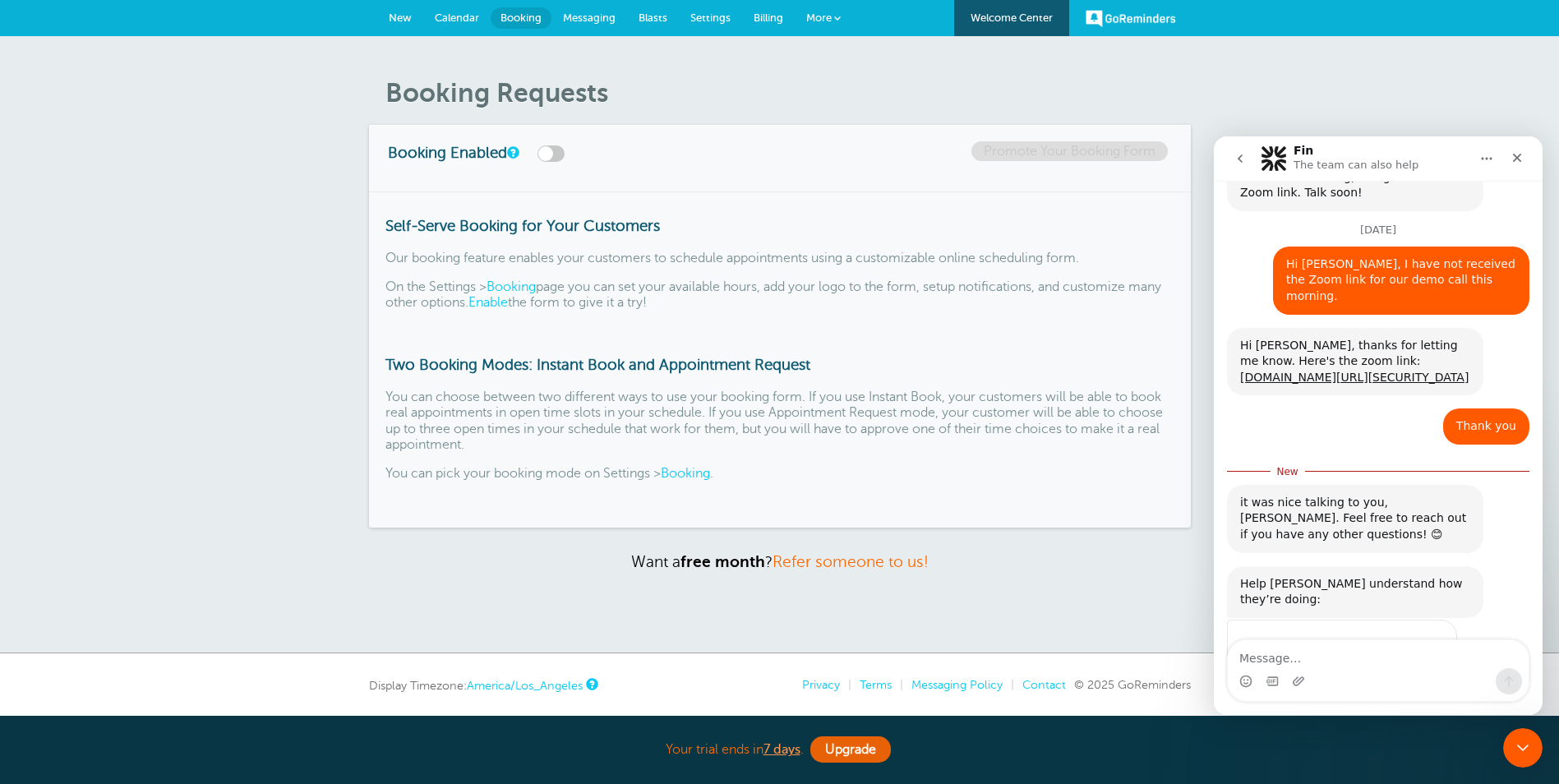
click at [1423, 664] on span "Amazing" at bounding box center [1419, 679] width 29 height 29
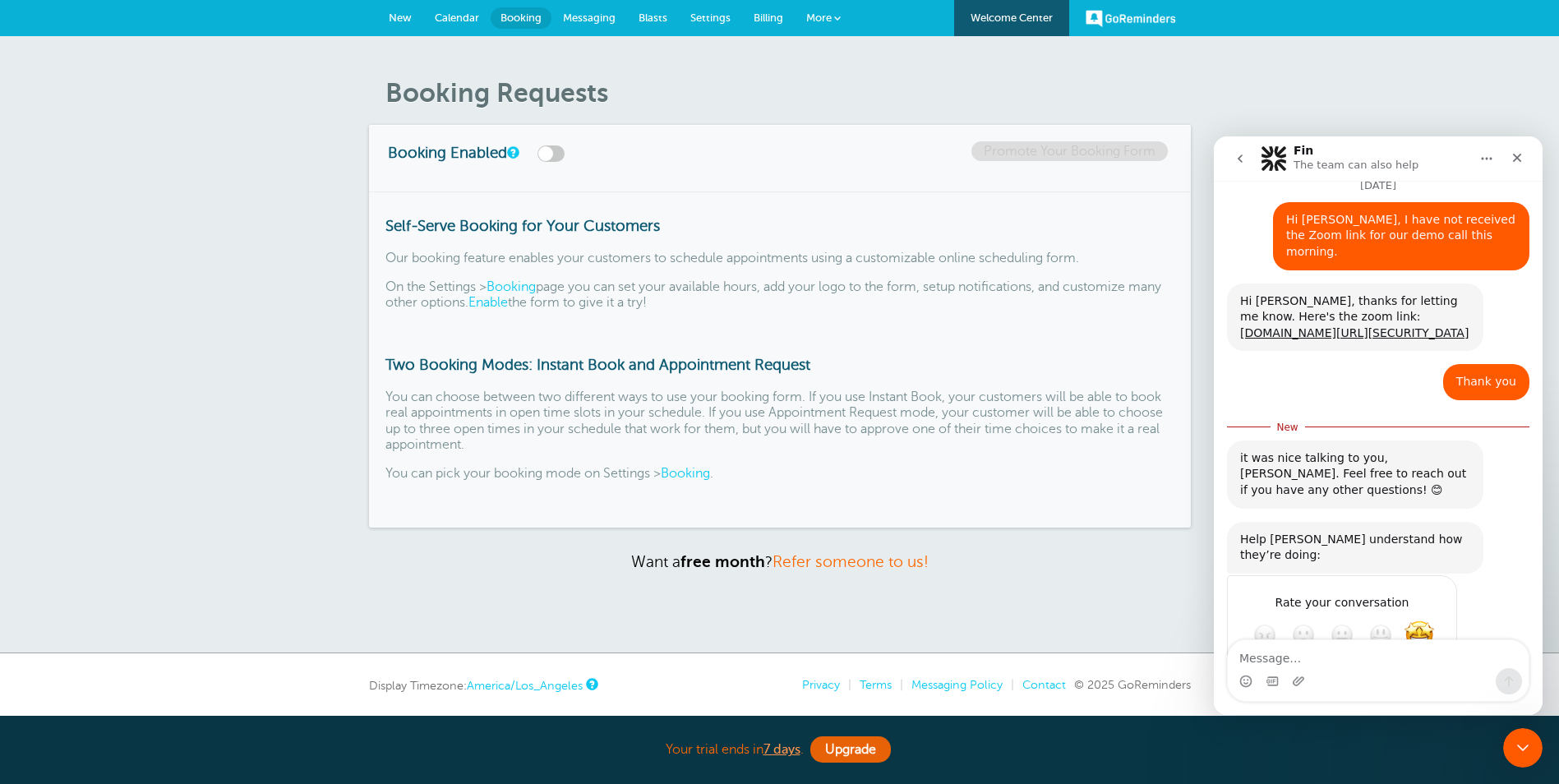
type textarea "Thanks for all your help [PERSON_NAME]!!"
click at [1421, 678] on div "Submit" at bounding box center [1428, 694] width 33 height 33
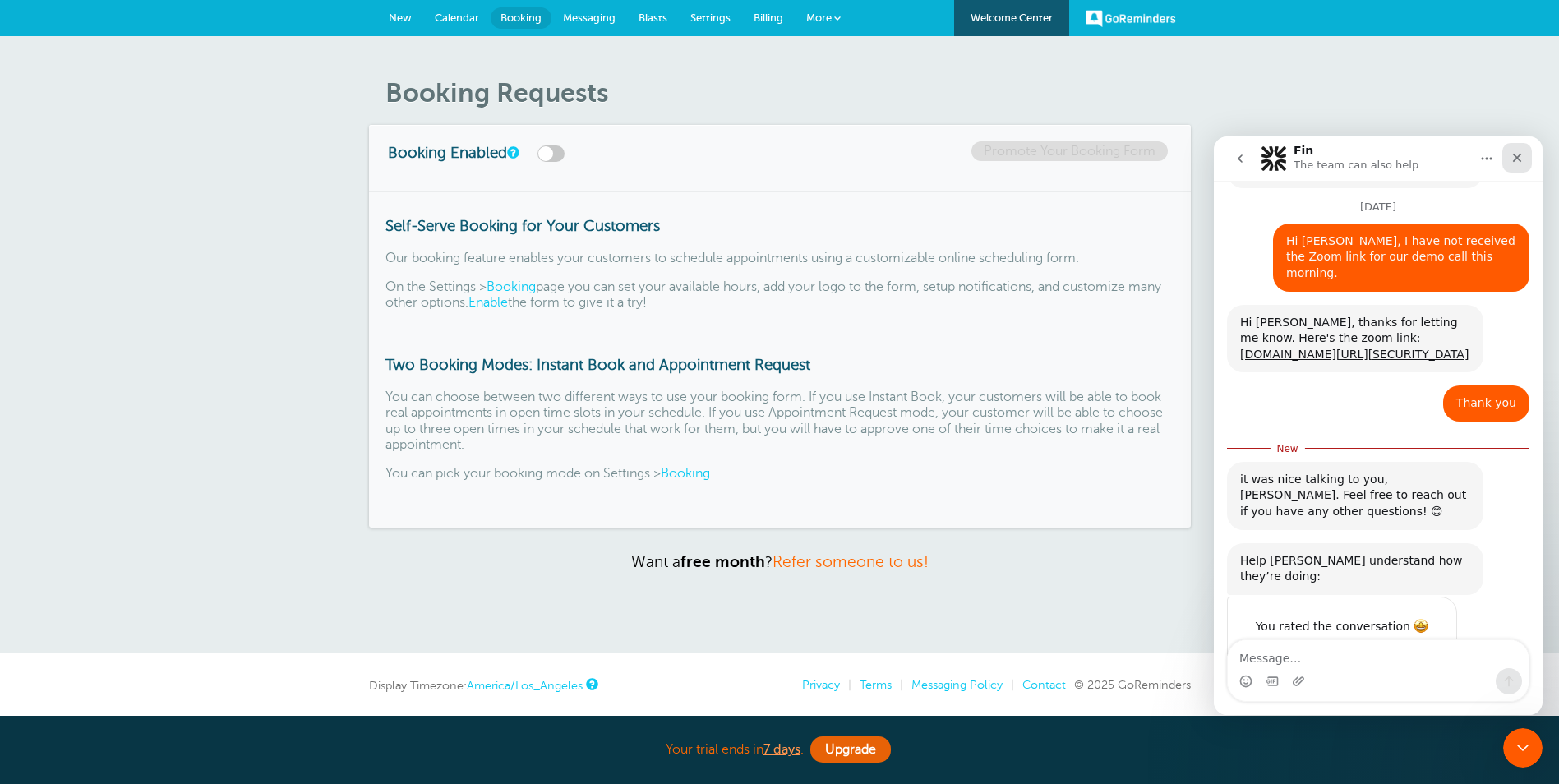
click at [1520, 159] on icon "Close" at bounding box center [1518, 159] width 9 height 9
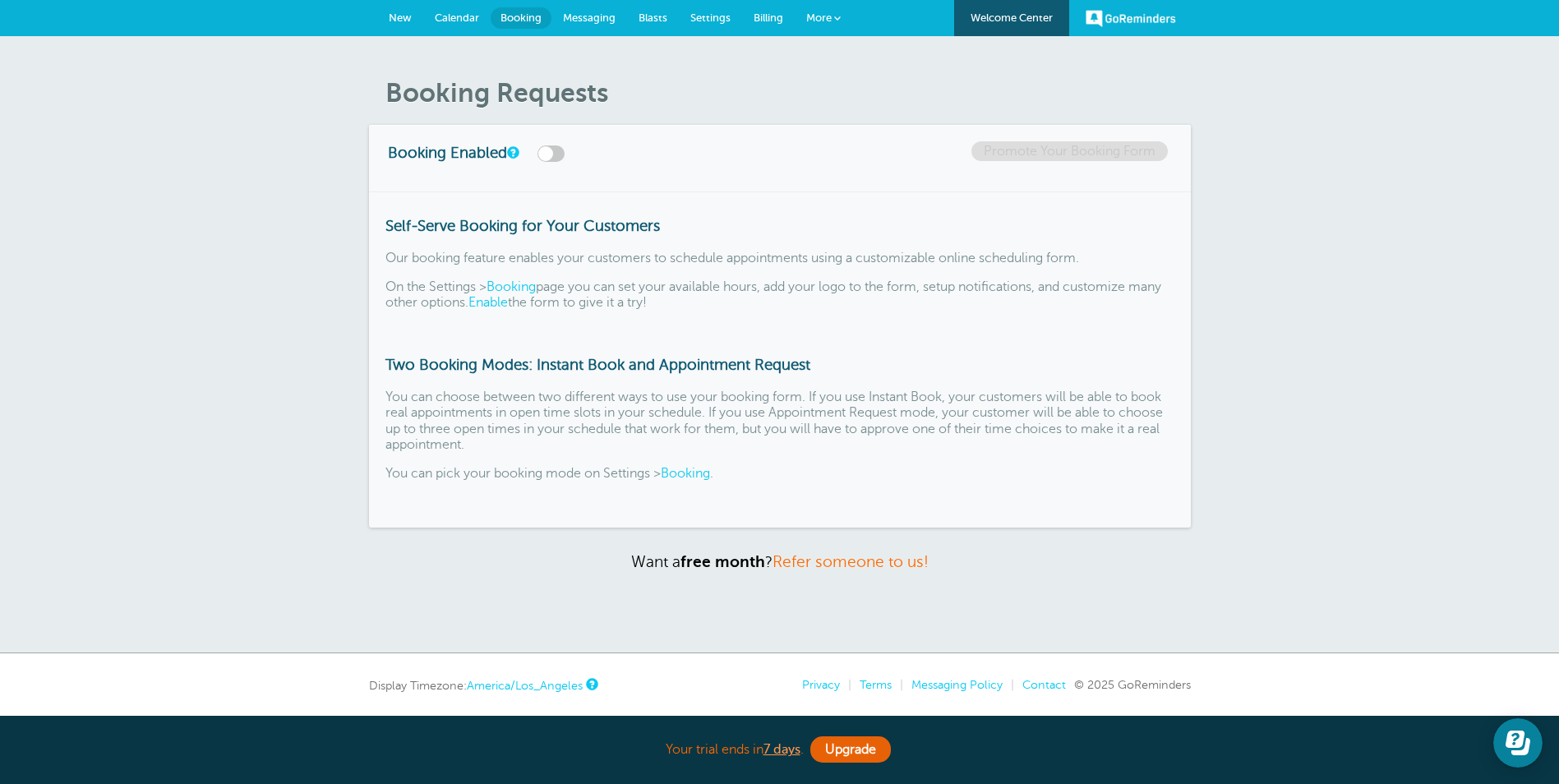
scroll to position [1411, 0]
